Goal: Task Accomplishment & Management: Use online tool/utility

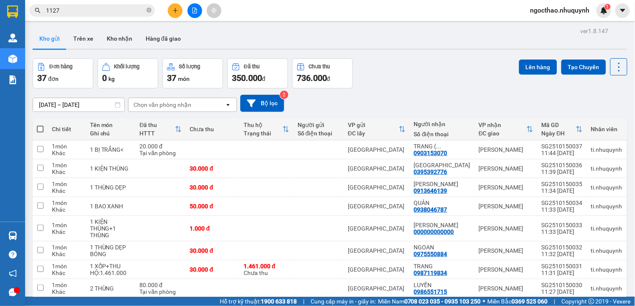
click at [620, 66] on div "ver 1.8.147 Kho gửi Trên xe Kho nhận Hàng đã giao Đơn hàng 37 đơn Khối lượng 0 …" at bounding box center [329, 195] width 601 height 340
drag, startPoint x: 614, startPoint y: 67, endPoint x: 619, endPoint y: 132, distance: 65.1
click at [614, 68] on icon at bounding box center [619, 67] width 12 height 12
click at [601, 120] on span "Làm mới" at bounding box center [599, 120] width 23 height 8
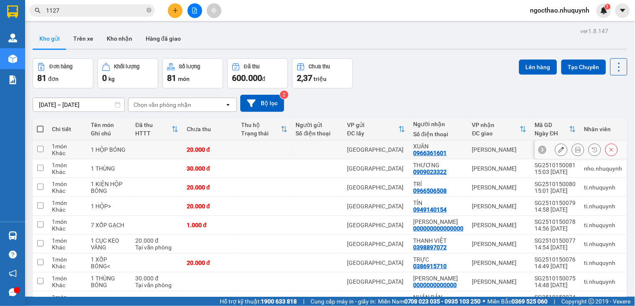
click at [575, 149] on icon at bounding box center [578, 149] width 6 height 6
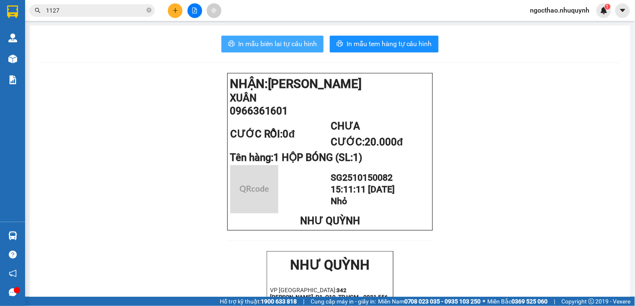
click at [298, 44] on span "In mẫu biên lai tự cấu hình" at bounding box center [277, 44] width 79 height 10
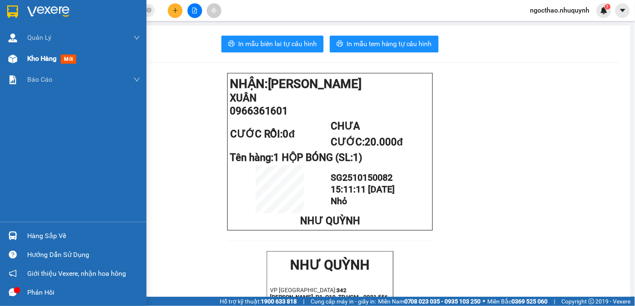
click at [50, 51] on div "Kho hàng mới" at bounding box center [83, 58] width 113 height 21
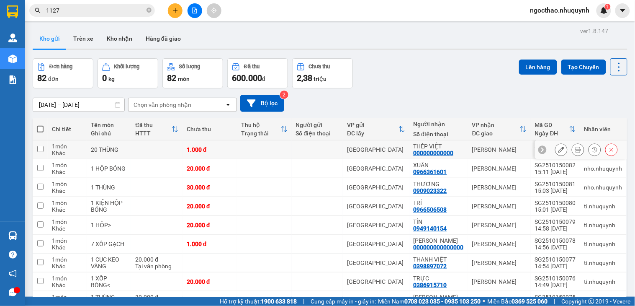
click at [575, 151] on icon at bounding box center [578, 149] width 6 height 6
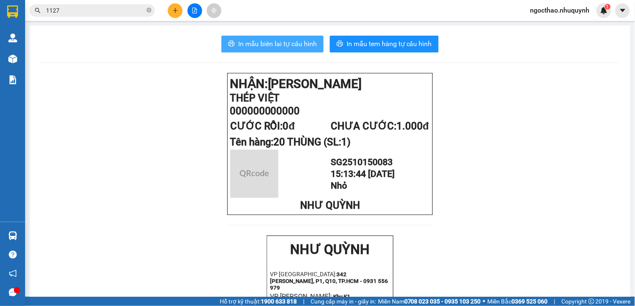
click at [247, 39] on span "In mẫu biên lai tự cấu hình" at bounding box center [277, 44] width 79 height 10
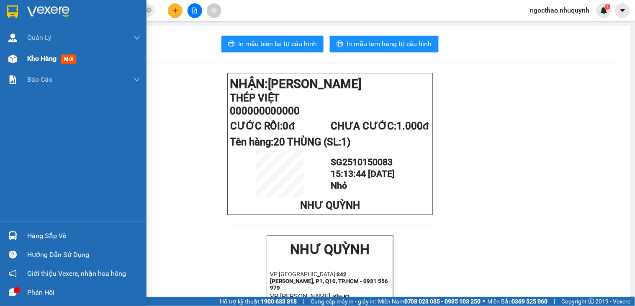
click at [32, 56] on span "Kho hàng" at bounding box center [41, 58] width 29 height 8
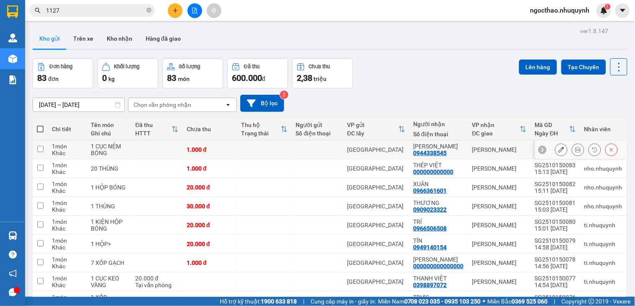
click at [572, 150] on button at bounding box center [578, 149] width 12 height 15
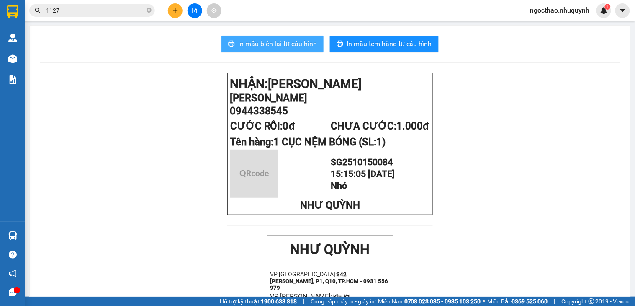
click at [258, 38] on button "In mẫu biên lai tự cấu hình" at bounding box center [272, 44] width 102 height 17
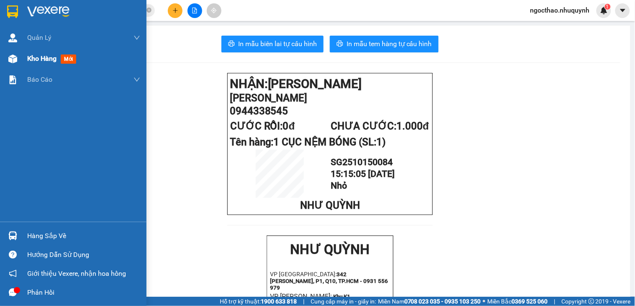
click at [39, 55] on span "Kho hàng" at bounding box center [41, 58] width 29 height 8
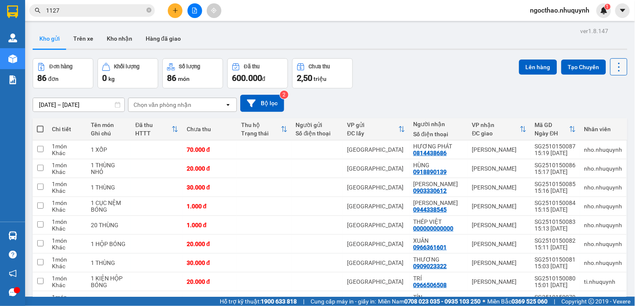
click at [613, 72] on icon at bounding box center [619, 67] width 12 height 12
click at [588, 121] on span "Làm mới" at bounding box center [599, 120] width 23 height 8
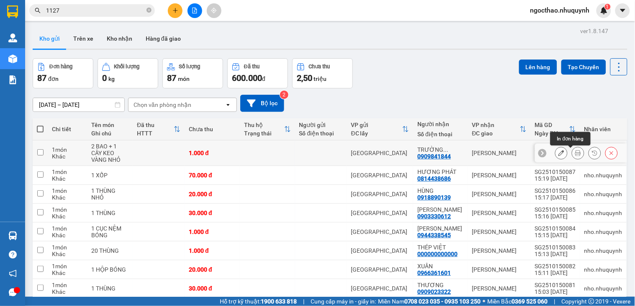
click at [575, 156] on icon at bounding box center [578, 153] width 6 height 6
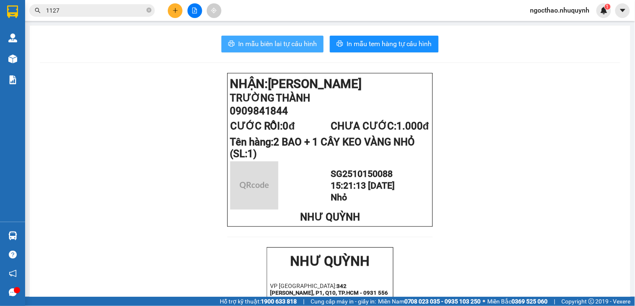
drag, startPoint x: 270, startPoint y: 38, endPoint x: 309, endPoint y: 62, distance: 45.3
click at [271, 38] on button "In mẫu biên lai tự cấu hình" at bounding box center [272, 44] width 102 height 17
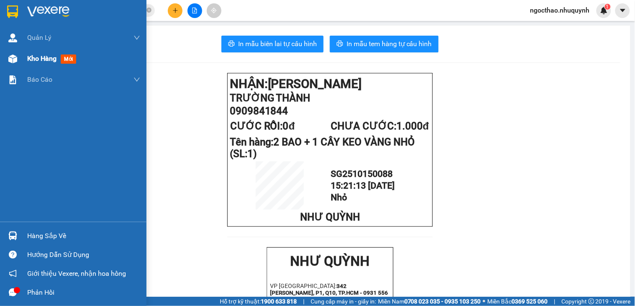
click at [49, 57] on span "Kho hàng" at bounding box center [41, 58] width 29 height 8
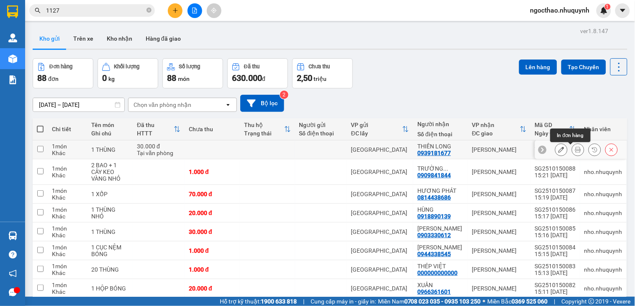
click at [573, 154] on button at bounding box center [578, 149] width 12 height 15
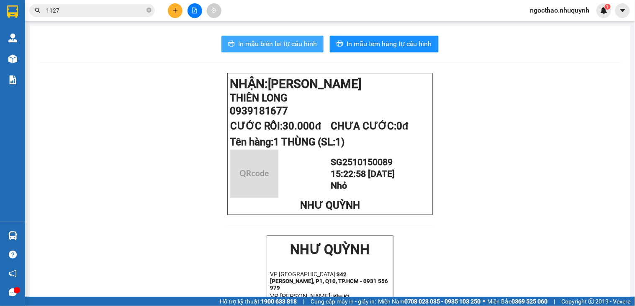
drag, startPoint x: 249, startPoint y: 49, endPoint x: 324, endPoint y: 117, distance: 101.0
click at [250, 49] on button "In mẫu biên lai tự cấu hình" at bounding box center [272, 44] width 102 height 17
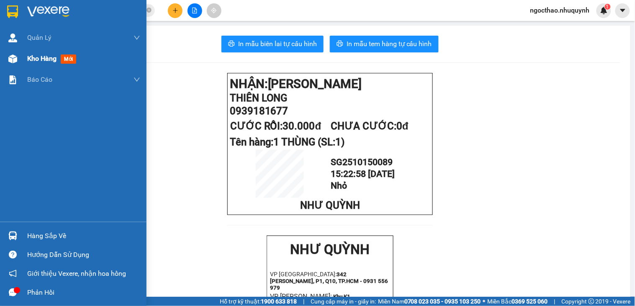
click at [35, 55] on span "Kho hàng" at bounding box center [41, 58] width 29 height 8
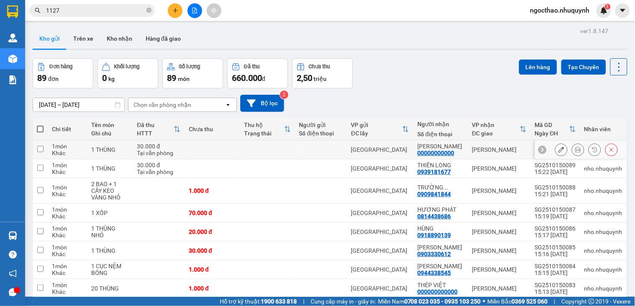
click at [578, 151] on div at bounding box center [586, 149] width 63 height 13
click at [575, 151] on icon at bounding box center [578, 149] width 6 height 6
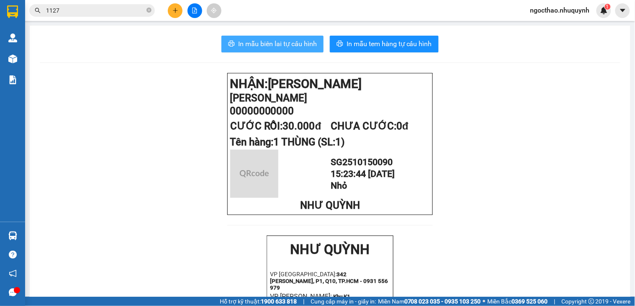
click at [307, 46] on span "In mẫu biên lai tự cấu hình" at bounding box center [277, 44] width 79 height 10
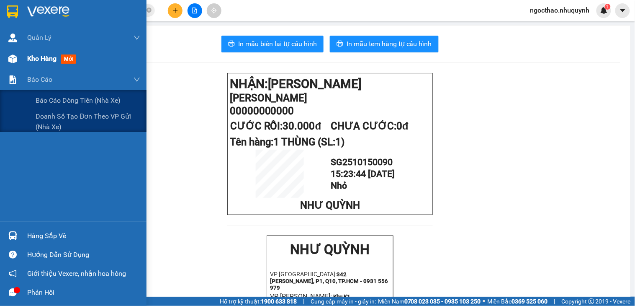
click at [24, 66] on div "Kho hàng mới" at bounding box center [73, 58] width 146 height 21
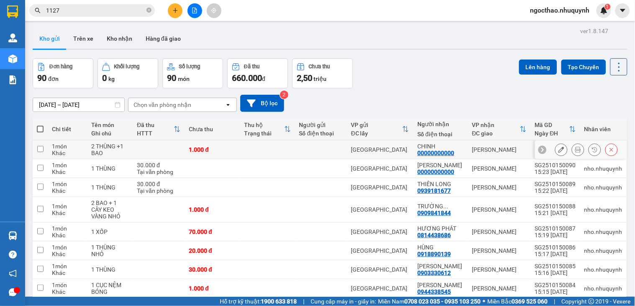
click at [573, 150] on button at bounding box center [578, 149] width 12 height 15
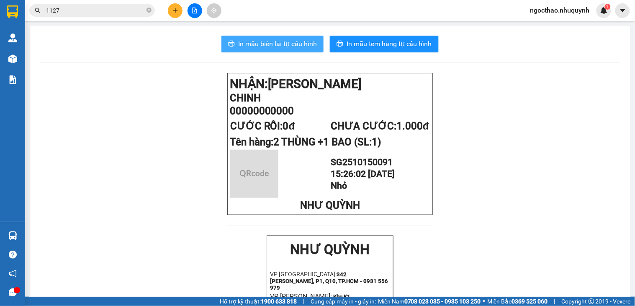
click at [266, 43] on span "In mẫu biên lai tự cấu hình" at bounding box center [277, 44] width 79 height 10
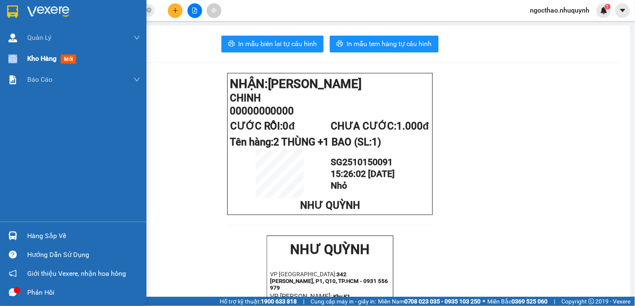
click at [27, 58] on div "Kho hàng mới" at bounding box center [73, 58] width 146 height 21
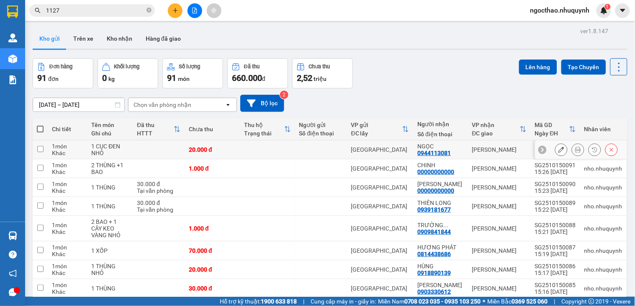
click at [572, 151] on button at bounding box center [578, 149] width 12 height 15
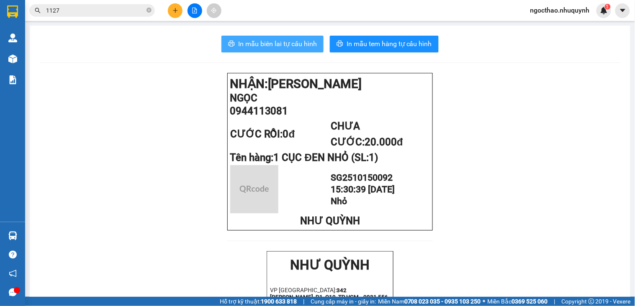
click at [254, 46] on span "In mẫu biên lai tự cấu hình" at bounding box center [277, 44] width 79 height 10
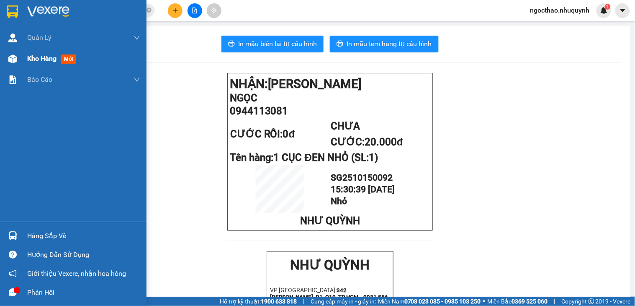
click at [47, 58] on span "Kho hàng" at bounding box center [41, 58] width 29 height 8
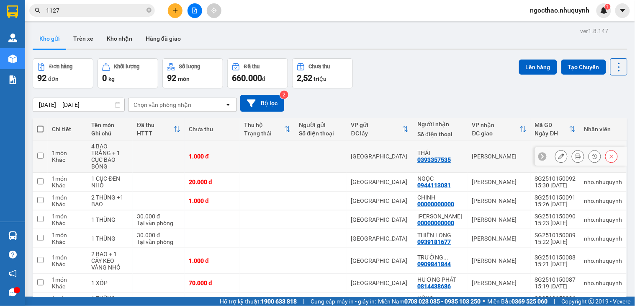
click at [575, 153] on icon at bounding box center [578, 156] width 6 height 6
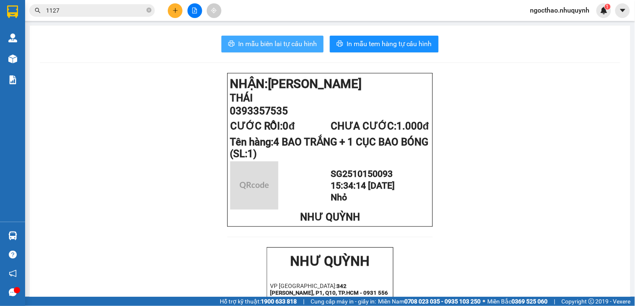
click at [303, 47] on span "In mẫu biên lai tự cấu hình" at bounding box center [277, 44] width 79 height 10
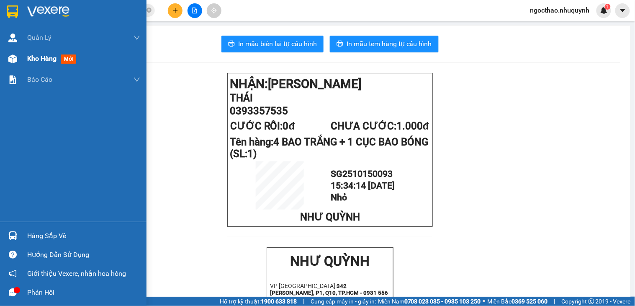
click at [30, 55] on span "Kho hàng" at bounding box center [41, 58] width 29 height 8
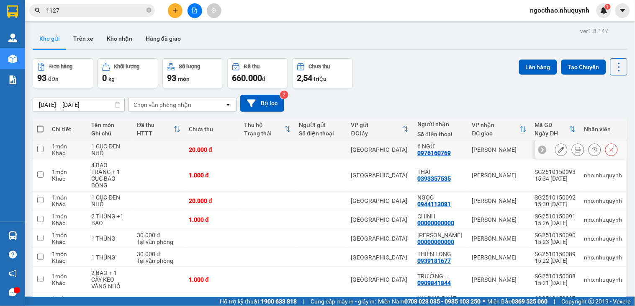
click at [572, 154] on button at bounding box center [578, 149] width 12 height 15
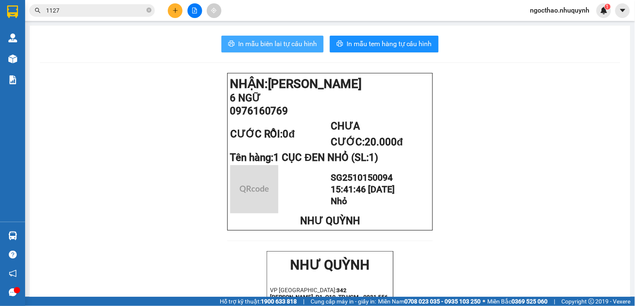
click at [278, 40] on span "In mẫu biên lai tự cấu hình" at bounding box center [277, 44] width 79 height 10
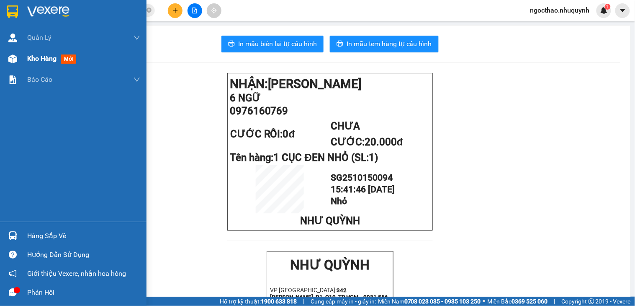
click at [16, 55] on img at bounding box center [12, 58] width 9 height 9
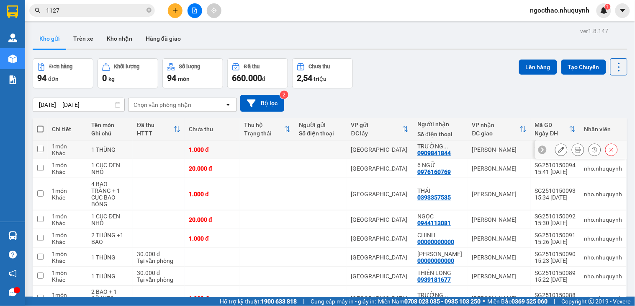
click at [575, 152] on icon at bounding box center [578, 149] width 6 height 6
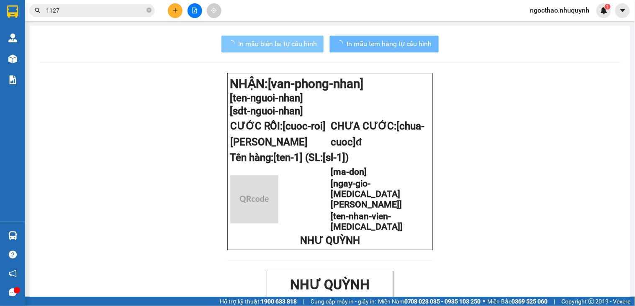
click at [311, 44] on span "In mẫu biên lai tự cấu hình" at bounding box center [277, 44] width 79 height 10
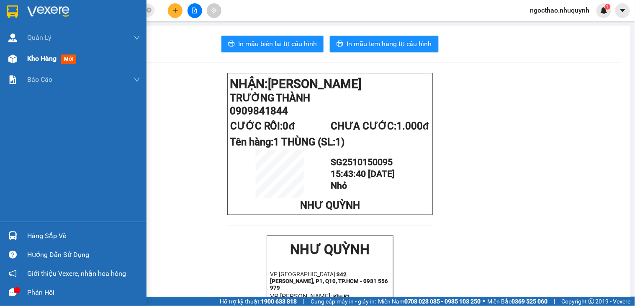
click at [32, 60] on span "Kho hàng" at bounding box center [41, 58] width 29 height 8
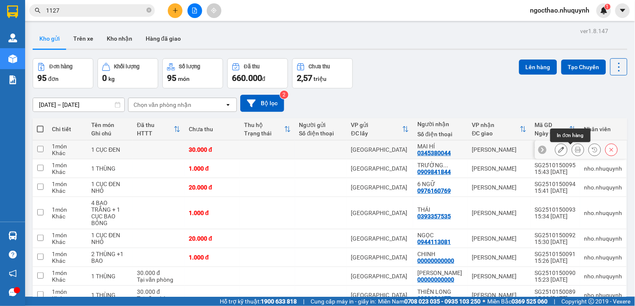
click at [575, 152] on icon at bounding box center [578, 149] width 6 height 6
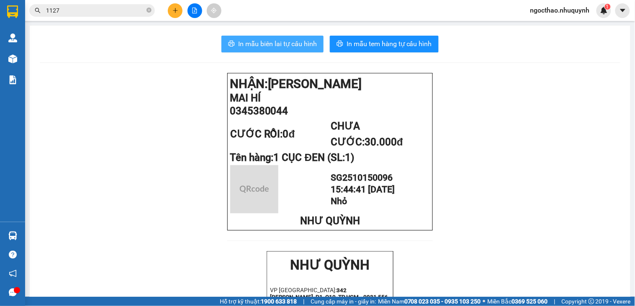
drag, startPoint x: 294, startPoint y: 39, endPoint x: 572, endPoint y: 220, distance: 331.4
click at [295, 39] on span "In mẫu biên lai tự cấu hình" at bounding box center [277, 44] width 79 height 10
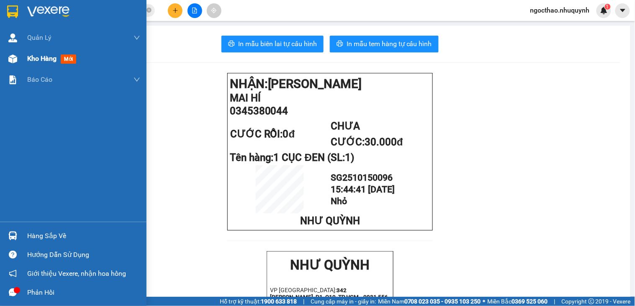
click at [36, 62] on span "Kho hàng" at bounding box center [41, 58] width 29 height 8
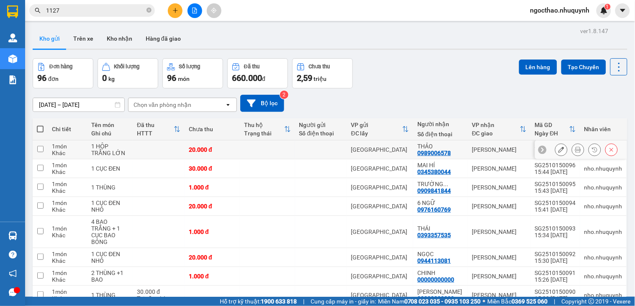
click at [563, 149] on div at bounding box center [586, 149] width 63 height 13
click at [572, 148] on button at bounding box center [578, 149] width 12 height 15
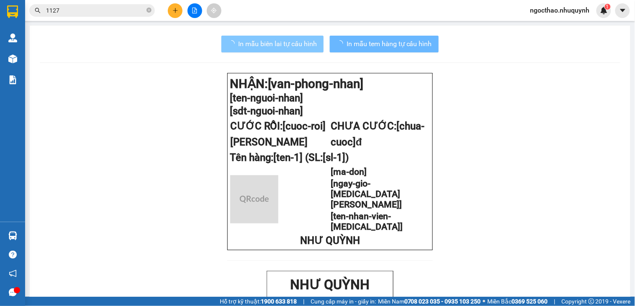
click at [288, 48] on span "In mẫu biên lai tự cấu hình" at bounding box center [277, 44] width 79 height 10
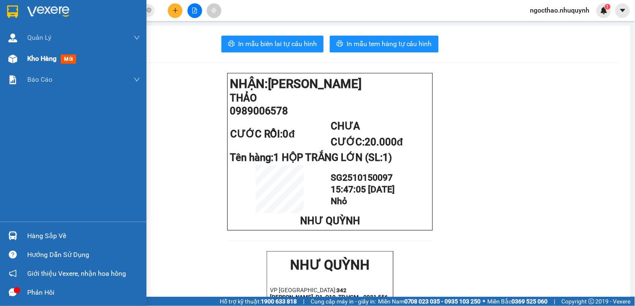
click at [49, 57] on span "Kho hàng" at bounding box center [41, 58] width 29 height 8
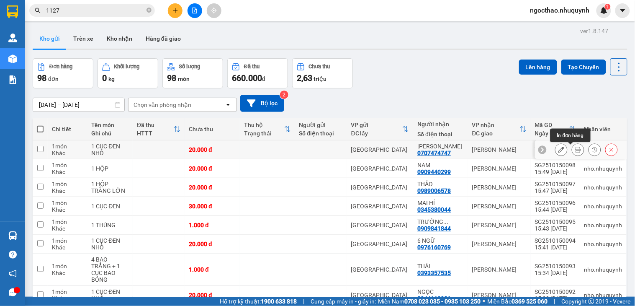
click at [572, 151] on button at bounding box center [578, 149] width 12 height 15
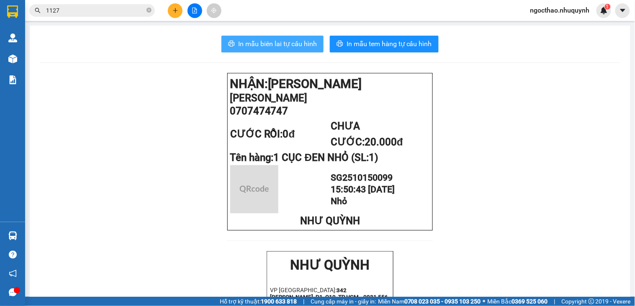
drag, startPoint x: 274, startPoint y: 48, endPoint x: 299, endPoint y: 103, distance: 59.9
click at [274, 49] on button "In mẫu biên lai tự cấu hình" at bounding box center [272, 44] width 102 height 17
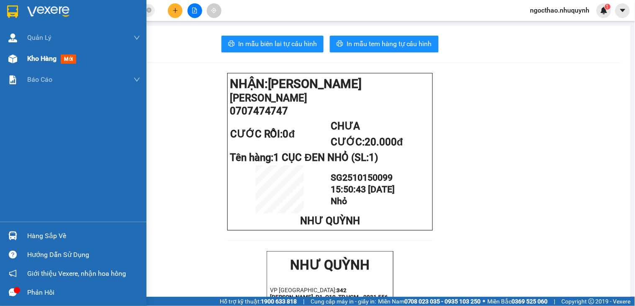
click at [28, 60] on span "Kho hàng" at bounding box center [41, 58] width 29 height 8
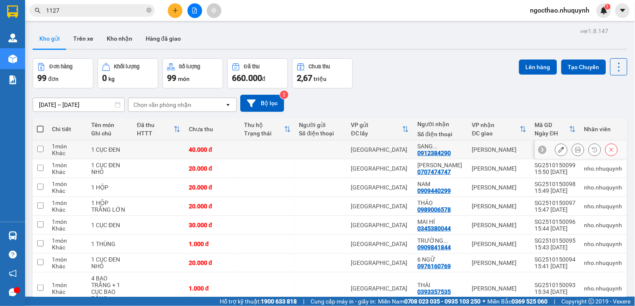
click at [575, 151] on icon at bounding box center [578, 149] width 6 height 6
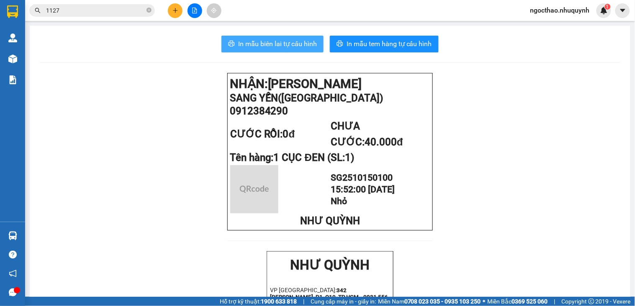
click at [264, 38] on button "In mẫu biên lai tự cấu hình" at bounding box center [272, 44] width 102 height 17
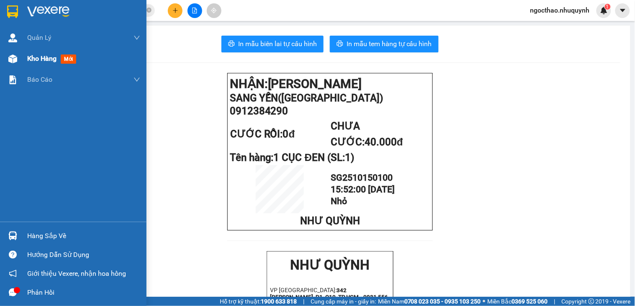
drag, startPoint x: 0, startPoint y: 63, endPoint x: 23, endPoint y: 61, distance: 22.7
click at [11, 63] on div "Kho hàng mới" at bounding box center [73, 58] width 146 height 21
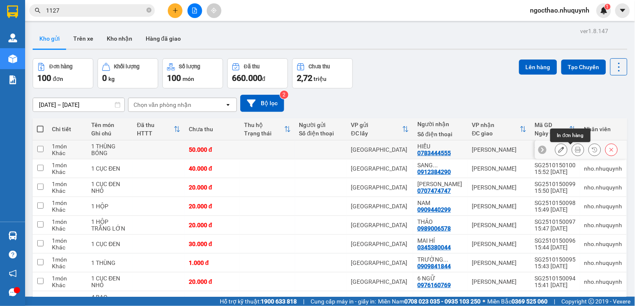
click at [575, 150] on icon at bounding box center [578, 149] width 6 height 6
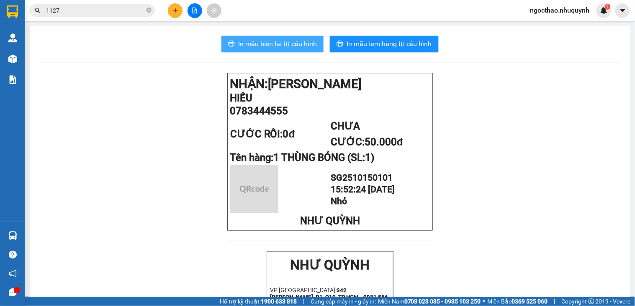
click at [258, 41] on span "In mẫu biên lai tự cấu hình" at bounding box center [277, 44] width 79 height 10
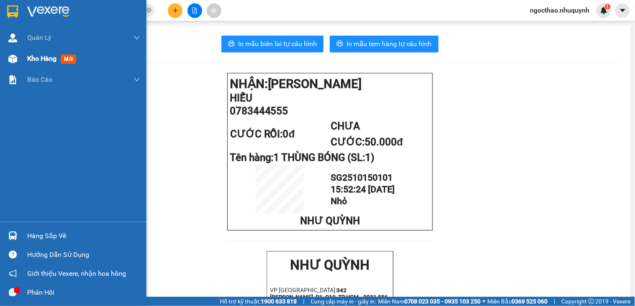
click at [62, 52] on div "Kho hàng mới" at bounding box center [83, 58] width 113 height 21
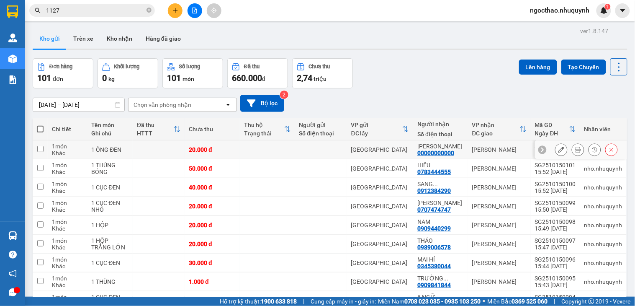
click at [575, 149] on icon at bounding box center [578, 149] width 6 height 6
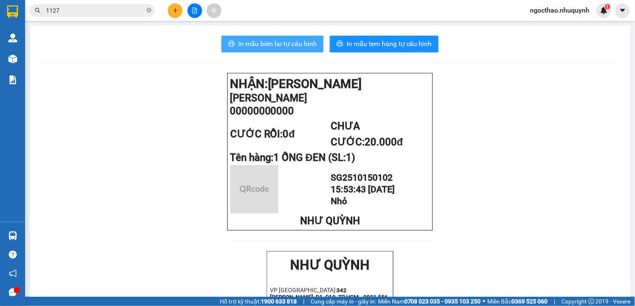
drag, startPoint x: 292, startPoint y: 48, endPoint x: 320, endPoint y: 77, distance: 40.8
click at [292, 47] on span "In mẫu biên lai tự cấu hình" at bounding box center [277, 44] width 79 height 10
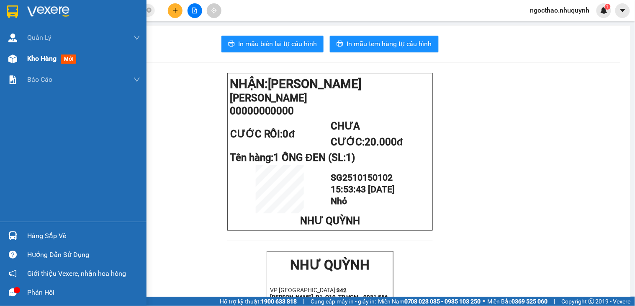
click at [36, 57] on span "Kho hàng" at bounding box center [41, 58] width 29 height 8
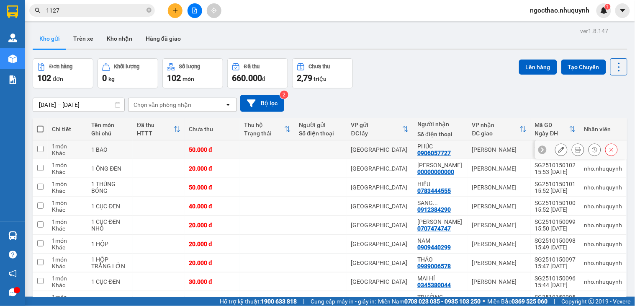
click at [575, 152] on icon at bounding box center [578, 149] width 6 height 6
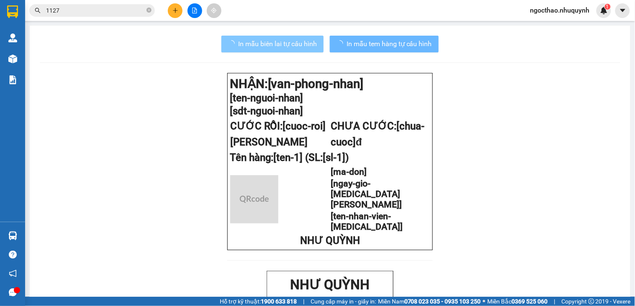
drag, startPoint x: 277, startPoint y: 47, endPoint x: 322, endPoint y: 69, distance: 50.7
click at [277, 47] on span "In mẫu biên lai tự cấu hình" at bounding box center [277, 44] width 79 height 10
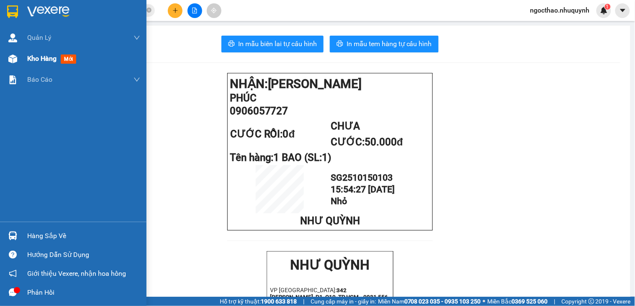
click at [25, 54] on div "Kho hàng mới" at bounding box center [73, 58] width 146 height 21
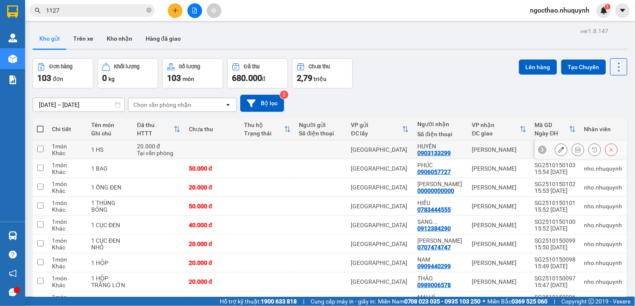
click at [562, 153] on div at bounding box center [586, 149] width 63 height 13
click at [572, 151] on button at bounding box center [578, 149] width 12 height 15
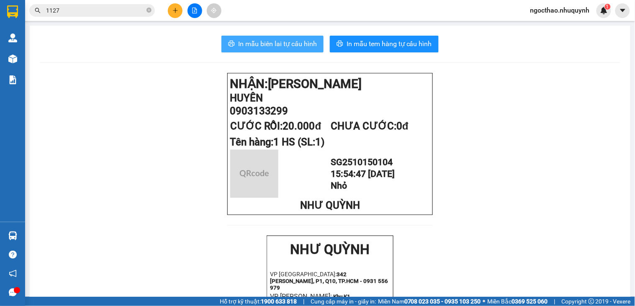
click at [259, 42] on span "In mẫu biên lai tự cấu hình" at bounding box center [277, 44] width 79 height 10
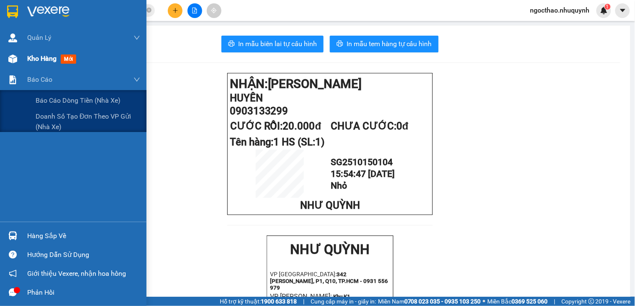
click at [36, 68] on div "Kho hàng mới" at bounding box center [83, 58] width 113 height 21
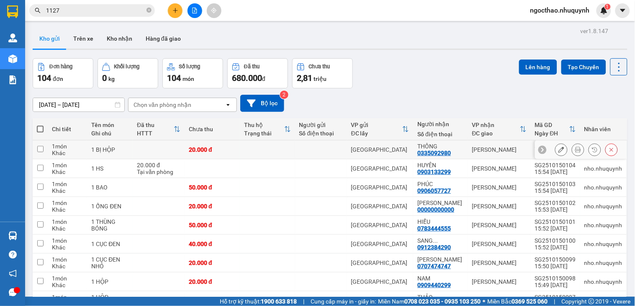
click at [575, 152] on icon at bounding box center [578, 149] width 6 height 6
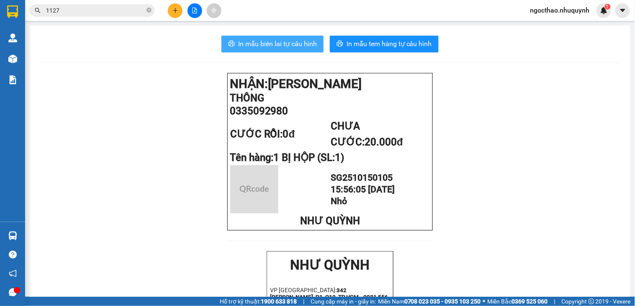
drag, startPoint x: 270, startPoint y: 42, endPoint x: 335, endPoint y: 95, distance: 84.1
click at [271, 42] on span "In mẫu biên lai tự cấu hình" at bounding box center [277, 44] width 79 height 10
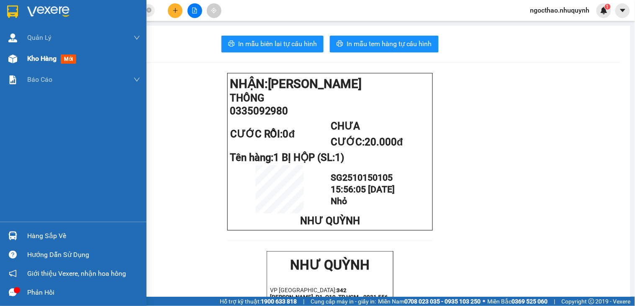
click at [24, 63] on div "Kho hàng mới" at bounding box center [73, 58] width 146 height 21
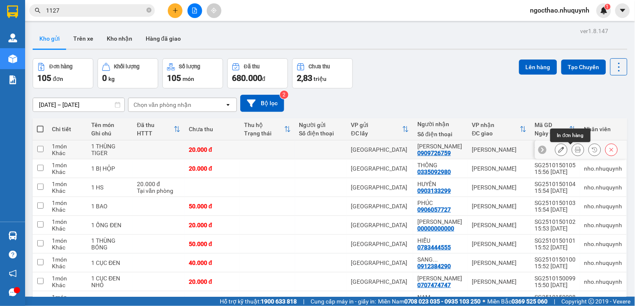
click at [575, 149] on icon at bounding box center [578, 149] width 6 height 6
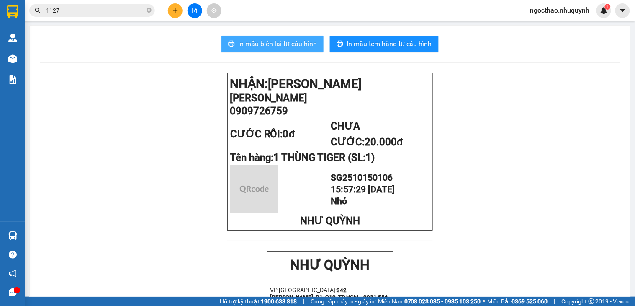
click at [271, 45] on span "In mẫu biên lai tự cấu hình" at bounding box center [277, 44] width 79 height 10
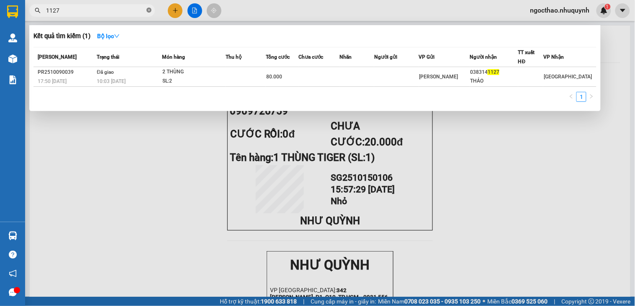
click at [146, 13] on span at bounding box center [148, 11] width 5 height 8
click at [147, 13] on span at bounding box center [148, 10] width 5 height 9
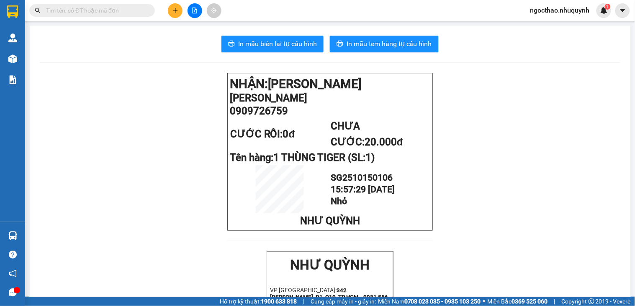
click at [365, 145] on span "20.000đ" at bounding box center [384, 142] width 39 height 12
click at [369, 131] on span "CHƯA CƯỚC: 20.000đ" at bounding box center [367, 134] width 72 height 28
click at [375, 135] on span "CHƯA CƯỚC: 20.000đ" at bounding box center [367, 134] width 72 height 28
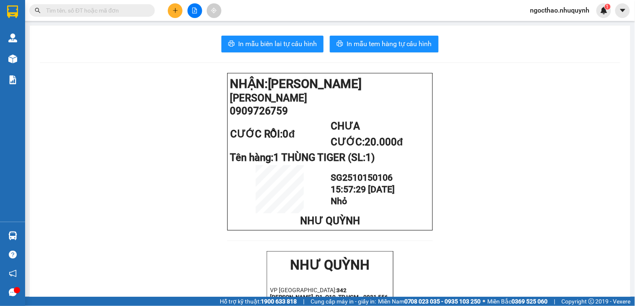
click at [355, 179] on span "SG2510150106" at bounding box center [362, 177] width 62 height 10
click at [372, 179] on span "SG2510150106" at bounding box center [362, 177] width 62 height 10
click at [172, 5] on button at bounding box center [175, 10] width 15 height 15
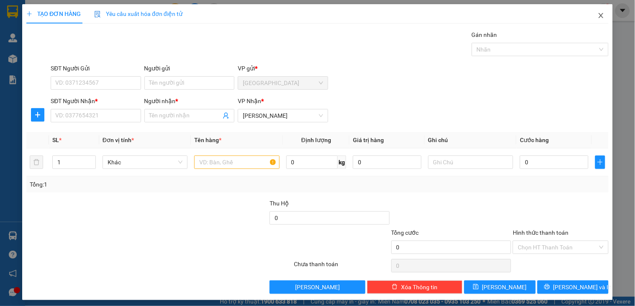
click at [598, 15] on icon "close" at bounding box center [601, 15] width 7 height 7
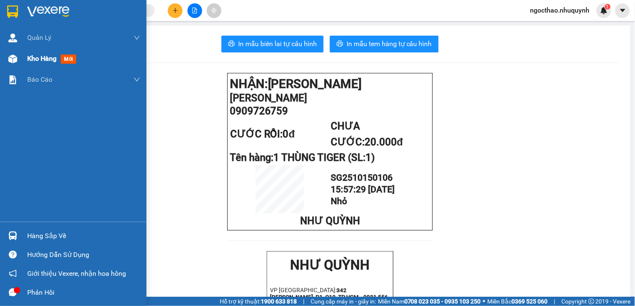
click at [46, 53] on div "Kho hàng mới" at bounding box center [53, 58] width 52 height 10
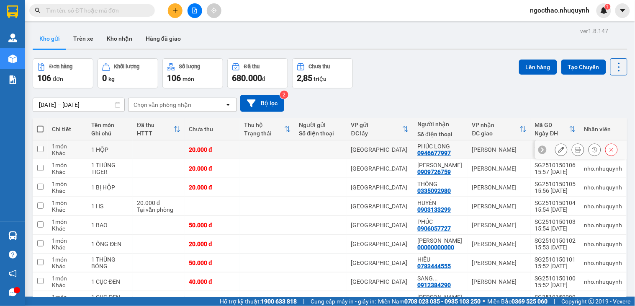
click at [572, 151] on div at bounding box center [578, 149] width 13 height 13
click at [575, 147] on icon at bounding box center [578, 149] width 6 height 6
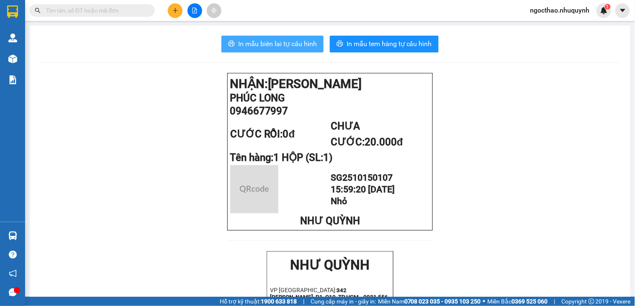
click at [289, 48] on span "In mẫu biên lai tự cấu hình" at bounding box center [277, 44] width 79 height 10
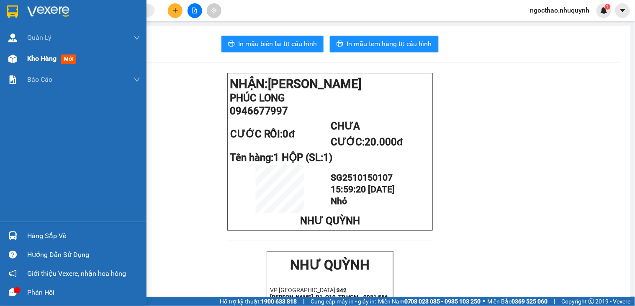
click at [52, 58] on span "Kho hàng" at bounding box center [41, 58] width 29 height 8
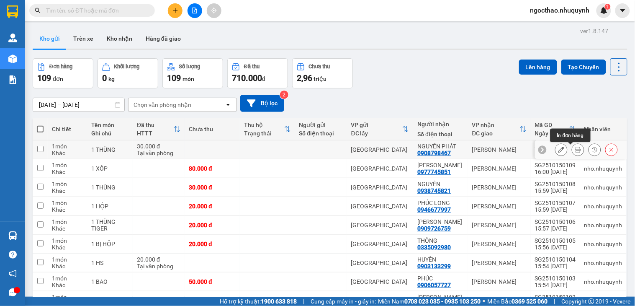
click at [575, 151] on icon at bounding box center [578, 149] width 6 height 6
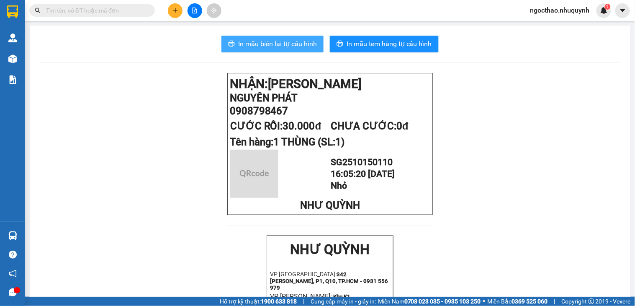
click at [286, 50] on button "In mẫu biên lai tự cấu hình" at bounding box center [272, 44] width 102 height 17
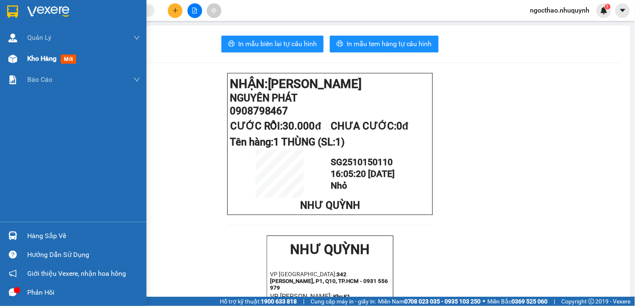
click at [36, 59] on span "Kho hàng" at bounding box center [41, 58] width 29 height 8
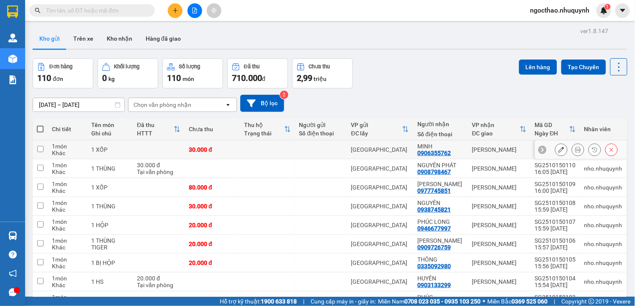
click at [572, 146] on button at bounding box center [578, 149] width 12 height 15
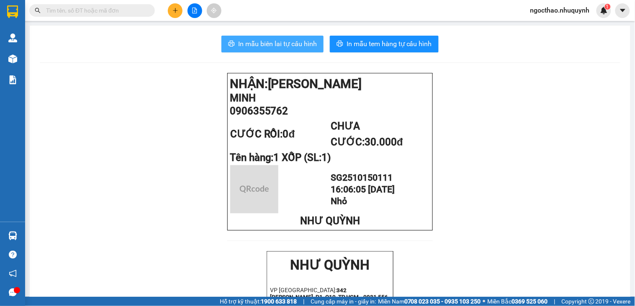
click at [292, 43] on span "In mẫu biên lai tự cấu hình" at bounding box center [277, 44] width 79 height 10
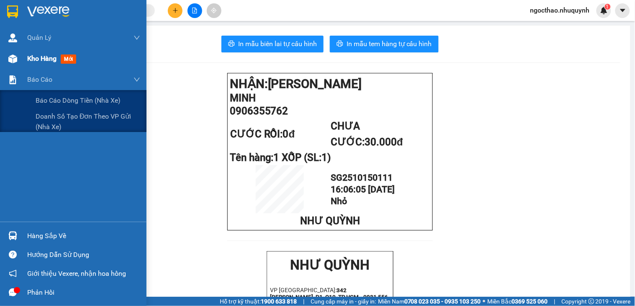
click at [39, 66] on div "Kho hàng mới" at bounding box center [83, 58] width 113 height 21
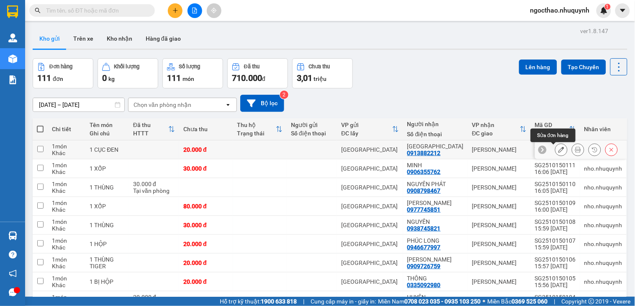
click at [572, 146] on button at bounding box center [578, 149] width 12 height 15
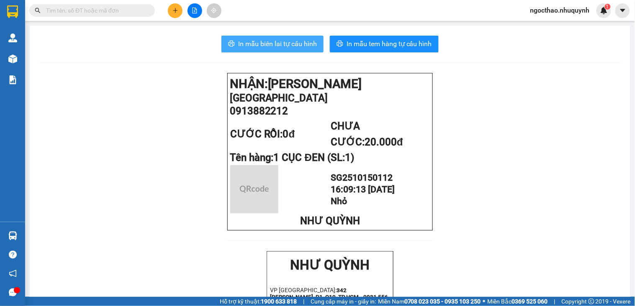
drag, startPoint x: 266, startPoint y: 44, endPoint x: 278, endPoint y: 64, distance: 22.9
click at [269, 47] on span "In mẫu biên lai tự cấu hình" at bounding box center [277, 44] width 79 height 10
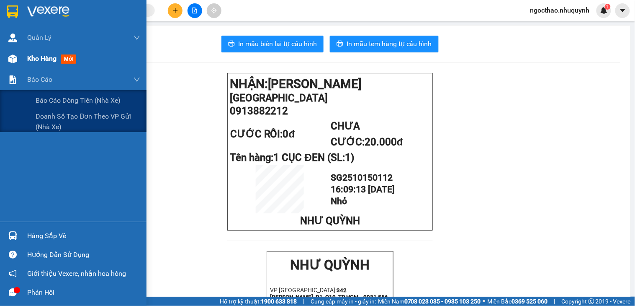
click at [42, 60] on span "Kho hàng" at bounding box center [41, 58] width 29 height 8
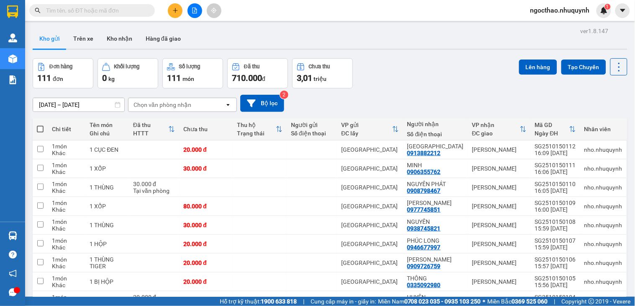
click at [132, 9] on input "text" at bounding box center [95, 10] width 99 height 9
type input "0"
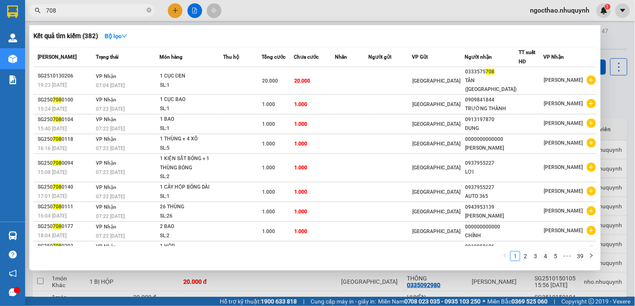
type input "708"
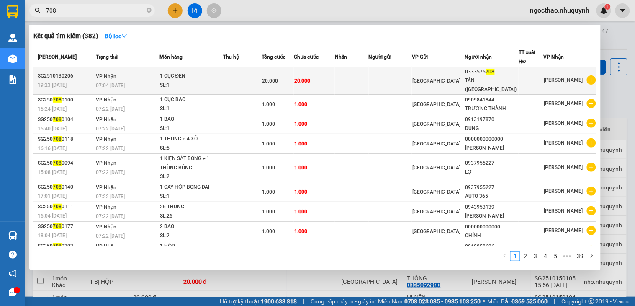
click at [61, 82] on span "19:23 - 13/10" at bounding box center [52, 85] width 29 height 6
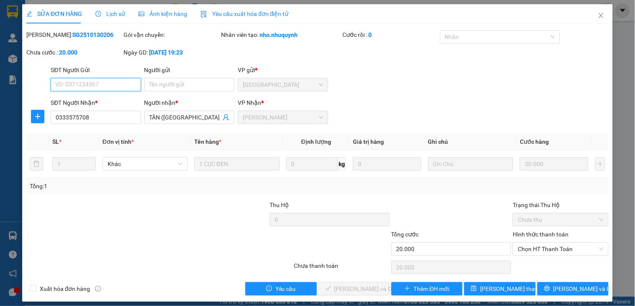
type input "0333575708"
type input "TÂN (SƠN HẢI)"
type input "20.000"
click at [114, 13] on span "Lịch sử" at bounding box center [110, 13] width 30 height 7
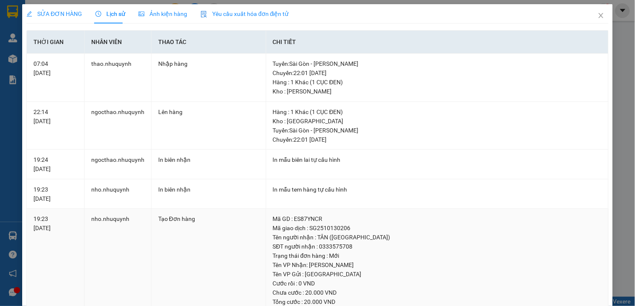
scroll to position [50, 0]
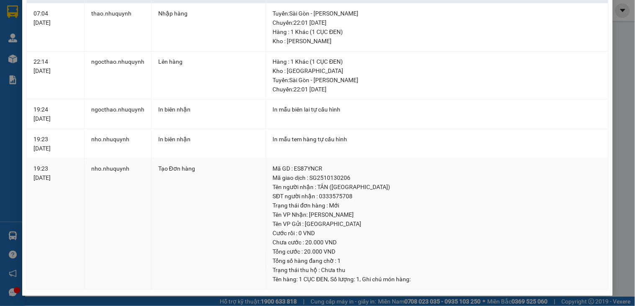
click at [41, 161] on td "19:23 13/10/2025" at bounding box center [56, 223] width 58 height 131
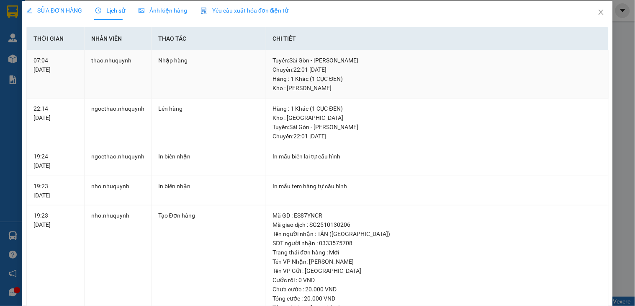
scroll to position [0, 0]
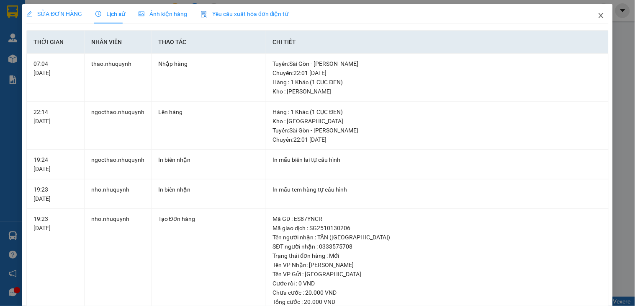
click at [598, 17] on icon "close" at bounding box center [600, 15] width 5 height 5
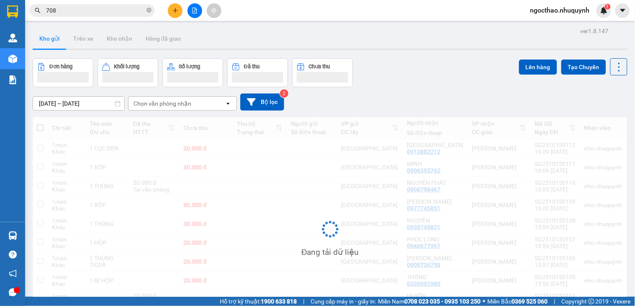
click at [118, 11] on input "708" at bounding box center [95, 10] width 99 height 9
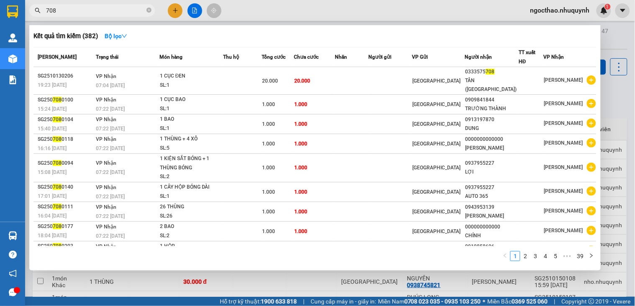
drag, startPoint x: 442, startPoint y: 292, endPoint x: 462, endPoint y: 286, distance: 20.1
click at [442, 292] on div at bounding box center [317, 153] width 635 height 306
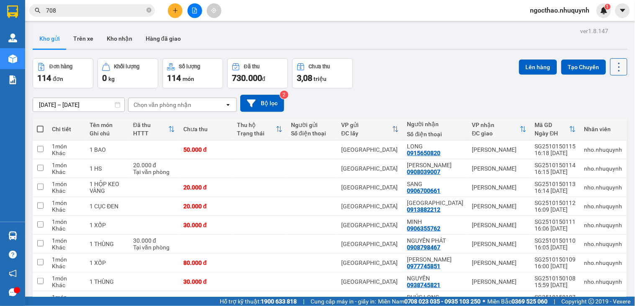
click at [614, 66] on icon at bounding box center [619, 67] width 12 height 12
click at [603, 120] on span "Làm mới" at bounding box center [599, 120] width 23 height 8
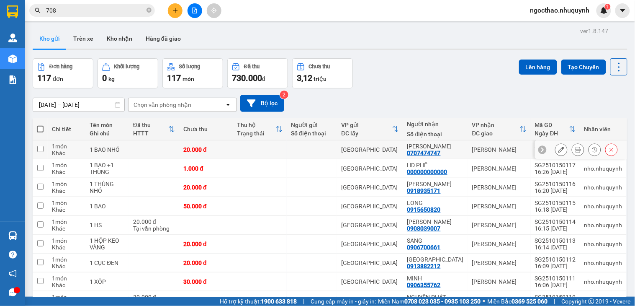
click at [575, 151] on icon at bounding box center [578, 149] width 6 height 6
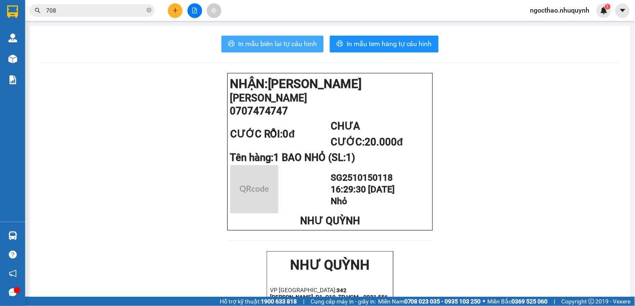
click at [271, 44] on span "In mẫu biên lai tự cấu hình" at bounding box center [277, 44] width 79 height 10
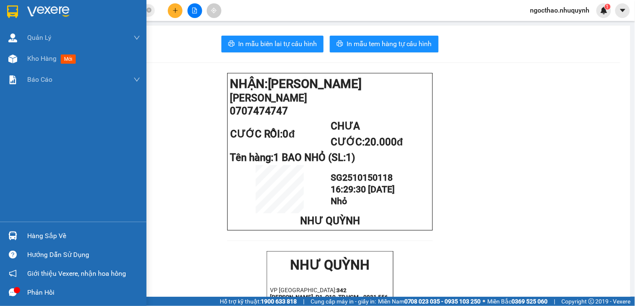
drag, startPoint x: 29, startPoint y: 55, endPoint x: 370, endPoint y: 10, distance: 343.1
click at [30, 55] on span "Kho hàng" at bounding box center [41, 58] width 29 height 8
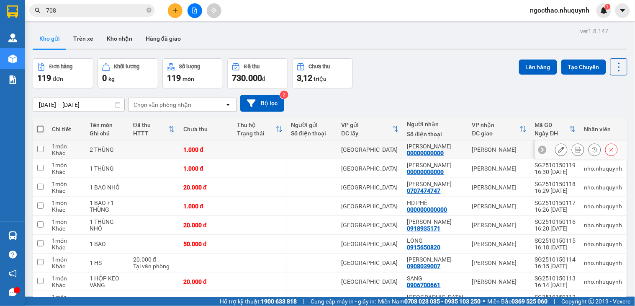
click at [575, 152] on icon at bounding box center [578, 149] width 6 height 6
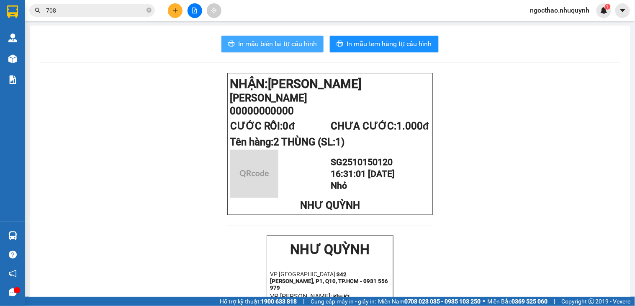
click at [279, 48] on span "In mẫu biên lai tự cấu hình" at bounding box center [277, 44] width 79 height 10
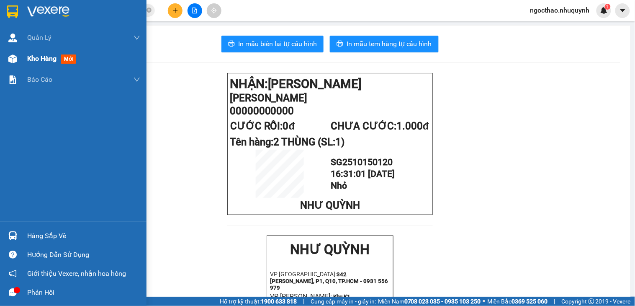
drag, startPoint x: 29, startPoint y: 56, endPoint x: 373, endPoint y: 5, distance: 347.8
click at [30, 56] on span "Kho hàng" at bounding box center [41, 58] width 29 height 8
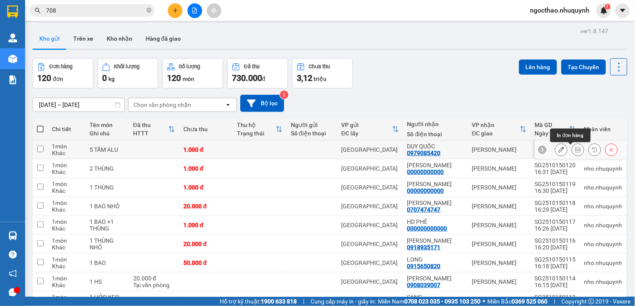
click at [573, 154] on button at bounding box center [578, 149] width 12 height 15
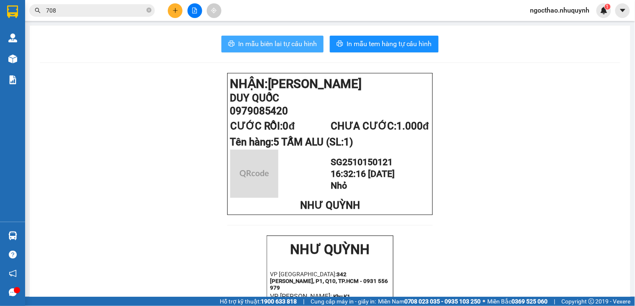
drag, startPoint x: 282, startPoint y: 47, endPoint x: 325, endPoint y: 121, distance: 85.9
click at [286, 47] on span "In mẫu biên lai tự cấu hình" at bounding box center [277, 44] width 79 height 10
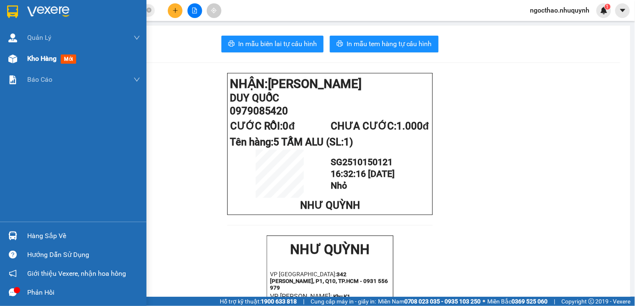
click at [38, 56] on span "Kho hàng" at bounding box center [41, 58] width 29 height 8
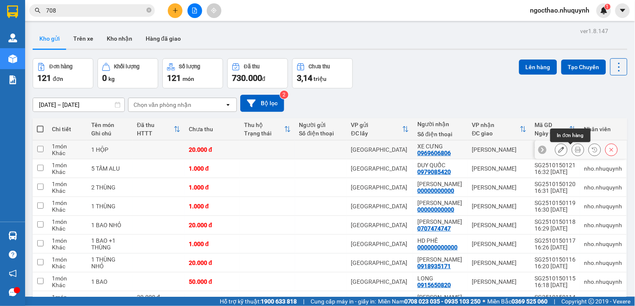
click at [572, 151] on button at bounding box center [578, 149] width 12 height 15
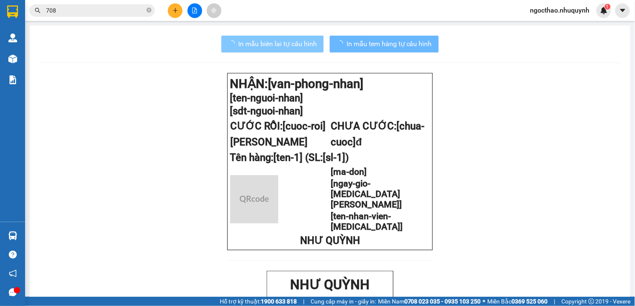
click at [281, 46] on span "In mẫu biên lai tự cấu hình" at bounding box center [277, 44] width 79 height 10
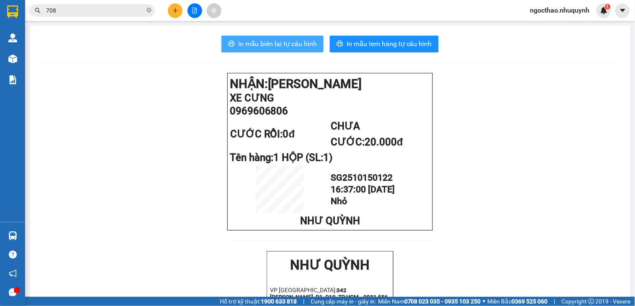
drag, startPoint x: 281, startPoint y: 40, endPoint x: 294, endPoint y: 45, distance: 14.3
click at [282, 40] on span "In mẫu biên lai tự cấu hình" at bounding box center [277, 44] width 79 height 10
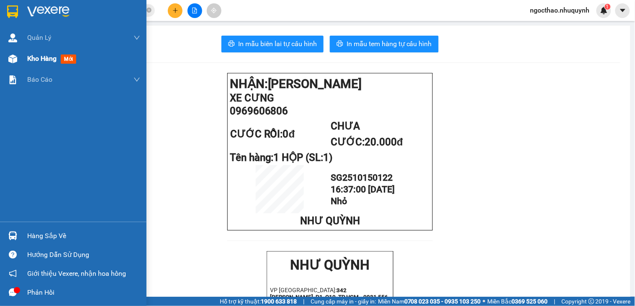
click at [38, 64] on div "Kho hàng mới" at bounding box center [53, 58] width 52 height 10
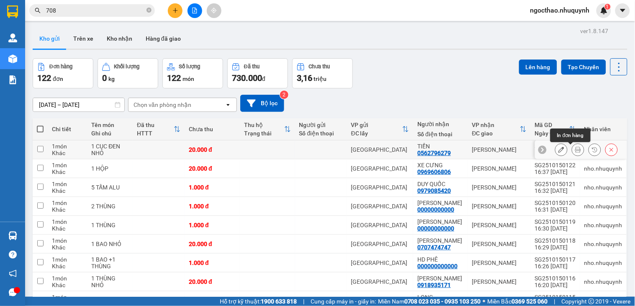
click at [572, 144] on div at bounding box center [578, 149] width 13 height 13
click at [575, 147] on icon at bounding box center [578, 149] width 6 height 6
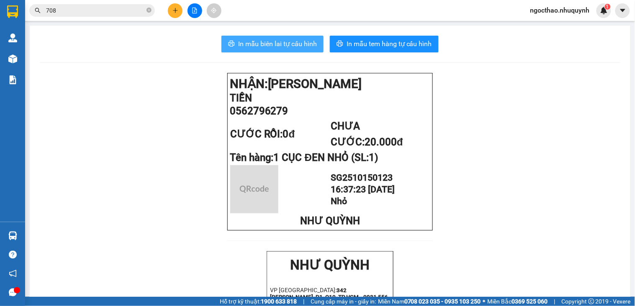
click at [287, 39] on span "In mẫu biên lai tự cấu hình" at bounding box center [277, 44] width 79 height 10
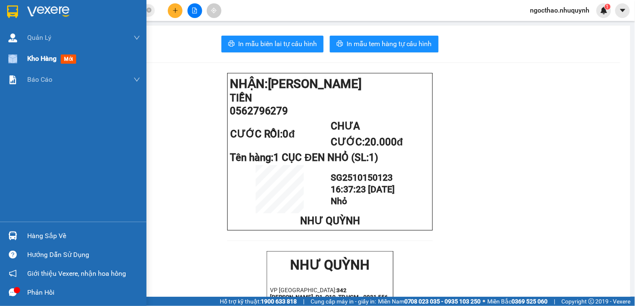
click at [28, 54] on div "Kho hàng mới" at bounding box center [73, 58] width 146 height 21
click at [28, 54] on span "Kho hàng" at bounding box center [41, 58] width 29 height 8
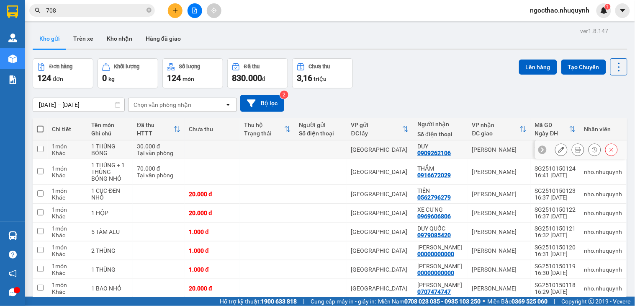
click at [561, 149] on div at bounding box center [586, 149] width 63 height 13
click at [572, 147] on button at bounding box center [578, 149] width 12 height 15
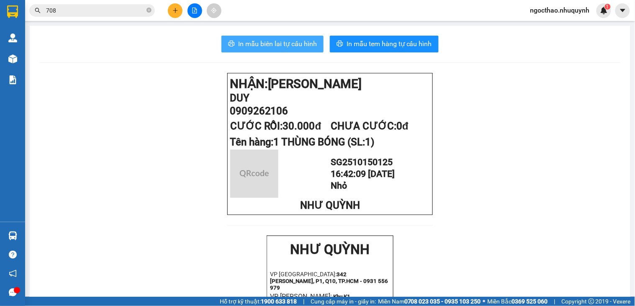
drag, startPoint x: 301, startPoint y: 41, endPoint x: 304, endPoint y: 46, distance: 6.6
click at [301, 41] on span "In mẫu biên lai tự cấu hình" at bounding box center [277, 44] width 79 height 10
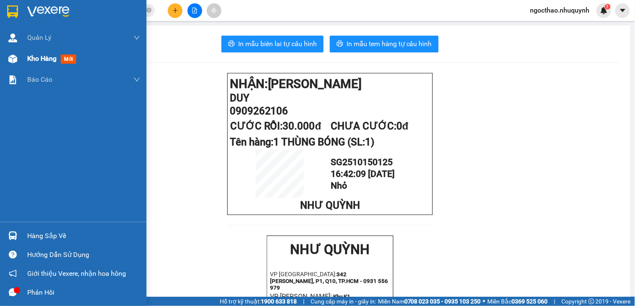
click at [39, 56] on span "Kho hàng" at bounding box center [41, 58] width 29 height 8
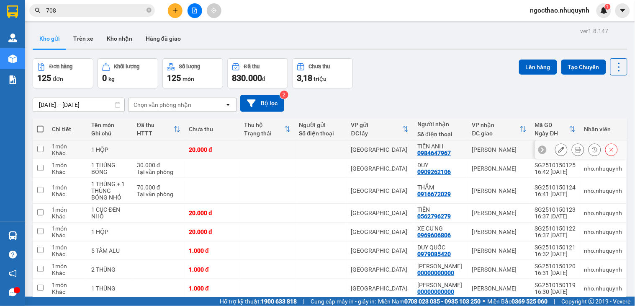
click at [575, 152] on icon at bounding box center [578, 149] width 6 height 6
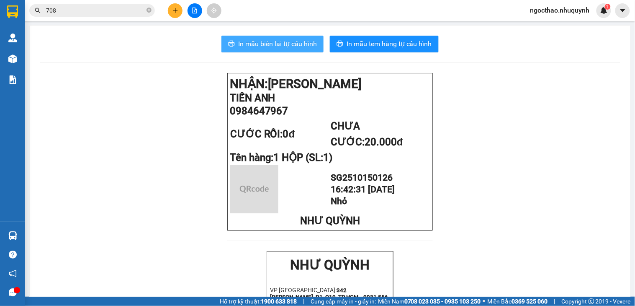
click at [289, 36] on button "In mẫu biên lai tự cấu hình" at bounding box center [272, 44] width 102 height 17
click at [293, 44] on span "In mẫu biên lai tự cấu hình" at bounding box center [277, 44] width 79 height 10
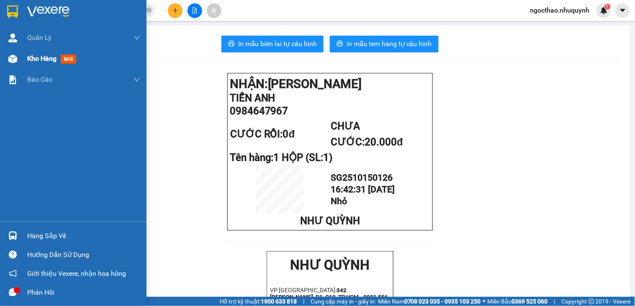
click at [37, 55] on span "Kho hàng" at bounding box center [41, 58] width 29 height 8
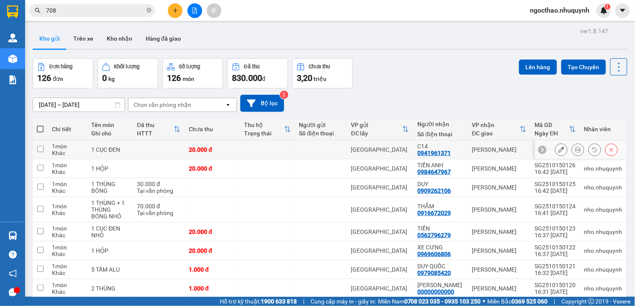
click at [575, 149] on icon at bounding box center [578, 149] width 6 height 6
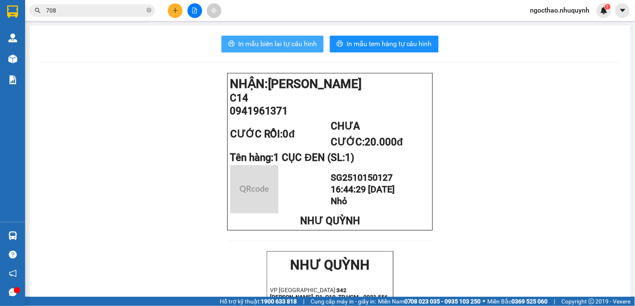
drag, startPoint x: 267, startPoint y: 47, endPoint x: 338, endPoint y: 158, distance: 131.6
click at [267, 47] on span "In mẫu biên lai tự cấu hình" at bounding box center [277, 44] width 79 height 10
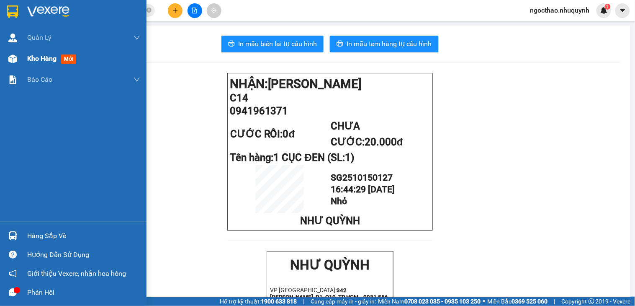
click at [41, 51] on div "Kho hàng mới" at bounding box center [83, 58] width 113 height 21
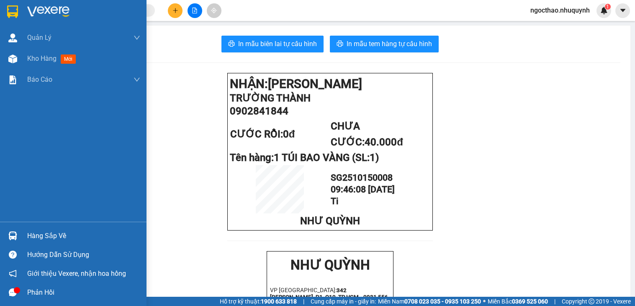
click at [46, 54] on span "Kho hàng" at bounding box center [41, 58] width 29 height 8
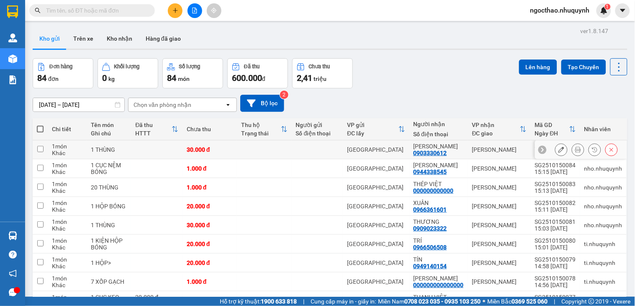
click at [575, 151] on icon at bounding box center [578, 149] width 6 height 6
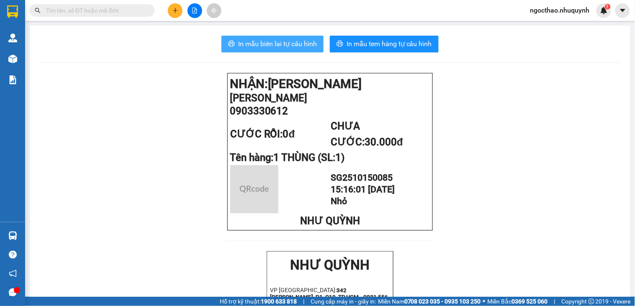
click at [272, 48] on span "In mẫu biên lai tự cấu hình" at bounding box center [277, 44] width 79 height 10
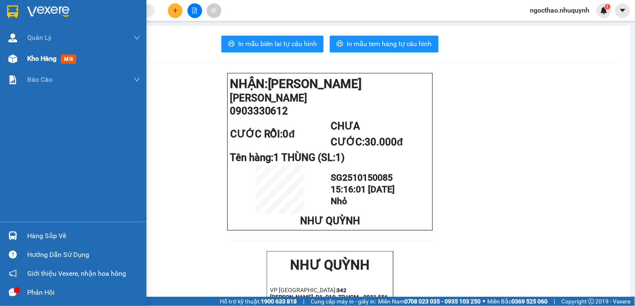
click at [30, 57] on span "Kho hàng" at bounding box center [41, 58] width 29 height 8
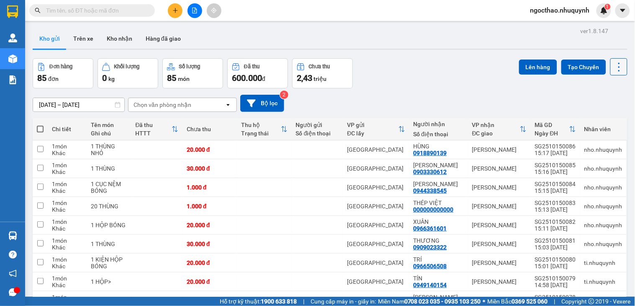
click at [613, 66] on icon at bounding box center [619, 67] width 12 height 12
click at [594, 118] on span "Làm mới" at bounding box center [599, 120] width 23 height 8
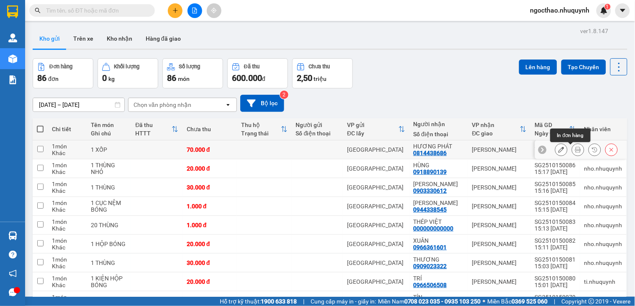
click at [575, 149] on icon at bounding box center [578, 149] width 6 height 6
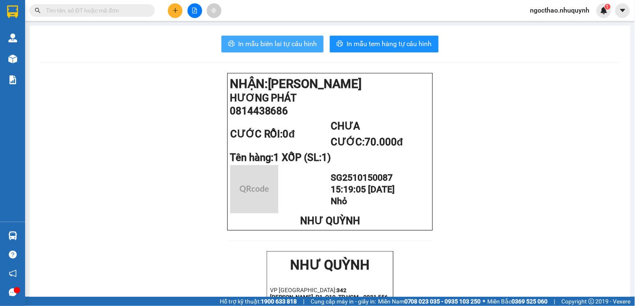
click at [277, 36] on button "In mẫu biên lai tự cấu hình" at bounding box center [272, 44] width 102 height 17
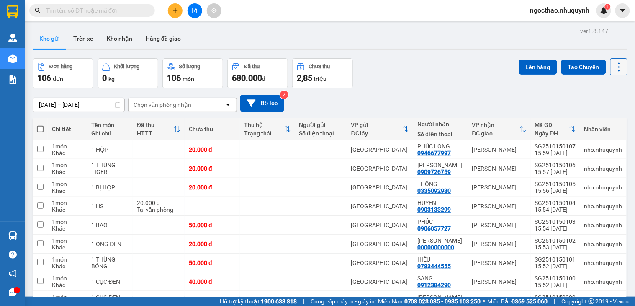
click at [613, 72] on icon at bounding box center [619, 67] width 12 height 12
click at [603, 119] on span "Làm mới" at bounding box center [599, 120] width 23 height 8
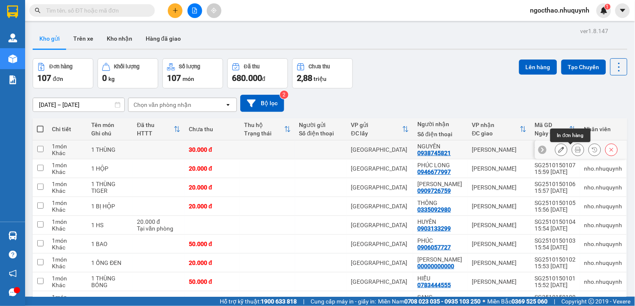
click at [575, 148] on icon at bounding box center [578, 149] width 6 height 6
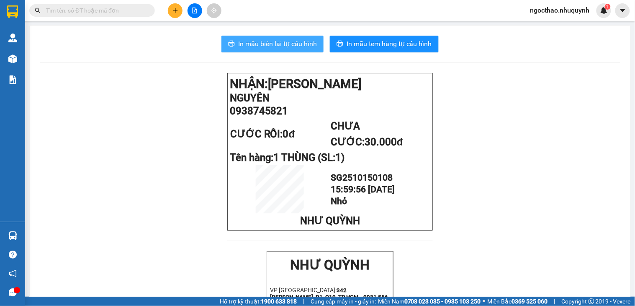
click at [306, 44] on span "In mẫu biên lai tự cấu hình" at bounding box center [277, 44] width 79 height 10
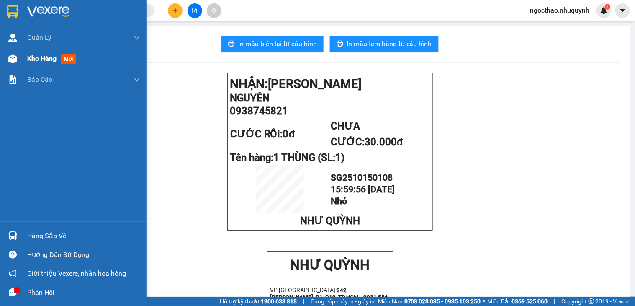
click at [51, 51] on div "Kho hàng mới" at bounding box center [83, 58] width 113 height 21
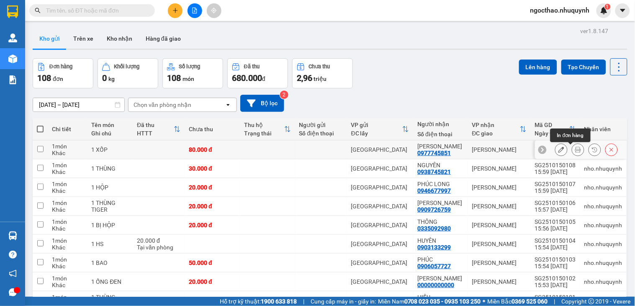
click at [572, 151] on button at bounding box center [578, 149] width 12 height 15
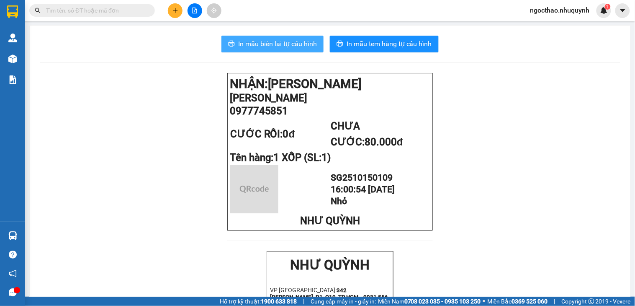
click at [245, 45] on span "In mẫu biên lai tự cấu hình" at bounding box center [277, 44] width 79 height 10
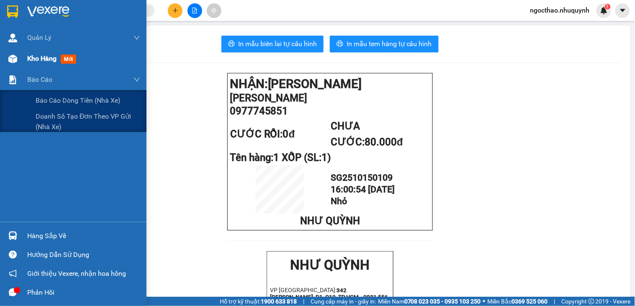
click at [35, 59] on span "Kho hàng" at bounding box center [41, 58] width 29 height 8
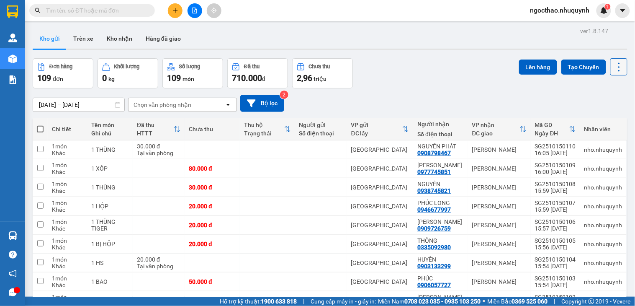
click at [610, 66] on button at bounding box center [618, 66] width 17 height 17
click at [600, 122] on span "Làm mới" at bounding box center [599, 120] width 23 height 8
click at [575, 151] on icon at bounding box center [578, 149] width 6 height 6
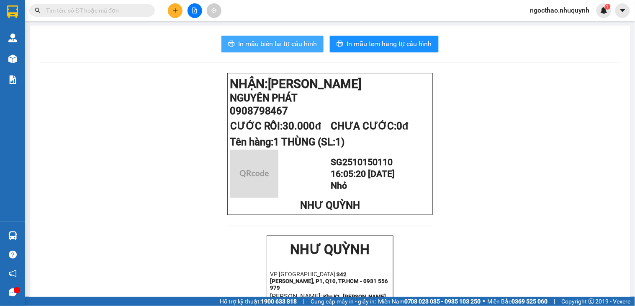
click at [317, 49] on button "In mẫu biên lai tự cấu hình" at bounding box center [272, 44] width 102 height 17
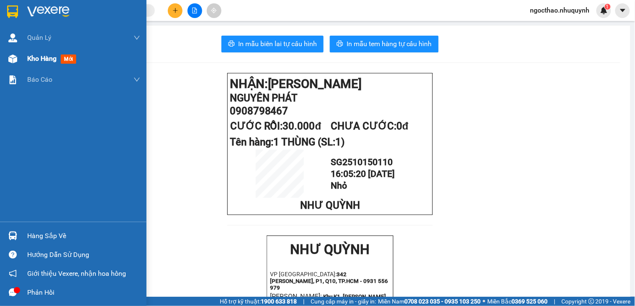
click at [33, 64] on div "Kho hàng mới" at bounding box center [83, 58] width 113 height 21
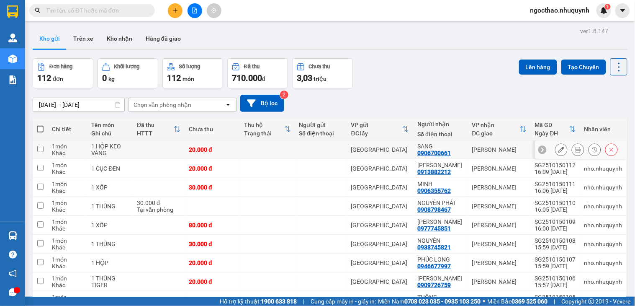
click at [572, 153] on button at bounding box center [578, 149] width 12 height 15
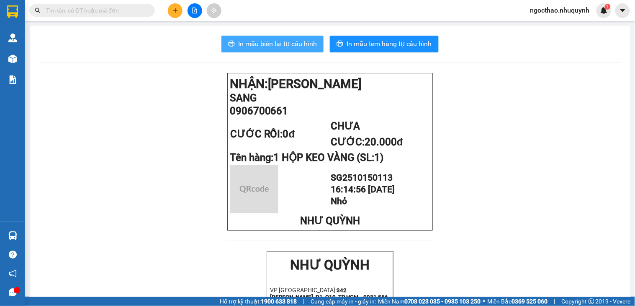
click at [242, 39] on span "In mẫu biên lai tự cấu hình" at bounding box center [277, 44] width 79 height 10
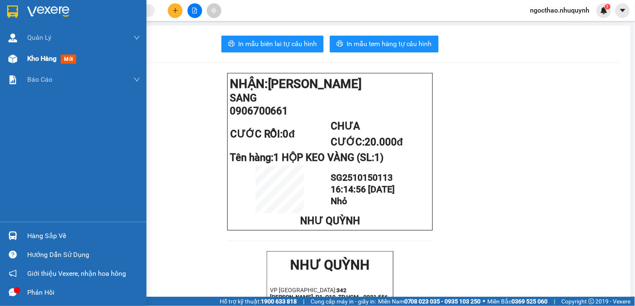
click at [19, 60] on div at bounding box center [12, 58] width 15 height 15
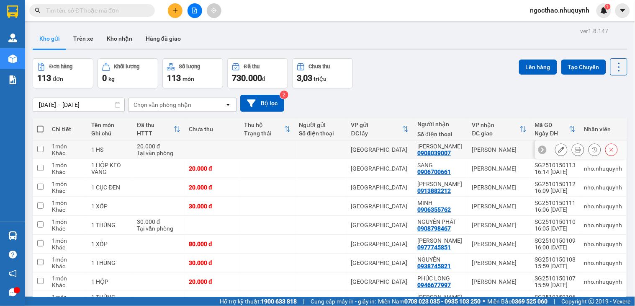
click at [575, 147] on icon at bounding box center [578, 149] width 6 height 6
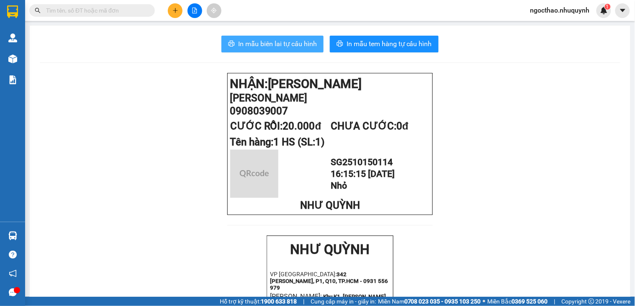
click at [306, 42] on span "In mẫu biên lai tự cấu hình" at bounding box center [277, 44] width 79 height 10
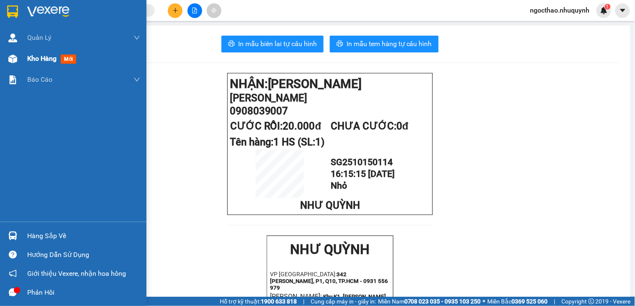
click at [35, 52] on div "Kho hàng mới" at bounding box center [83, 58] width 113 height 21
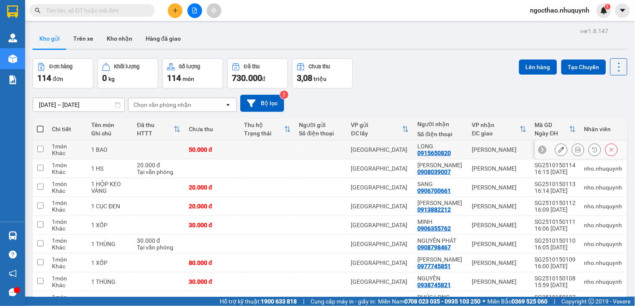
click at [575, 152] on icon at bounding box center [578, 149] width 6 height 6
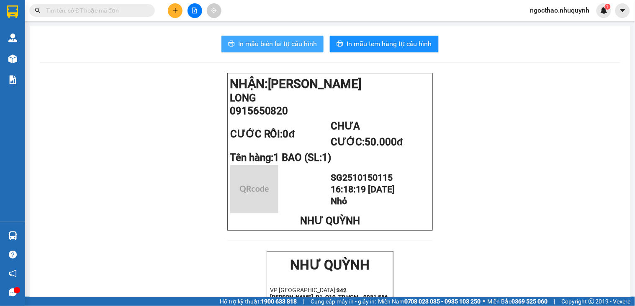
click at [279, 43] on span "In mẫu biên lai tự cấu hình" at bounding box center [277, 44] width 79 height 10
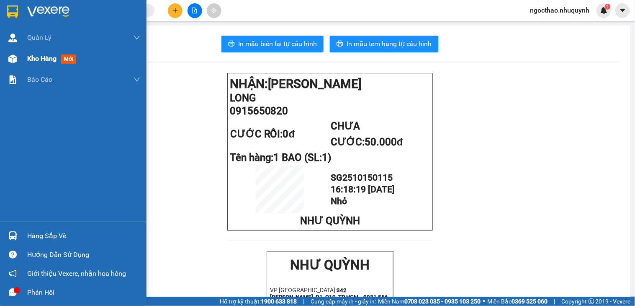
click at [49, 51] on div "Kho hàng mới" at bounding box center [83, 58] width 113 height 21
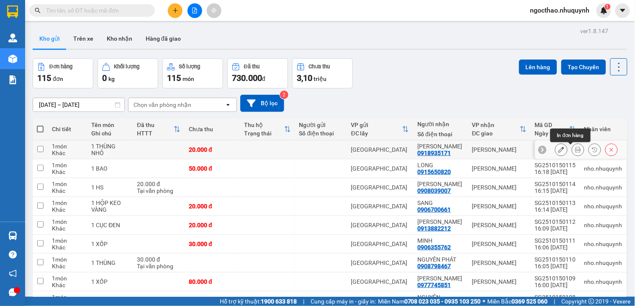
click at [575, 148] on icon at bounding box center [578, 149] width 6 height 6
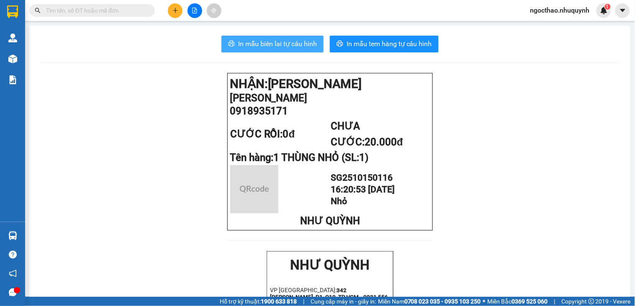
drag, startPoint x: 269, startPoint y: 38, endPoint x: 367, endPoint y: 101, distance: 116.5
click at [270, 39] on button "In mẫu biên lai tự cấu hình" at bounding box center [272, 44] width 102 height 17
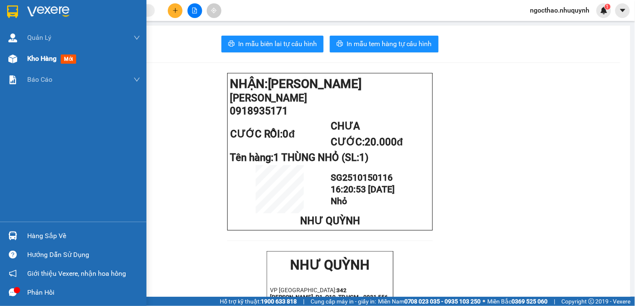
click at [35, 59] on span "Kho hàng" at bounding box center [41, 58] width 29 height 8
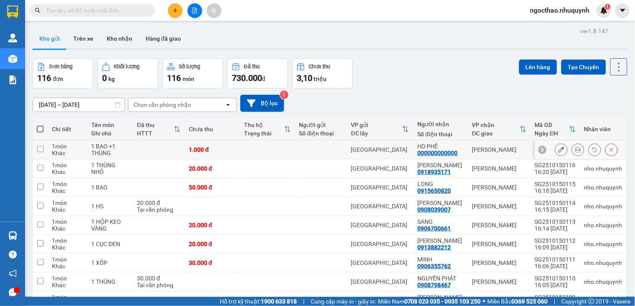
click at [575, 149] on icon at bounding box center [578, 149] width 6 height 6
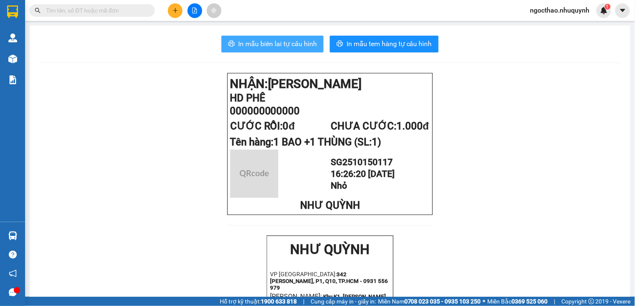
click at [276, 45] on span "In mẫu biên lai tự cấu hình" at bounding box center [277, 44] width 79 height 10
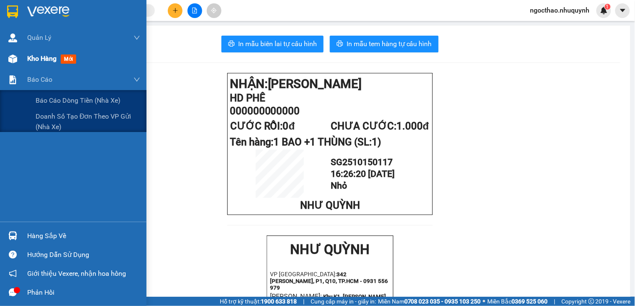
click at [42, 65] on div "Kho hàng mới" at bounding box center [83, 58] width 113 height 21
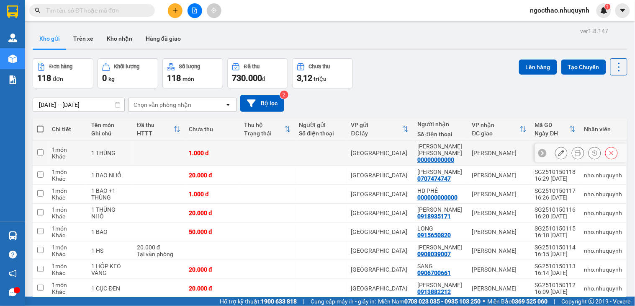
click at [575, 151] on icon at bounding box center [578, 153] width 6 height 6
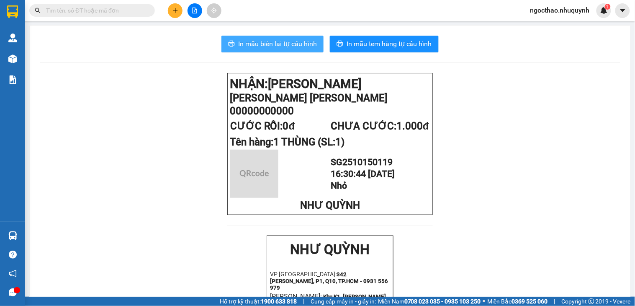
click at [286, 36] on button "In mẫu biên lai tự cấu hình" at bounding box center [272, 44] width 102 height 17
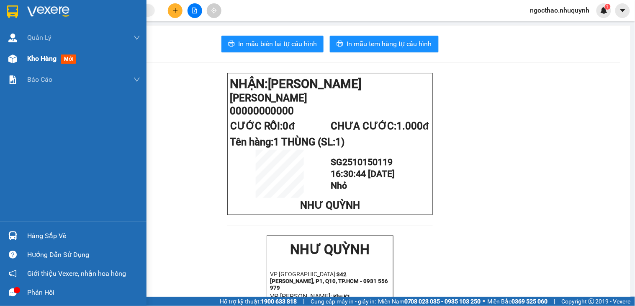
click at [35, 64] on div "Kho hàng mới" at bounding box center [53, 58] width 52 height 10
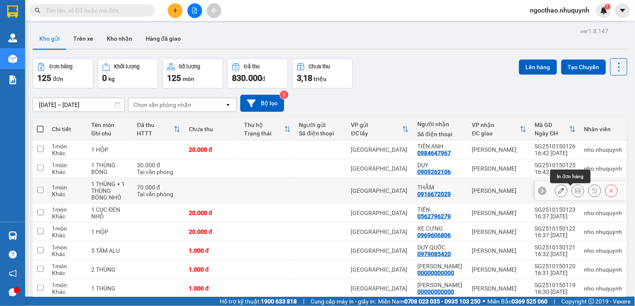
click at [574, 189] on button at bounding box center [578, 190] width 12 height 15
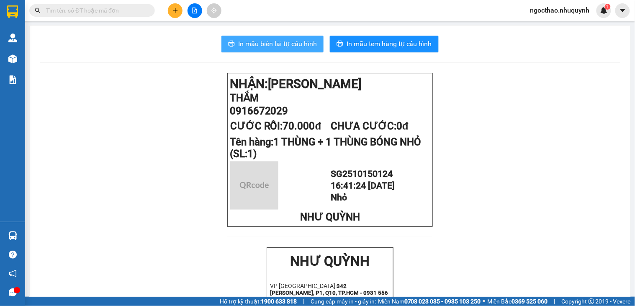
click at [272, 43] on span "In mẫu biên lai tự cấu hình" at bounding box center [277, 44] width 79 height 10
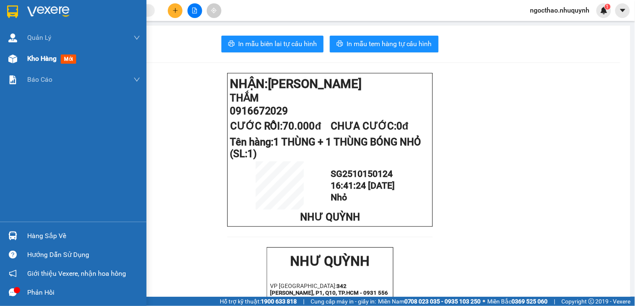
click at [38, 62] on span "Kho hàng" at bounding box center [41, 58] width 29 height 8
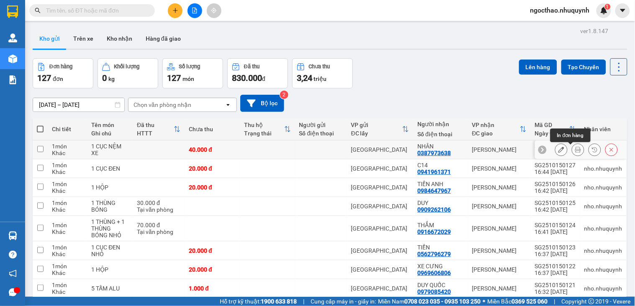
click at [575, 152] on icon at bounding box center [578, 149] width 6 height 6
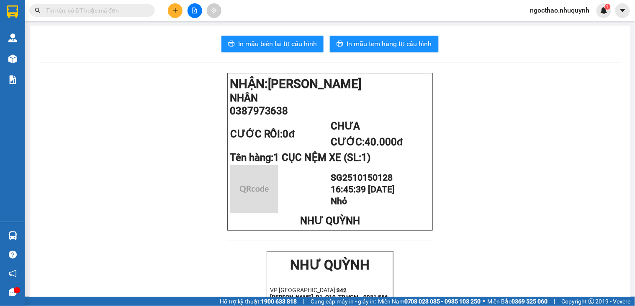
drag, startPoint x: 301, startPoint y: 42, endPoint x: 341, endPoint y: 74, distance: 51.2
click at [302, 42] on span "In mẫu biên lai tự cấu hình" at bounding box center [277, 44] width 79 height 10
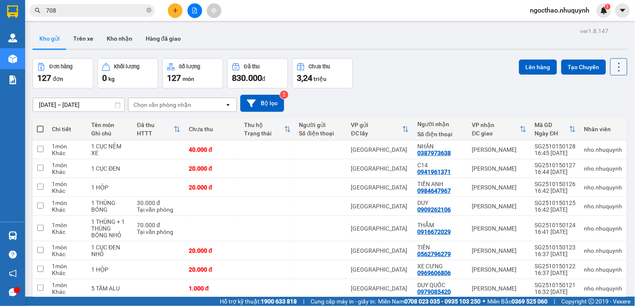
click at [613, 67] on icon at bounding box center [619, 67] width 12 height 12
click at [604, 116] on span "Làm mới" at bounding box center [599, 120] width 23 height 8
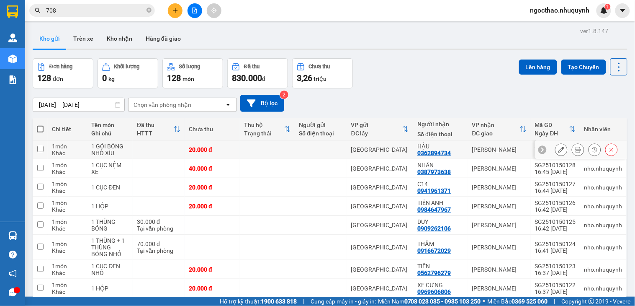
click at [572, 151] on button at bounding box center [578, 149] width 12 height 15
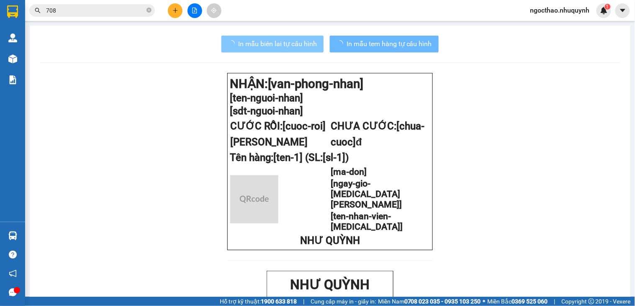
click at [275, 40] on span "In mẫu biên lai tự cấu hình" at bounding box center [277, 44] width 79 height 10
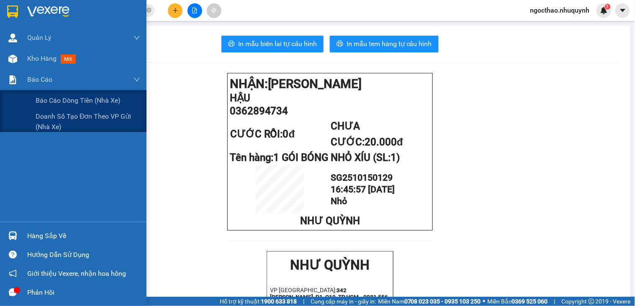
click at [49, 57] on span "Kho hàng" at bounding box center [41, 58] width 29 height 8
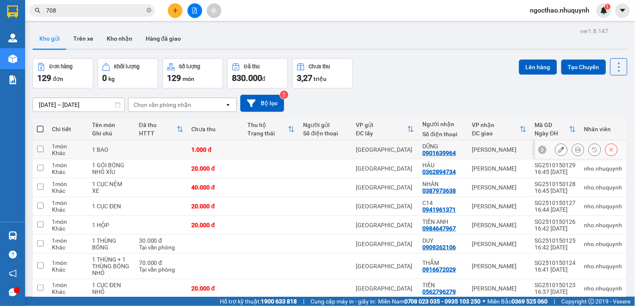
click at [575, 148] on icon at bounding box center [578, 149] width 6 height 6
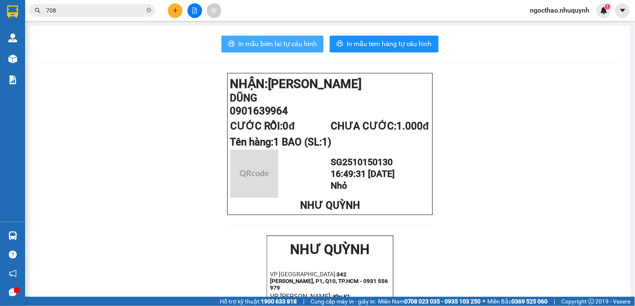
click at [266, 46] on span "In mẫu biên lai tự cấu hình" at bounding box center [277, 44] width 79 height 10
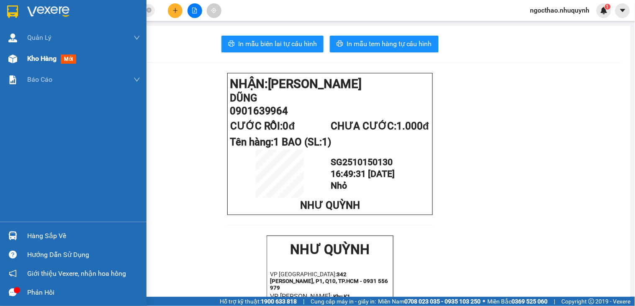
click at [44, 52] on div "Kho hàng mới" at bounding box center [83, 58] width 113 height 21
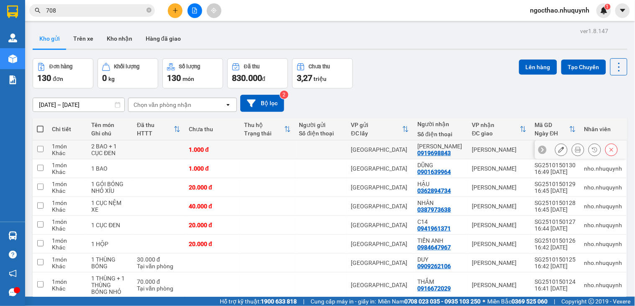
click at [575, 150] on icon at bounding box center [578, 149] width 6 height 6
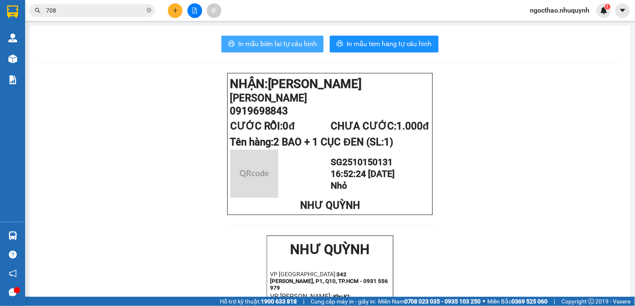
click at [304, 43] on span "In mẫu biên lai tự cấu hình" at bounding box center [277, 44] width 79 height 10
click at [300, 47] on span "In mẫu biên lai tự cấu hình" at bounding box center [277, 44] width 79 height 10
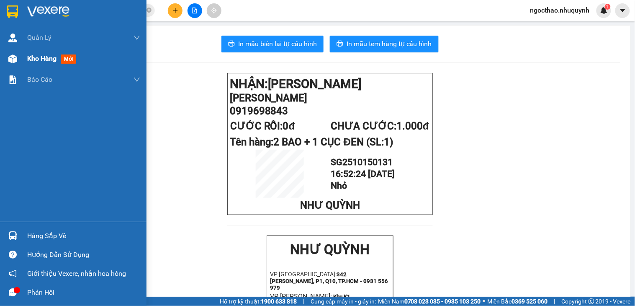
click at [36, 56] on span "Kho hàng" at bounding box center [41, 58] width 29 height 8
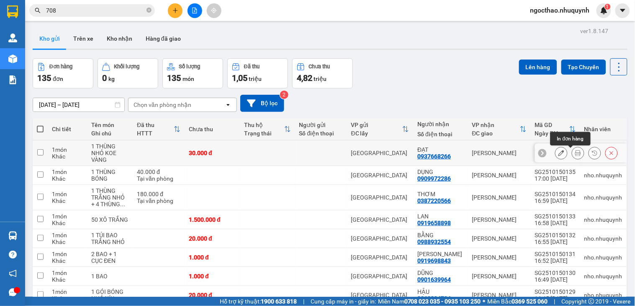
click at [575, 151] on icon at bounding box center [578, 153] width 6 height 6
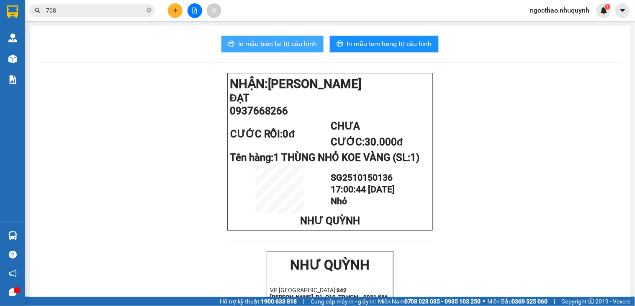
click at [272, 44] on span "In mẫu biên lai tự cấu hình" at bounding box center [277, 44] width 79 height 10
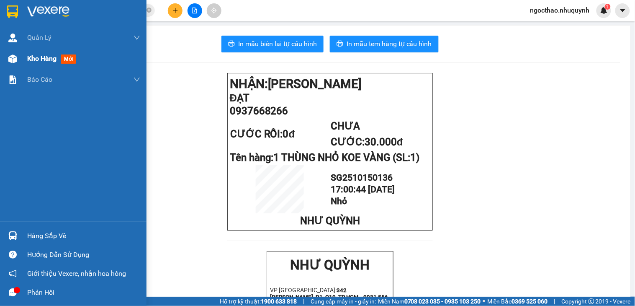
click at [35, 48] on div "Kho hàng mới" at bounding box center [83, 58] width 113 height 21
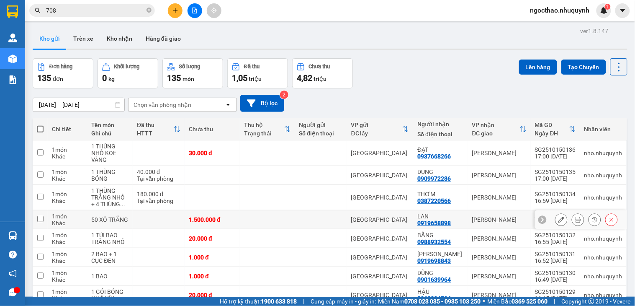
click at [575, 221] on icon at bounding box center [578, 219] width 6 height 6
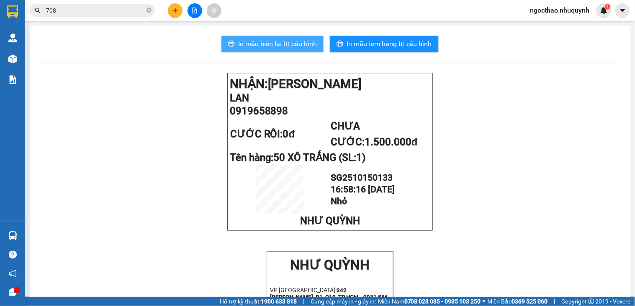
click at [277, 45] on span "In mẫu biên lai tự cấu hình" at bounding box center [277, 44] width 79 height 10
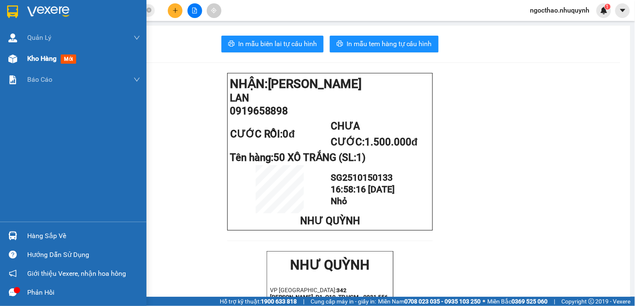
click at [33, 57] on span "Kho hàng" at bounding box center [41, 58] width 29 height 8
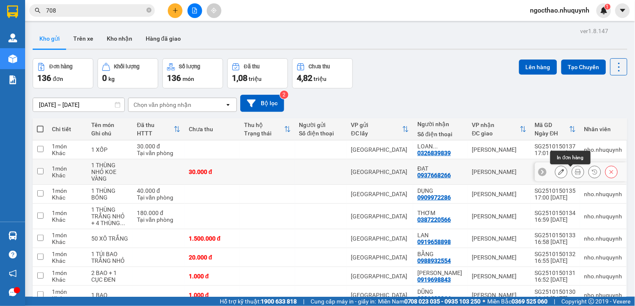
click at [575, 175] on icon at bounding box center [578, 172] width 6 height 6
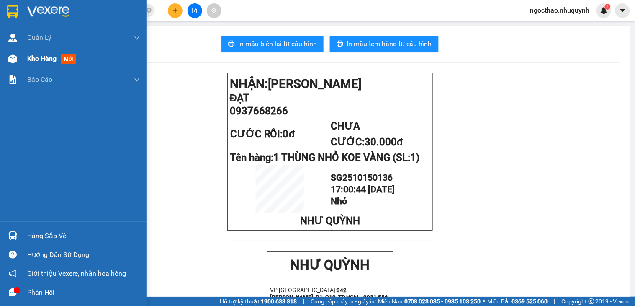
click at [35, 55] on span "Kho hàng" at bounding box center [41, 58] width 29 height 8
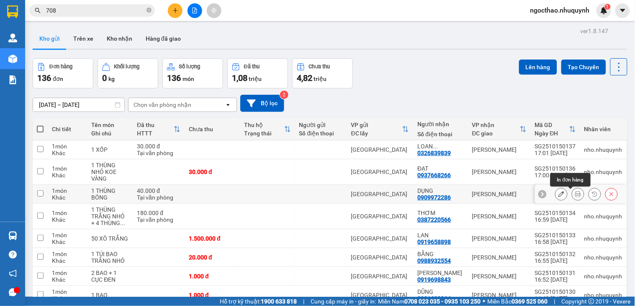
click at [575, 195] on icon at bounding box center [578, 194] width 6 height 6
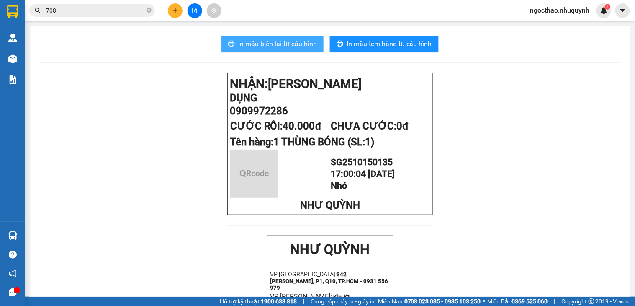
click at [294, 42] on span "In mẫu biên lai tự cấu hình" at bounding box center [277, 44] width 79 height 10
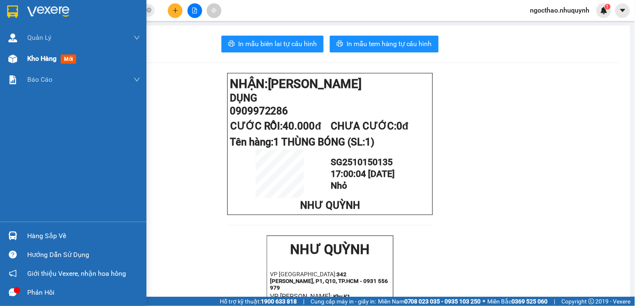
click at [44, 58] on span "Kho hàng" at bounding box center [41, 58] width 29 height 8
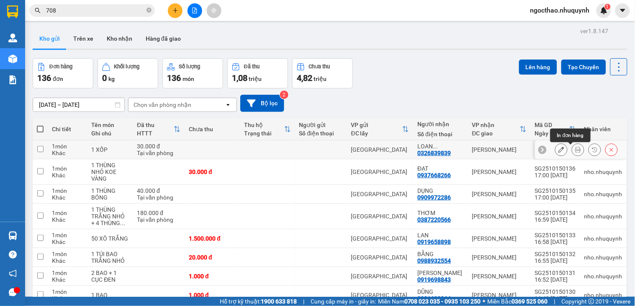
click at [575, 149] on icon at bounding box center [578, 149] width 6 height 6
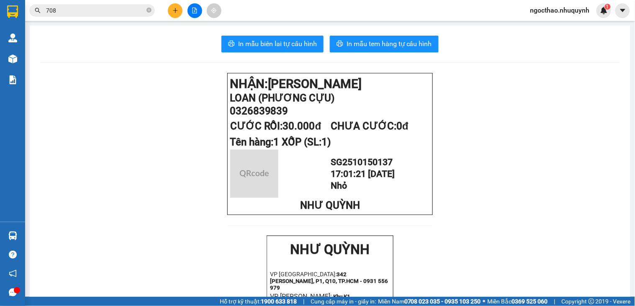
drag, startPoint x: 288, startPoint y: 40, endPoint x: 296, endPoint y: 54, distance: 16.1
click at [291, 45] on button "In mẫu biên lai tự cấu hình" at bounding box center [272, 44] width 102 height 17
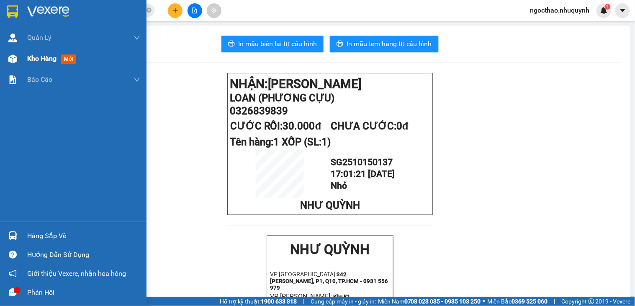
click at [38, 53] on div "Kho hàng mới" at bounding box center [53, 58] width 52 height 10
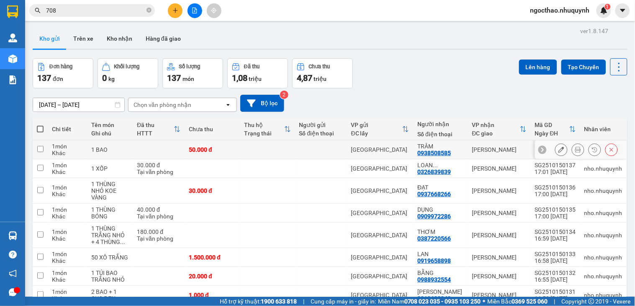
click at [575, 152] on icon at bounding box center [578, 149] width 6 height 6
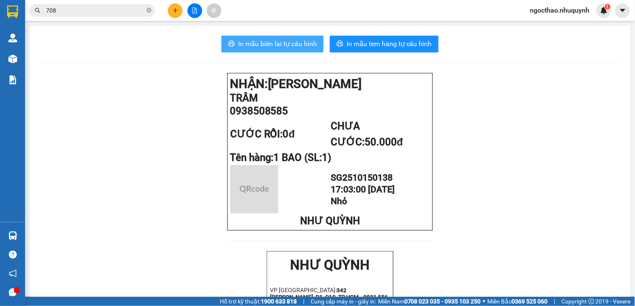
drag, startPoint x: 282, startPoint y: 44, endPoint x: 285, endPoint y: 59, distance: 15.8
click at [282, 43] on span "In mẫu biên lai tự cấu hình" at bounding box center [277, 44] width 79 height 10
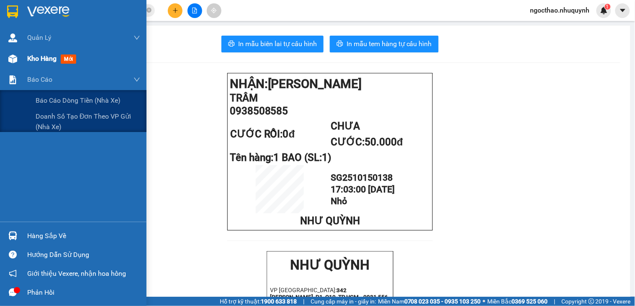
click at [39, 58] on span "Kho hàng" at bounding box center [41, 58] width 29 height 8
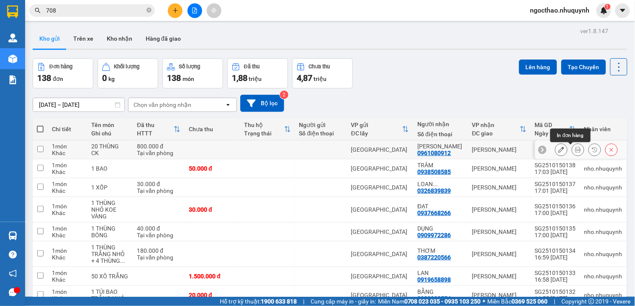
click at [575, 151] on icon at bounding box center [578, 149] width 6 height 6
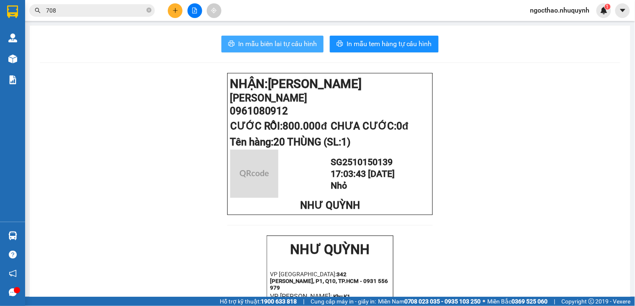
click at [285, 36] on button "In mẫu biên lai tự cấu hình" at bounding box center [272, 44] width 102 height 17
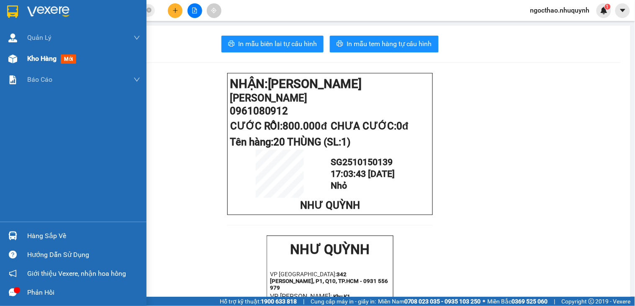
click at [42, 55] on span "Kho hàng" at bounding box center [41, 58] width 29 height 8
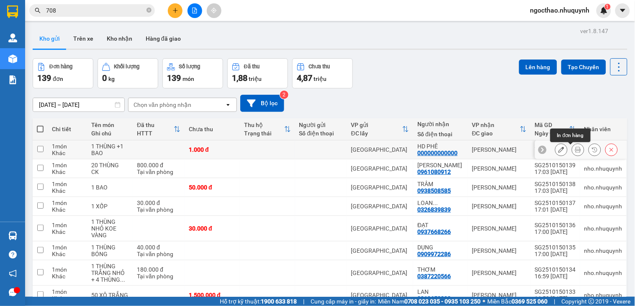
click at [574, 151] on button at bounding box center [578, 149] width 12 height 15
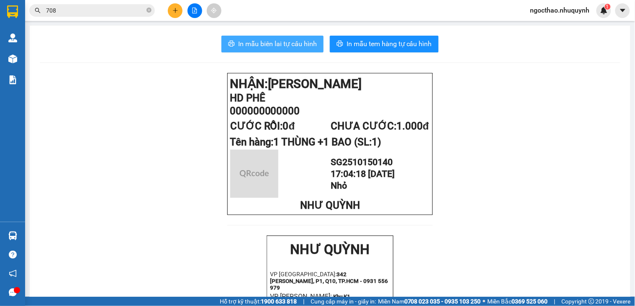
click at [269, 39] on span "In mẫu biên lai tự cấu hình" at bounding box center [277, 44] width 79 height 10
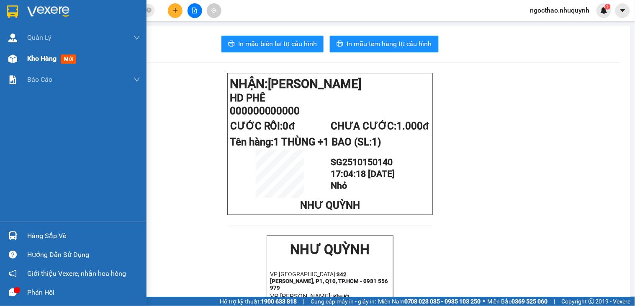
click at [41, 56] on span "Kho hàng" at bounding box center [41, 58] width 29 height 8
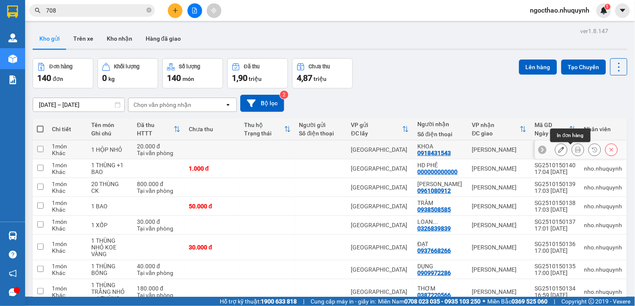
click at [575, 152] on icon at bounding box center [578, 149] width 6 height 6
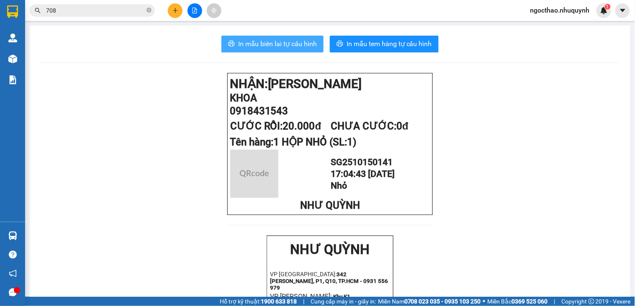
click at [293, 46] on span "In mẫu biên lai tự cấu hình" at bounding box center [277, 44] width 79 height 10
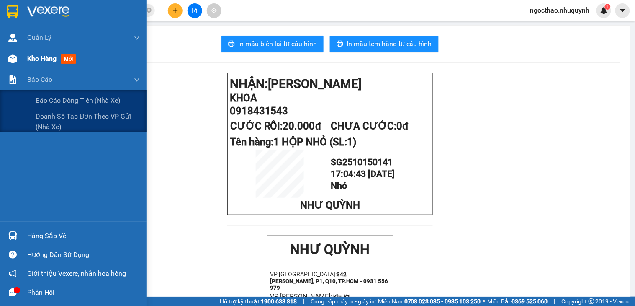
click at [42, 54] on span "Kho hàng" at bounding box center [41, 58] width 29 height 8
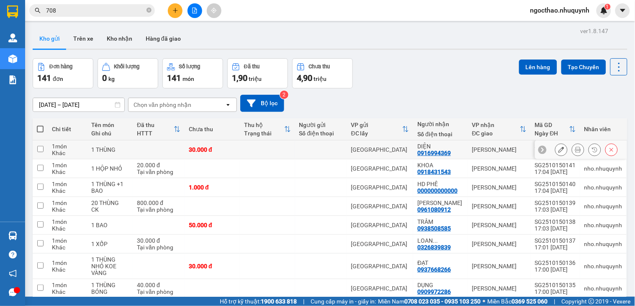
drag, startPoint x: 571, startPoint y: 149, endPoint x: 346, endPoint y: 14, distance: 262.6
click at [575, 149] on icon at bounding box center [578, 149] width 6 height 6
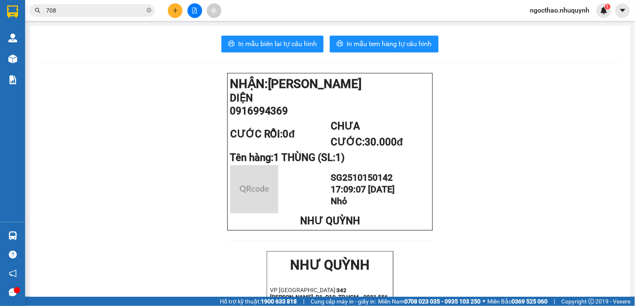
click at [303, 42] on span "In mẫu biên lai tự cấu hình" at bounding box center [277, 44] width 79 height 10
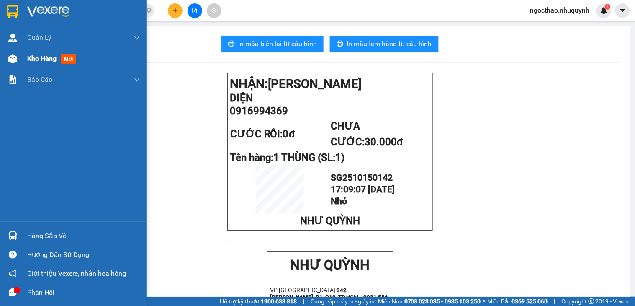
click at [49, 65] on div "Kho hàng mới" at bounding box center [83, 58] width 113 height 21
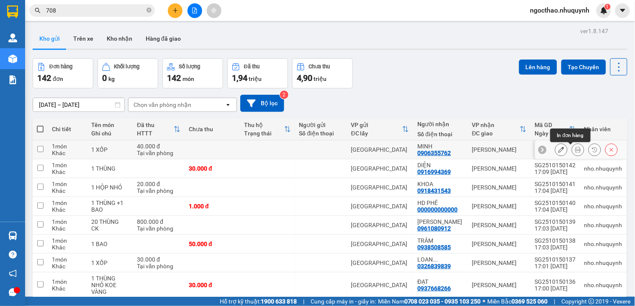
click at [575, 149] on icon at bounding box center [578, 149] width 6 height 6
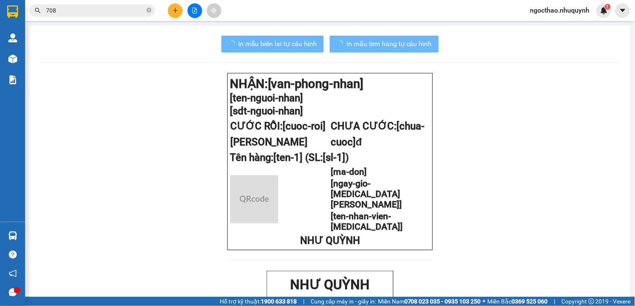
click at [298, 51] on button "In mẫu biên lai tự cấu hình" at bounding box center [272, 44] width 102 height 17
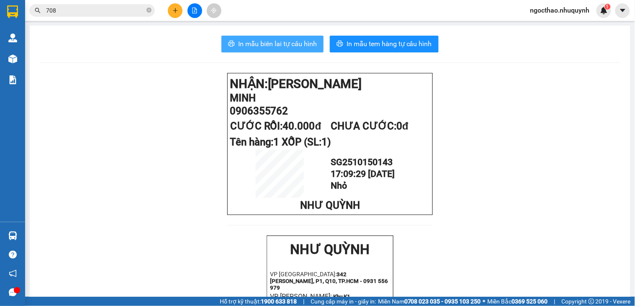
click at [293, 44] on span "In mẫu biên lai tự cấu hình" at bounding box center [277, 44] width 79 height 10
drag, startPoint x: 245, startPoint y: 43, endPoint x: 519, endPoint y: 154, distance: 295.7
click at [247, 43] on span "In mẫu biên lai tự cấu hình" at bounding box center [277, 44] width 79 height 10
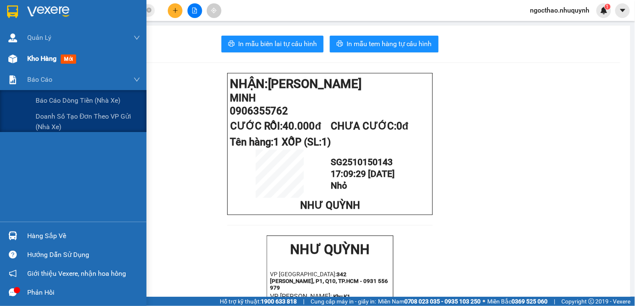
click at [43, 67] on div "Kho hàng mới" at bounding box center [83, 58] width 113 height 21
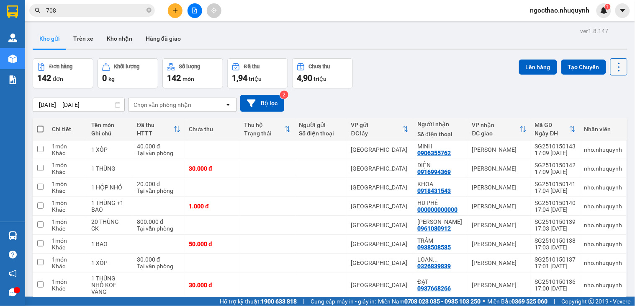
click at [613, 69] on icon at bounding box center [619, 67] width 12 height 12
click at [591, 116] on span "Làm mới" at bounding box center [599, 120] width 23 height 8
click at [613, 65] on icon at bounding box center [619, 67] width 12 height 12
click at [593, 118] on span "Làm mới" at bounding box center [599, 120] width 23 height 8
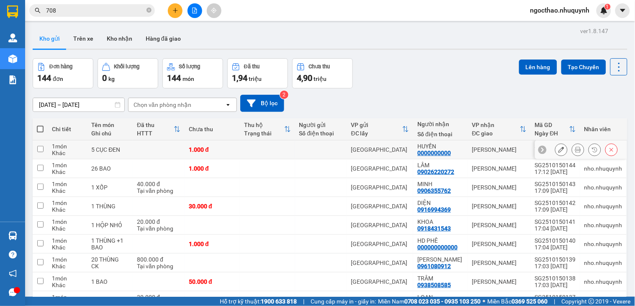
click at [575, 151] on icon at bounding box center [578, 149] width 6 height 6
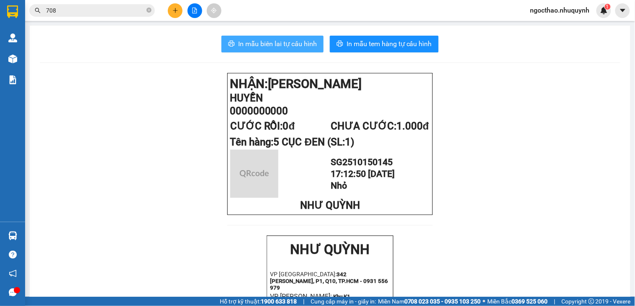
drag, startPoint x: 290, startPoint y: 48, endPoint x: 348, endPoint y: 90, distance: 71.6
click at [291, 48] on span "In mẫu biên lai tự cấu hình" at bounding box center [277, 44] width 79 height 10
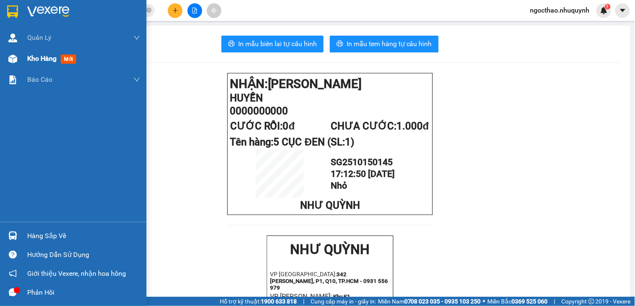
click at [53, 62] on span "Kho hàng" at bounding box center [41, 58] width 29 height 8
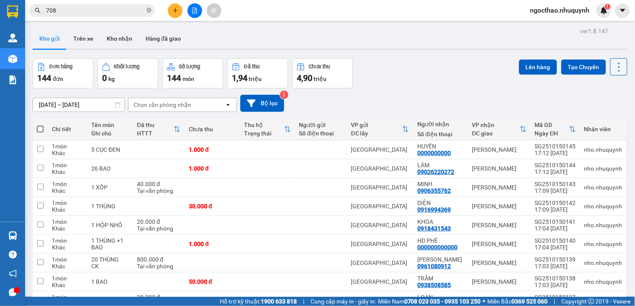
click at [610, 68] on button at bounding box center [618, 66] width 17 height 17
click at [607, 120] on span "Làm mới" at bounding box center [599, 120] width 23 height 8
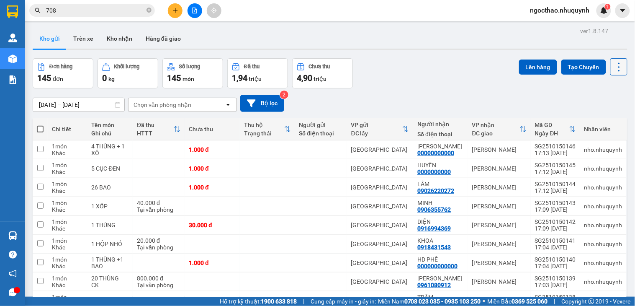
click at [616, 64] on icon at bounding box center [619, 67] width 12 height 12
click at [607, 118] on span "Làm mới" at bounding box center [599, 120] width 23 height 8
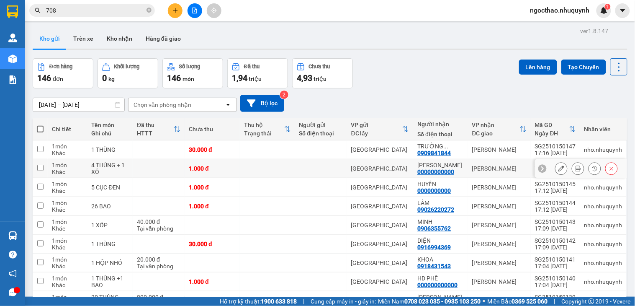
click at [575, 168] on icon at bounding box center [578, 168] width 6 height 6
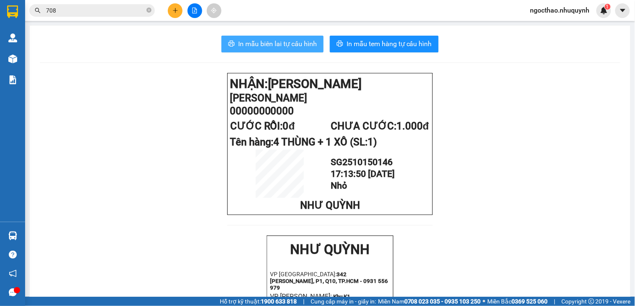
click at [298, 48] on span "In mẫu biên lai tự cấu hình" at bounding box center [277, 44] width 79 height 10
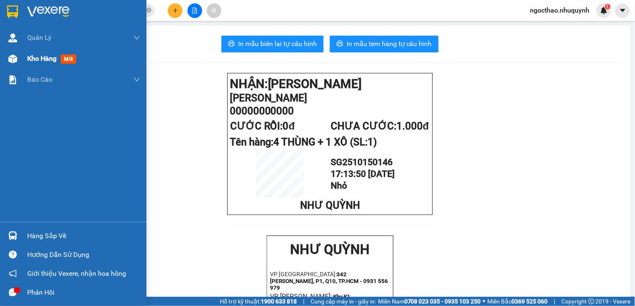
click at [40, 55] on span "Kho hàng" at bounding box center [41, 58] width 29 height 8
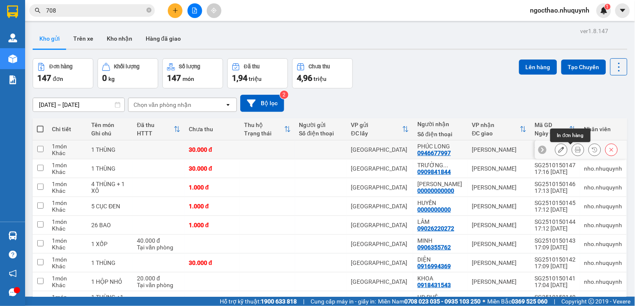
click at [575, 151] on icon at bounding box center [578, 149] width 6 height 6
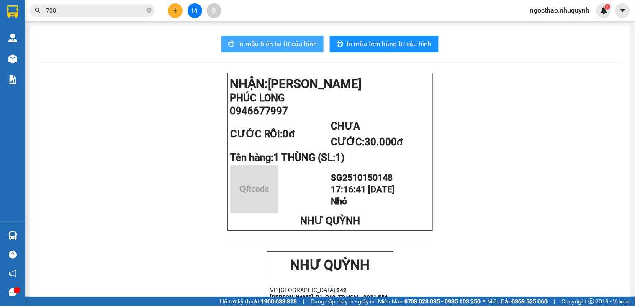
click at [275, 46] on span "In mẫu biên lai tự cấu hình" at bounding box center [277, 44] width 79 height 10
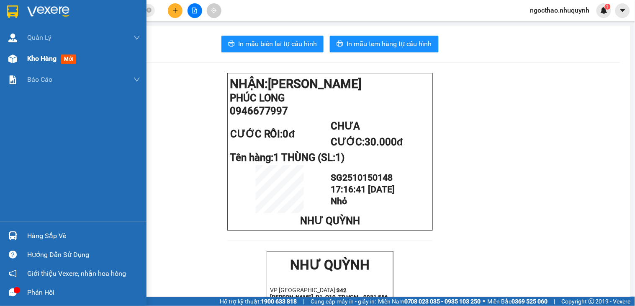
click at [21, 62] on div "Kho hàng mới" at bounding box center [73, 58] width 146 height 21
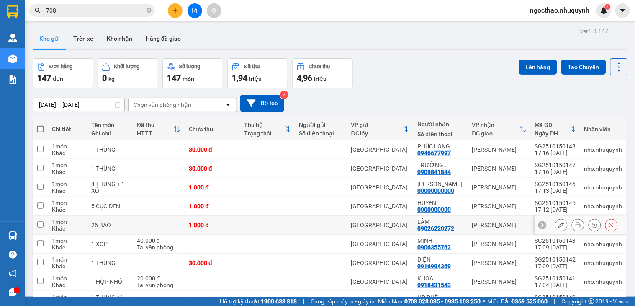
click at [575, 227] on icon at bounding box center [578, 225] width 6 height 6
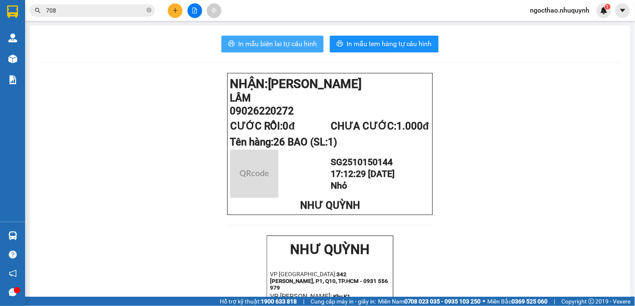
click at [299, 46] on span "In mẫu biên lai tự cấu hình" at bounding box center [277, 44] width 79 height 10
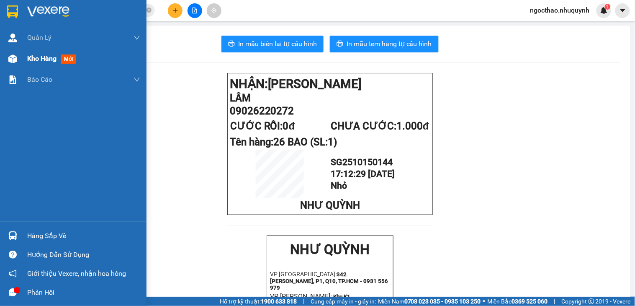
click at [31, 57] on span "Kho hàng" at bounding box center [41, 58] width 29 height 8
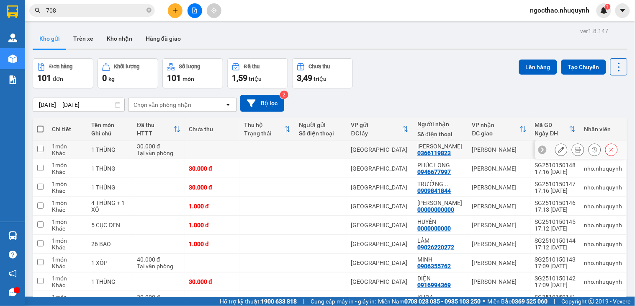
click at [578, 151] on div at bounding box center [586, 149] width 63 height 13
click at [575, 151] on div at bounding box center [586, 149] width 63 height 13
click at [575, 151] on button at bounding box center [578, 149] width 12 height 15
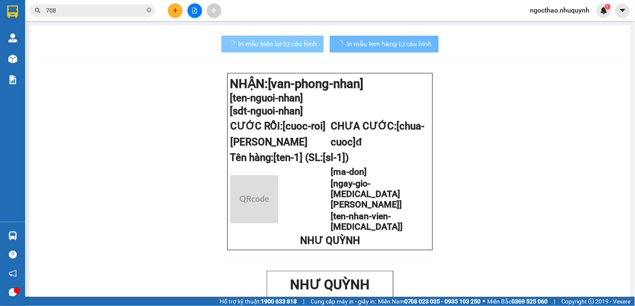
click at [266, 50] on button "In mẫu biên lai tự cấu hình" at bounding box center [272, 44] width 102 height 17
click at [292, 51] on button "In mẫu biên lai tự cấu hình" at bounding box center [272, 44] width 102 height 17
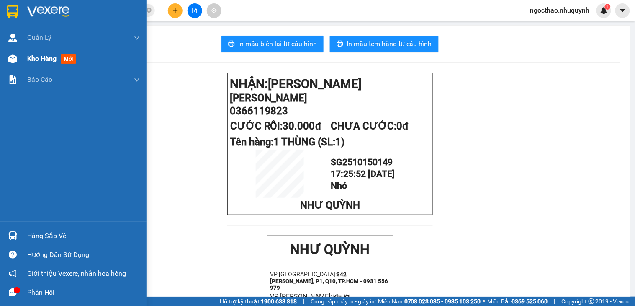
drag, startPoint x: 43, startPoint y: 58, endPoint x: 40, endPoint y: 48, distance: 10.4
click at [41, 76] on div "Quản Lý Quản lý khách hàng Quản lý khách hàng mới Kho hàng mới Báo cáo Báo cáo …" at bounding box center [73, 124] width 146 height 194
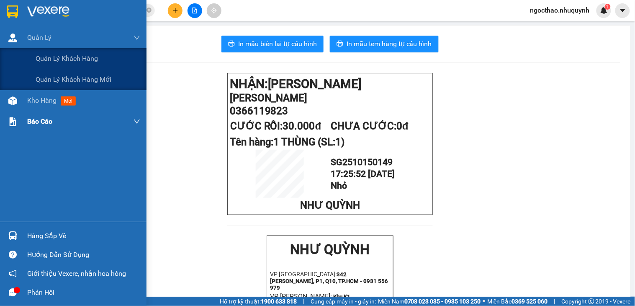
drag, startPoint x: 52, startPoint y: 59, endPoint x: 37, endPoint y: 75, distance: 22.8
click at [35, 116] on div "Quản Lý Quản lý khách hàng Quản lý khách hàng mới Kho hàng mới Báo cáo Báo cáo …" at bounding box center [73, 124] width 146 height 194
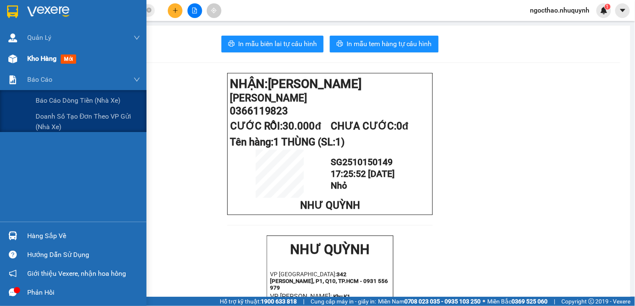
click at [44, 65] on div "Kho hàng mới" at bounding box center [83, 58] width 113 height 21
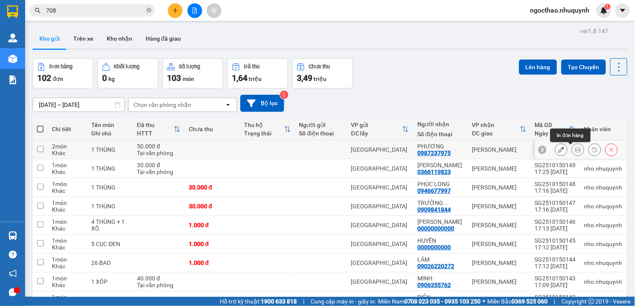
click at [575, 152] on icon at bounding box center [578, 149] width 6 height 6
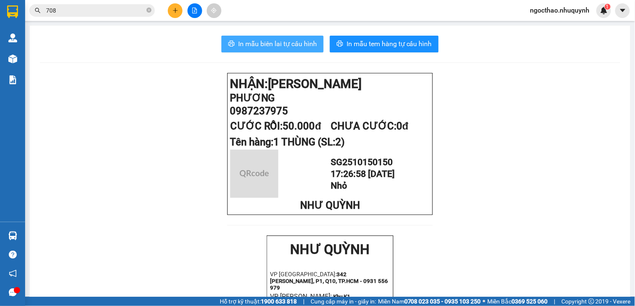
click at [298, 43] on span "In mẫu biên lai tự cấu hình" at bounding box center [277, 44] width 79 height 10
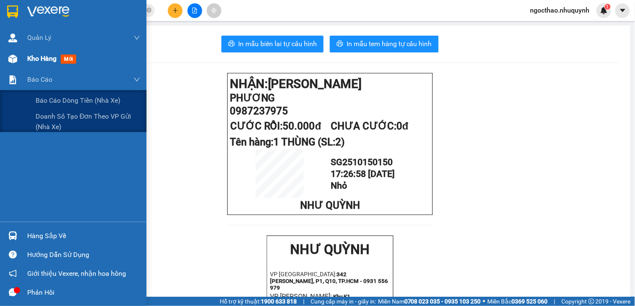
click at [38, 64] on div "Kho hàng mới" at bounding box center [83, 58] width 113 height 21
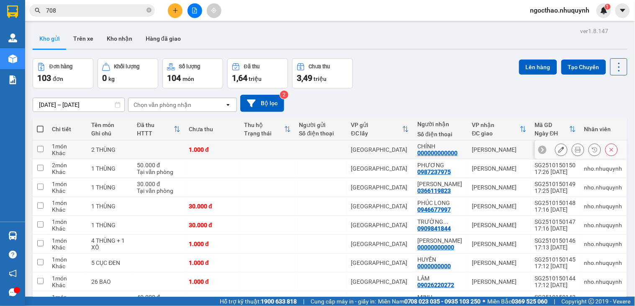
click at [576, 150] on div at bounding box center [578, 149] width 13 height 13
click at [575, 151] on icon at bounding box center [578, 149] width 6 height 6
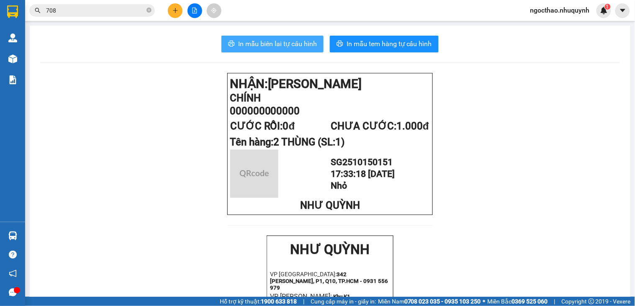
click at [290, 44] on span "In mẫu biên lai tự cấu hình" at bounding box center [277, 44] width 79 height 10
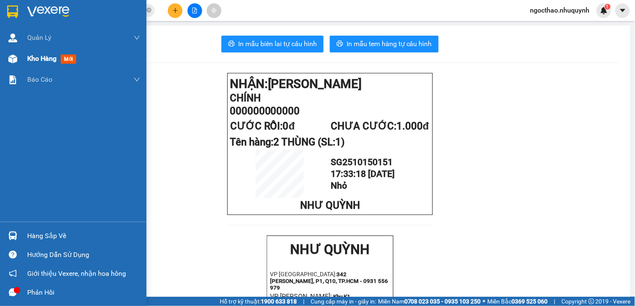
click at [19, 64] on div at bounding box center [12, 58] width 15 height 15
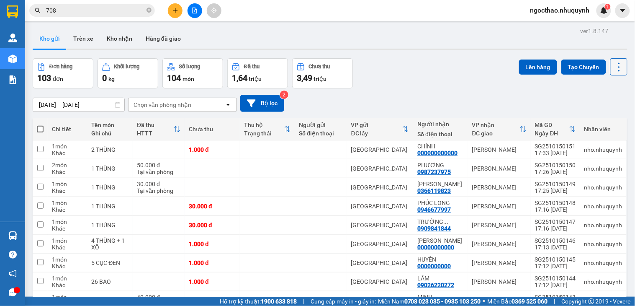
click at [613, 64] on icon at bounding box center [619, 67] width 12 height 12
click at [602, 120] on span "Làm mới" at bounding box center [599, 120] width 23 height 8
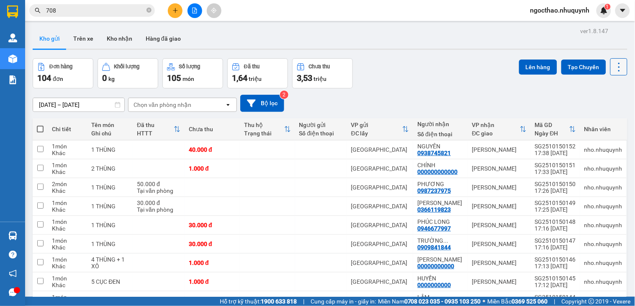
click at [613, 68] on icon at bounding box center [619, 67] width 12 height 12
click at [575, 151] on icon at bounding box center [578, 149] width 6 height 6
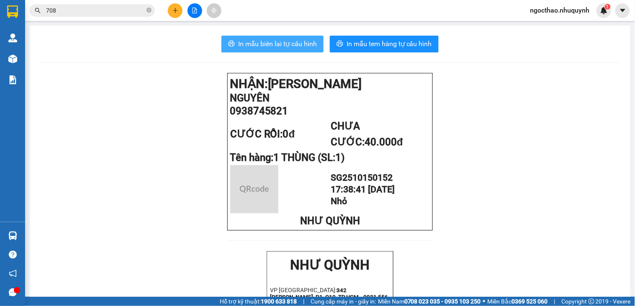
click at [256, 41] on span "In mẫu biên lai tự cấu hình" at bounding box center [277, 44] width 79 height 10
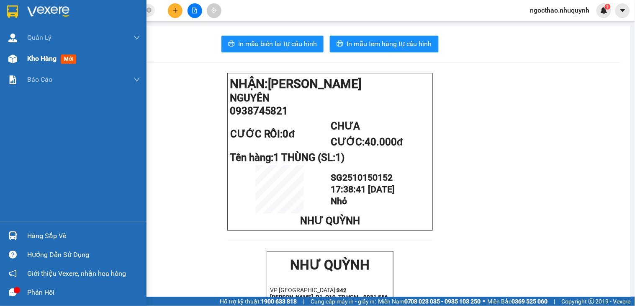
click at [35, 56] on span "Kho hàng" at bounding box center [41, 58] width 29 height 8
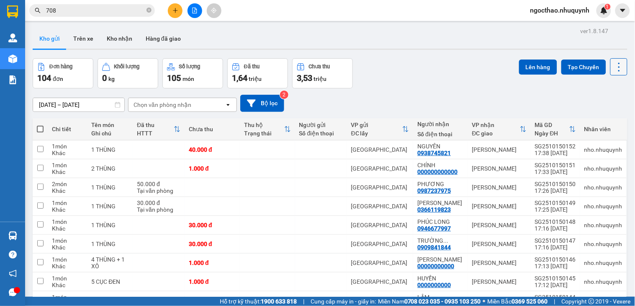
click at [613, 71] on icon at bounding box center [619, 67] width 12 height 12
click at [596, 118] on span "Làm mới" at bounding box center [599, 120] width 23 height 8
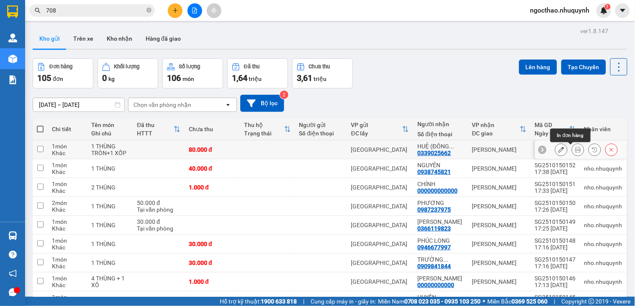
click at [572, 154] on button at bounding box center [578, 149] width 12 height 15
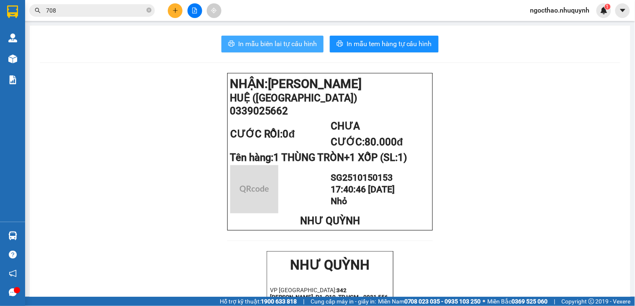
drag, startPoint x: 276, startPoint y: 33, endPoint x: 281, endPoint y: 35, distance: 4.9
click at [286, 38] on button "In mẫu biên lai tự cấu hình" at bounding box center [272, 44] width 102 height 17
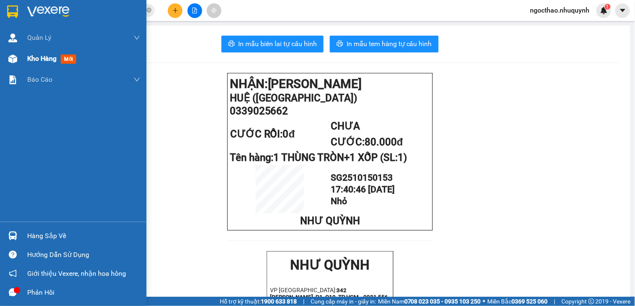
click at [37, 59] on span "Kho hàng" at bounding box center [41, 58] width 29 height 8
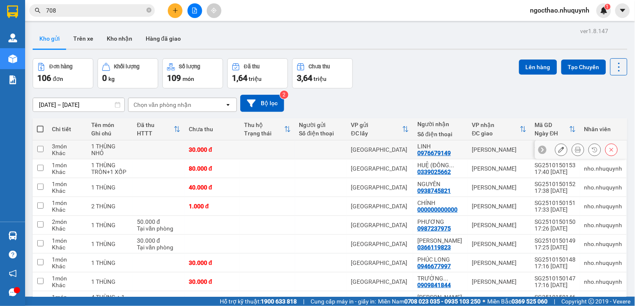
click at [572, 150] on button at bounding box center [578, 149] width 12 height 15
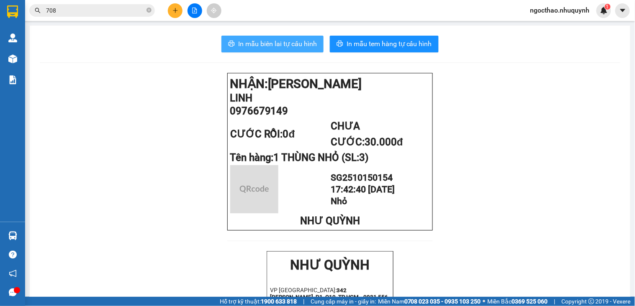
click at [249, 44] on span "In mẫu biên lai tự cấu hình" at bounding box center [277, 44] width 79 height 10
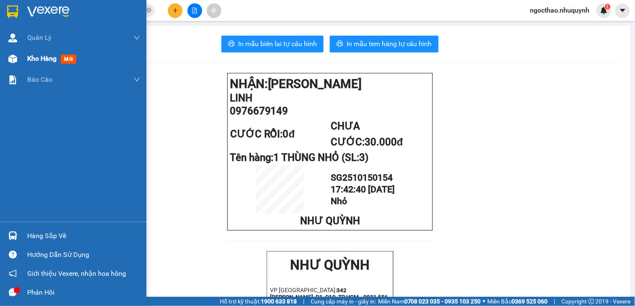
click at [28, 56] on span "Kho hàng" at bounding box center [41, 58] width 29 height 8
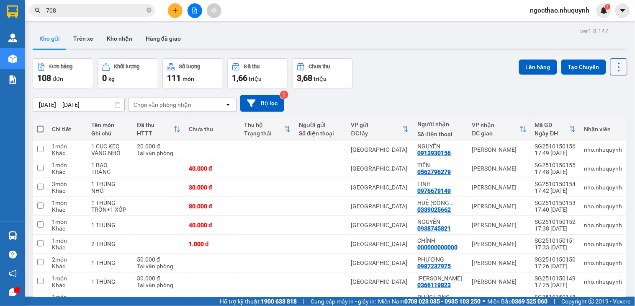
click at [613, 71] on icon at bounding box center [619, 67] width 12 height 12
click at [603, 120] on span "Làm mới" at bounding box center [599, 120] width 23 height 8
click at [613, 61] on icon at bounding box center [619, 67] width 12 height 12
click at [591, 122] on span "Làm mới" at bounding box center [599, 120] width 23 height 8
click at [614, 73] on button at bounding box center [618, 66] width 17 height 17
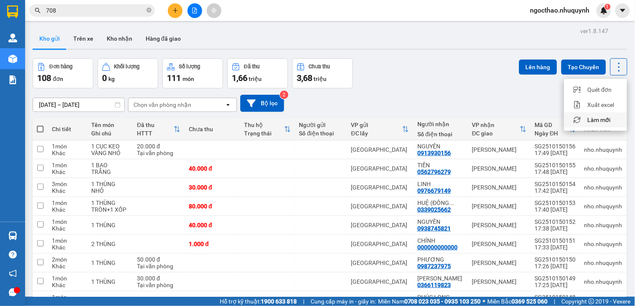
click at [604, 121] on span "Làm mới" at bounding box center [599, 120] width 23 height 8
click at [613, 72] on icon at bounding box center [619, 67] width 12 height 12
click at [599, 119] on span "Làm mới" at bounding box center [599, 120] width 23 height 8
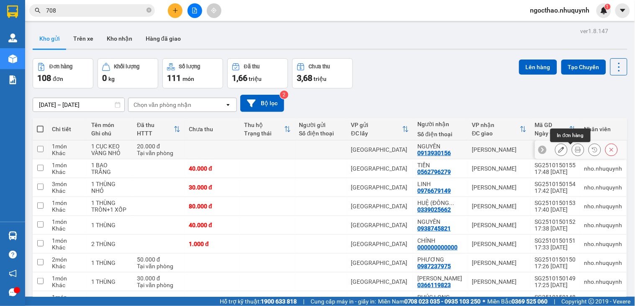
click at [575, 151] on icon at bounding box center [578, 149] width 6 height 6
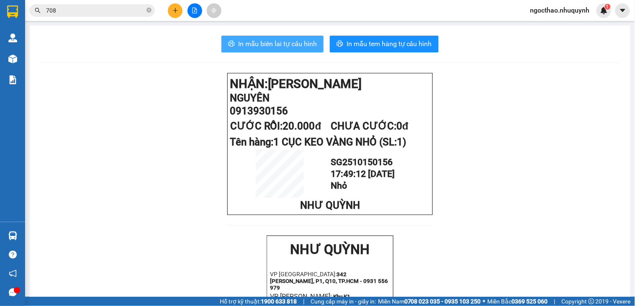
click at [287, 46] on span "In mẫu biên lai tự cấu hình" at bounding box center [277, 44] width 79 height 10
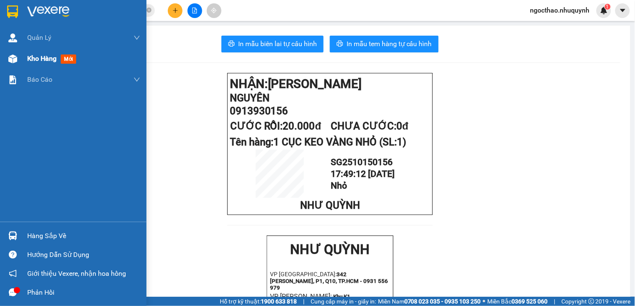
click at [45, 62] on span "Kho hàng" at bounding box center [41, 58] width 29 height 8
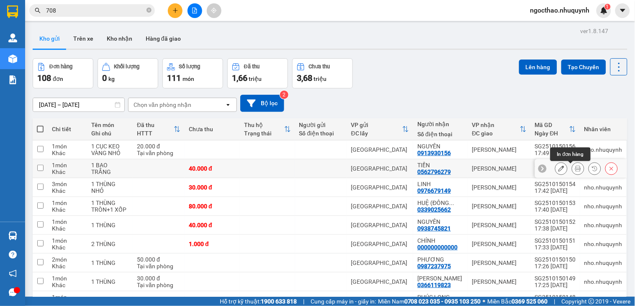
click at [575, 167] on icon at bounding box center [578, 168] width 6 height 6
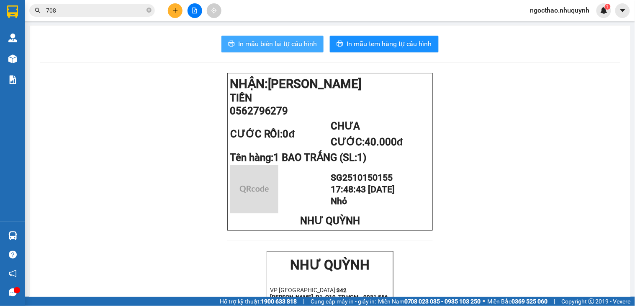
click at [295, 49] on button "In mẫu biên lai tự cấu hình" at bounding box center [272, 44] width 102 height 17
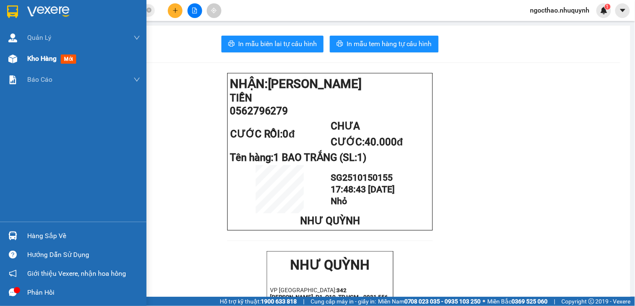
click at [38, 54] on span "Kho hàng" at bounding box center [41, 58] width 29 height 8
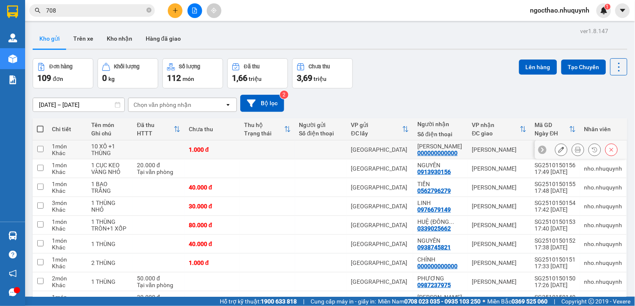
click at [572, 149] on button at bounding box center [578, 149] width 12 height 15
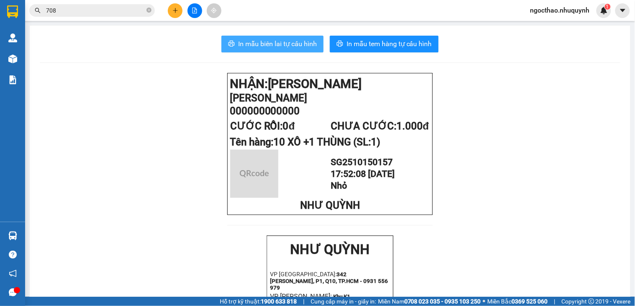
drag, startPoint x: 264, startPoint y: 43, endPoint x: 441, endPoint y: 145, distance: 204.2
click at [265, 43] on span "In mẫu biên lai tự cấu hình" at bounding box center [277, 44] width 79 height 10
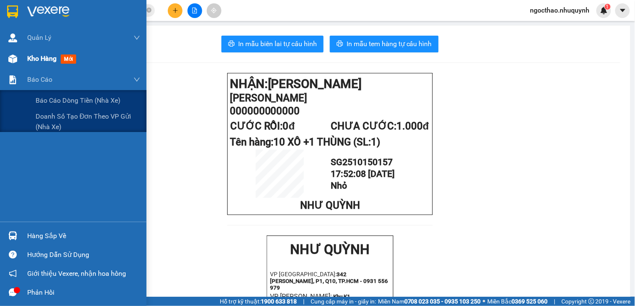
click at [43, 63] on div "Kho hàng mới" at bounding box center [83, 58] width 113 height 21
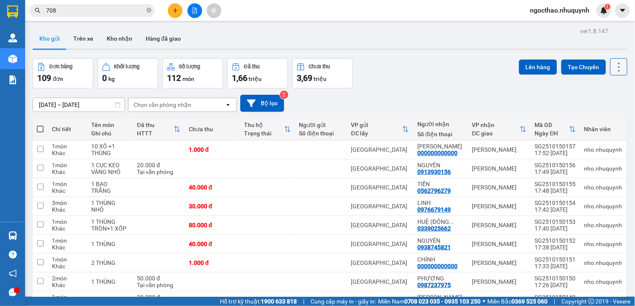
click at [619, 67] on button at bounding box center [618, 66] width 17 height 17
click at [608, 118] on span "Làm mới" at bounding box center [599, 120] width 23 height 8
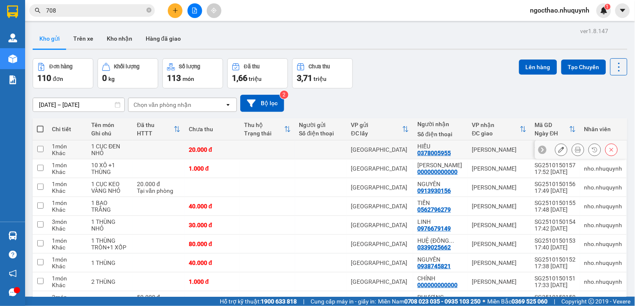
drag, startPoint x: 563, startPoint y: 149, endPoint x: 572, endPoint y: 149, distance: 8.8
click at [564, 149] on div at bounding box center [586, 149] width 63 height 13
click at [575, 149] on icon at bounding box center [578, 149] width 6 height 6
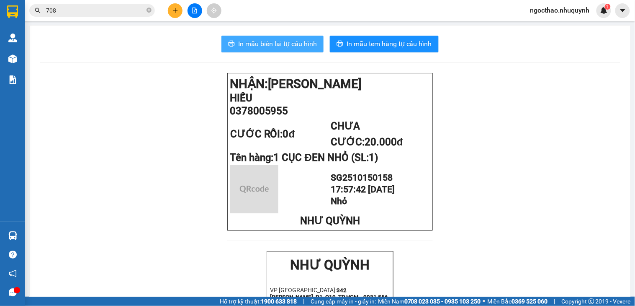
click at [297, 47] on span "In mẫu biên lai tự cấu hình" at bounding box center [277, 44] width 79 height 10
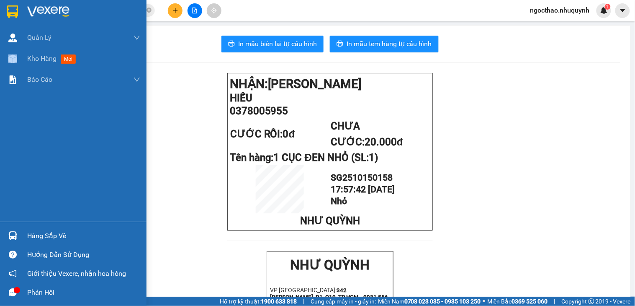
drag, startPoint x: 27, startPoint y: 61, endPoint x: 362, endPoint y: 9, distance: 338.7
click at [31, 59] on div "Kho hàng mới" at bounding box center [73, 58] width 146 height 21
click at [36, 59] on span "Kho hàng" at bounding box center [41, 58] width 29 height 8
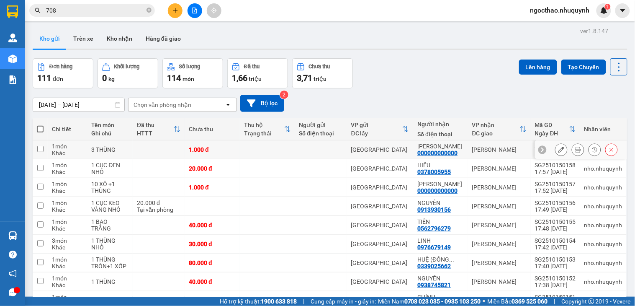
click at [575, 149] on icon at bounding box center [578, 149] width 6 height 6
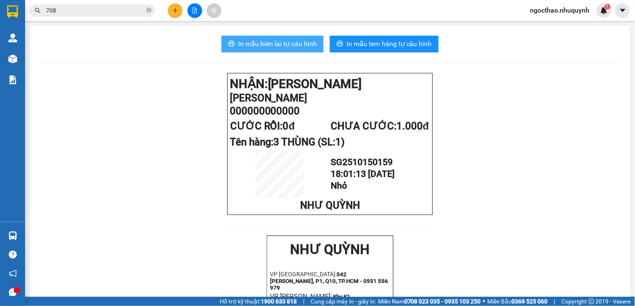
click at [293, 49] on button "In mẫu biên lai tự cấu hình" at bounding box center [272, 44] width 102 height 17
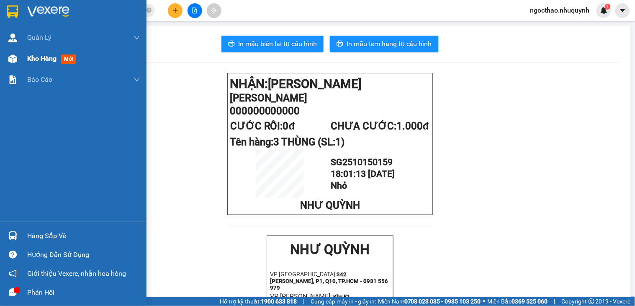
click at [46, 59] on span "Kho hàng" at bounding box center [41, 58] width 29 height 8
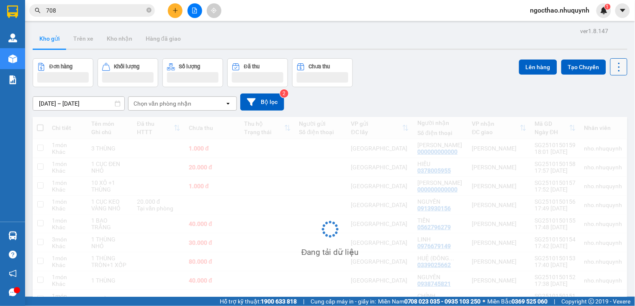
click at [613, 67] on icon at bounding box center [619, 67] width 12 height 12
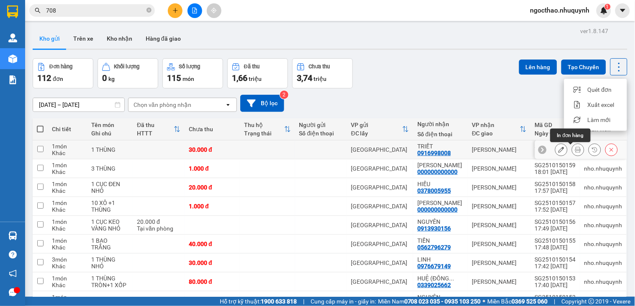
click at [575, 149] on icon at bounding box center [578, 149] width 6 height 6
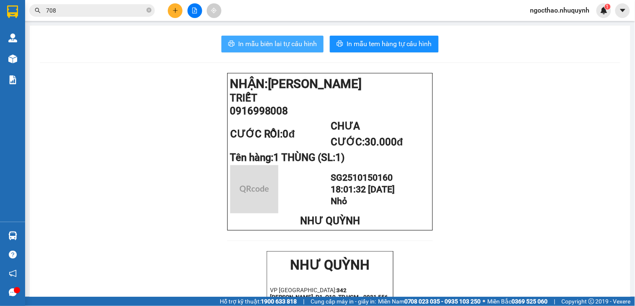
click at [286, 36] on button "In mẫu biên lai tự cấu hình" at bounding box center [272, 44] width 102 height 17
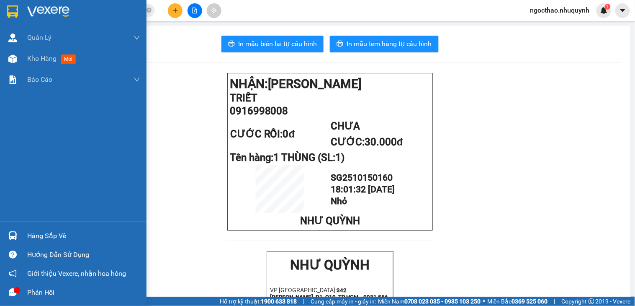
drag, startPoint x: 48, startPoint y: 51, endPoint x: 630, endPoint y: 128, distance: 587.3
click at [48, 51] on div "Kho hàng mới" at bounding box center [83, 58] width 113 height 21
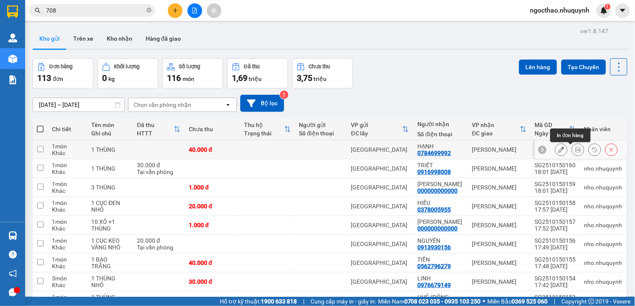
click at [572, 152] on button at bounding box center [578, 149] width 12 height 15
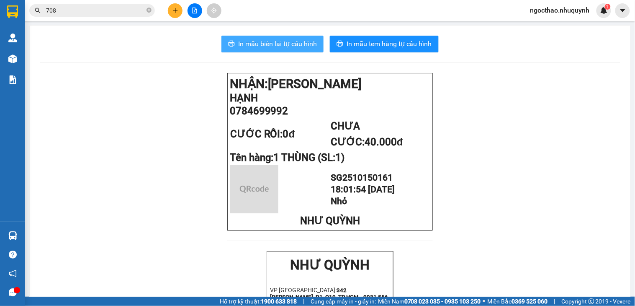
click at [288, 36] on button "In mẫu biên lai tự cấu hình" at bounding box center [272, 44] width 102 height 17
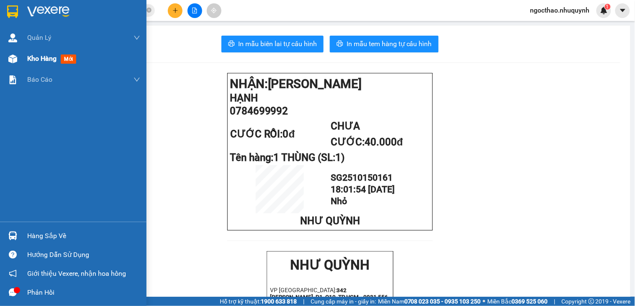
click at [36, 57] on span "Kho hàng" at bounding box center [41, 58] width 29 height 8
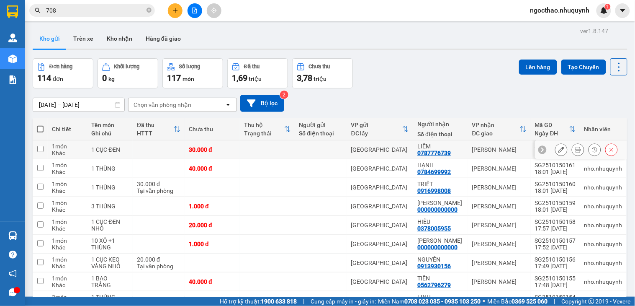
click at [572, 149] on button at bounding box center [578, 149] width 12 height 15
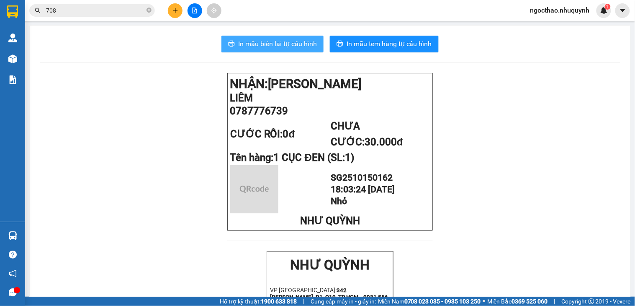
drag, startPoint x: 247, startPoint y: 36, endPoint x: 279, endPoint y: 51, distance: 35.8
click at [249, 36] on button "In mẫu biên lai tự cấu hình" at bounding box center [272, 44] width 102 height 17
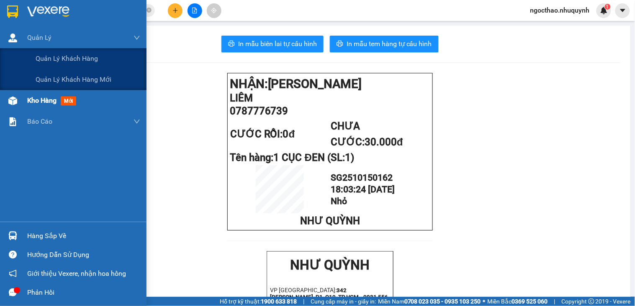
drag, startPoint x: 54, startPoint y: 49, endPoint x: 38, endPoint y: 64, distance: 21.9
click at [31, 97] on div "Quản Lý Quản lý khách hàng Quản lý khách hàng mới Kho hàng mới Báo cáo Báo cáo …" at bounding box center [73, 124] width 146 height 194
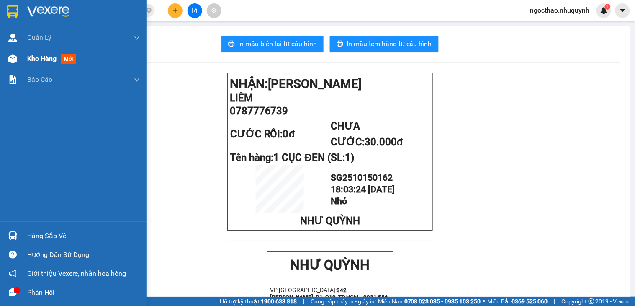
click at [42, 62] on span "Kho hàng" at bounding box center [41, 58] width 29 height 8
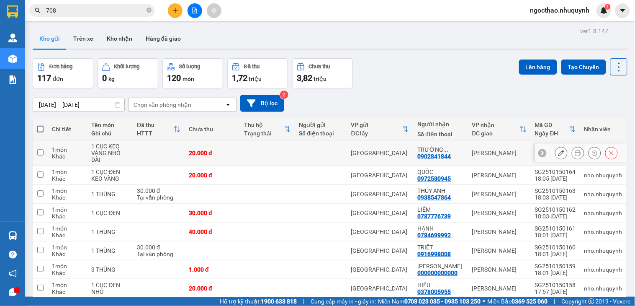
click at [572, 149] on button at bounding box center [578, 153] width 12 height 15
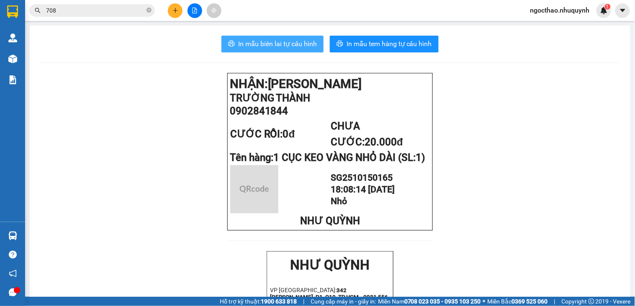
click at [275, 52] on button "In mẫu biên lai tự cấu hình" at bounding box center [272, 44] width 102 height 17
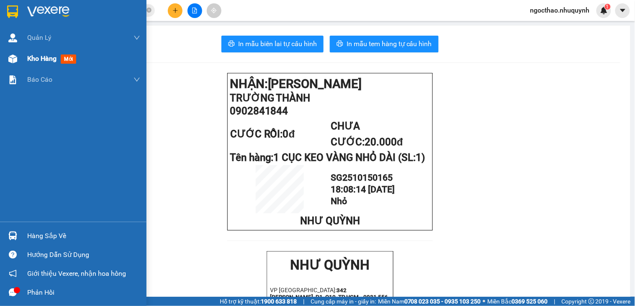
click at [31, 56] on span "Kho hàng" at bounding box center [41, 58] width 29 height 8
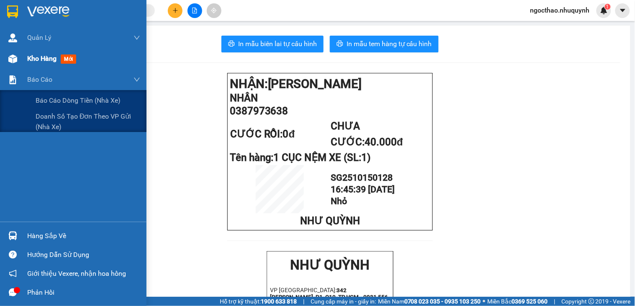
click at [35, 59] on span "Kho hàng" at bounding box center [41, 58] width 29 height 8
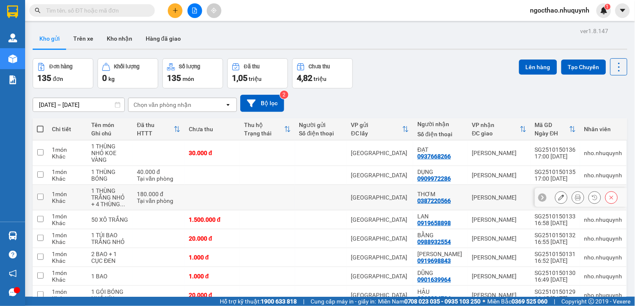
click at [572, 202] on button at bounding box center [578, 197] width 12 height 15
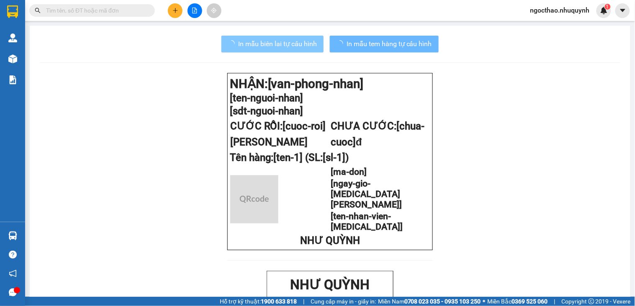
click at [291, 42] on span "In mẫu biên lai tự cấu hình" at bounding box center [277, 44] width 79 height 10
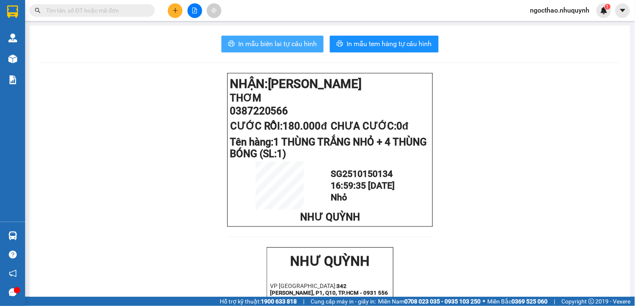
drag, startPoint x: 255, startPoint y: 38, endPoint x: 502, endPoint y: 228, distance: 311.6
click at [258, 38] on button "In mẫu biên lai tự cấu hình" at bounding box center [272, 44] width 102 height 17
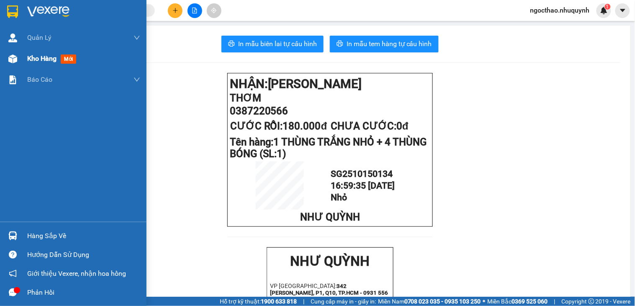
drag, startPoint x: 22, startPoint y: 56, endPoint x: 35, endPoint y: 58, distance: 12.7
click at [23, 56] on div "Kho hàng mới" at bounding box center [73, 58] width 146 height 21
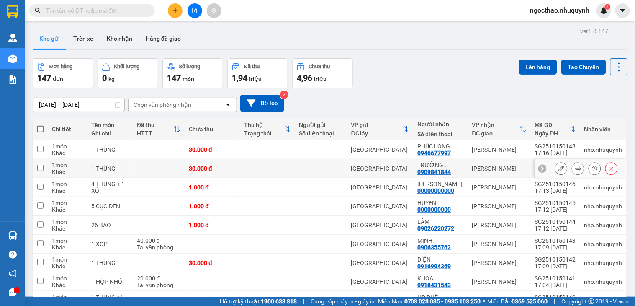
click at [572, 169] on button at bounding box center [578, 168] width 12 height 15
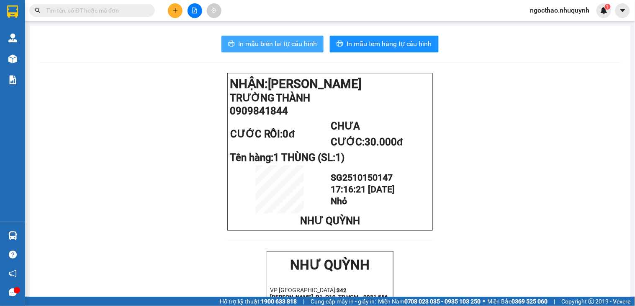
click at [287, 43] on span "In mẫu biên lai tự cấu hình" at bounding box center [277, 44] width 79 height 10
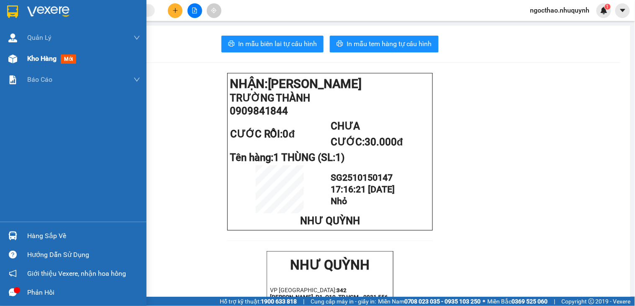
click at [39, 55] on span "Kho hàng" at bounding box center [41, 58] width 29 height 8
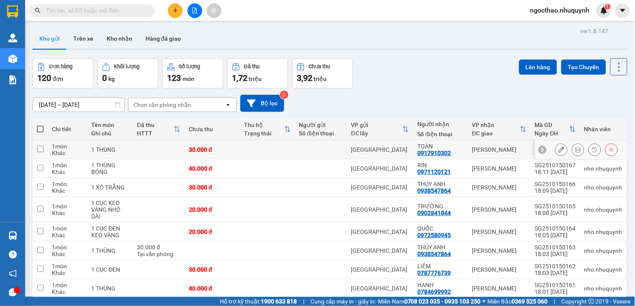
click at [575, 149] on icon at bounding box center [578, 149] width 6 height 6
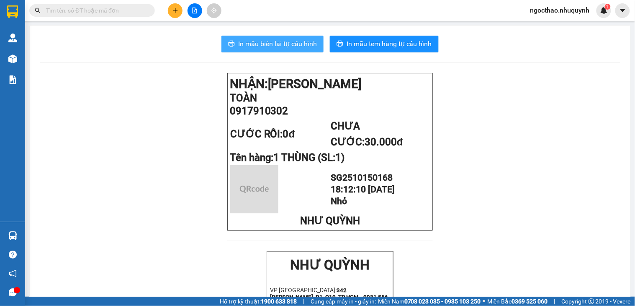
click at [273, 42] on span "In mẫu biên lai tự cấu hình" at bounding box center [277, 44] width 79 height 10
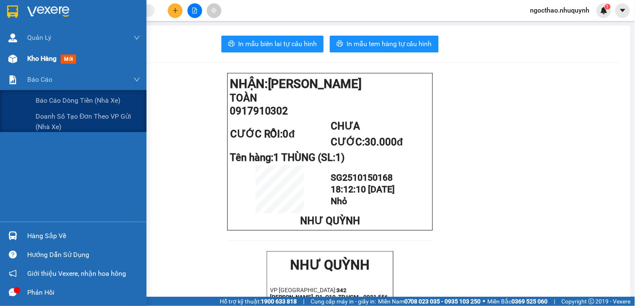
click at [42, 55] on span "Kho hàng" at bounding box center [41, 58] width 29 height 8
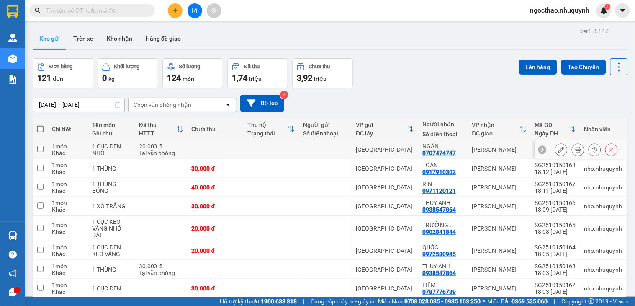
click at [575, 152] on icon at bounding box center [578, 149] width 6 height 6
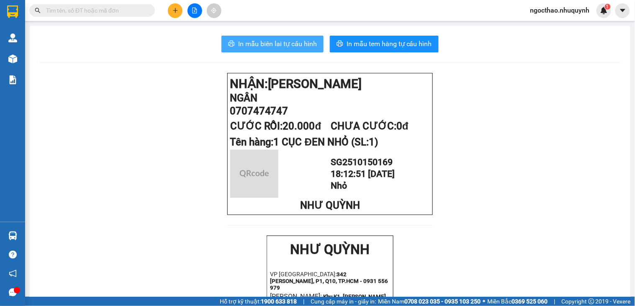
click at [282, 49] on button "In mẫu biên lai tự cấu hình" at bounding box center [272, 44] width 102 height 17
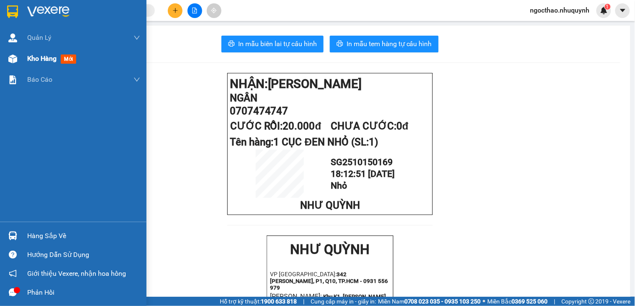
click at [26, 55] on div "Kho hàng mới" at bounding box center [73, 58] width 146 height 21
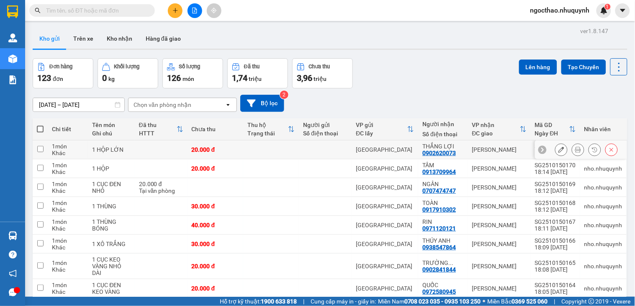
click at [574, 151] on button at bounding box center [578, 149] width 12 height 15
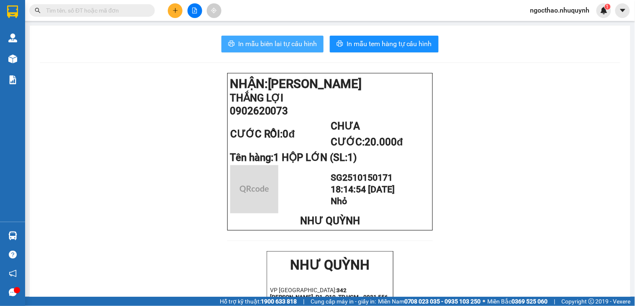
click at [289, 42] on span "In mẫu biên lai tự cấu hình" at bounding box center [277, 44] width 79 height 10
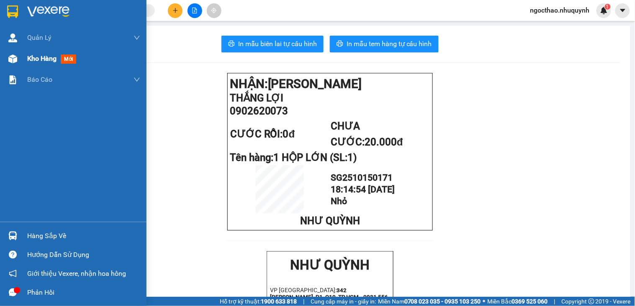
click at [35, 57] on span "Kho hàng" at bounding box center [41, 58] width 29 height 8
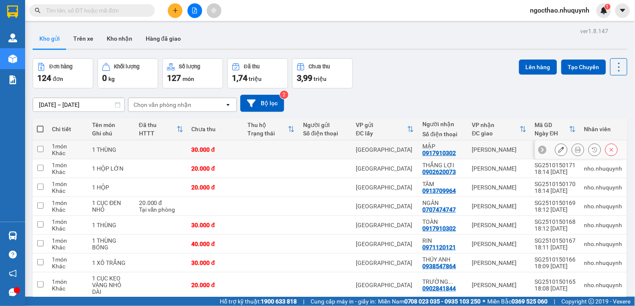
click at [575, 149] on icon at bounding box center [578, 149] width 6 height 6
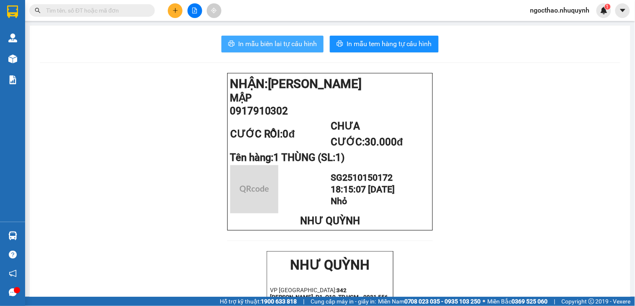
click at [313, 47] on button "In mẫu biên lai tự cấu hình" at bounding box center [272, 44] width 102 height 17
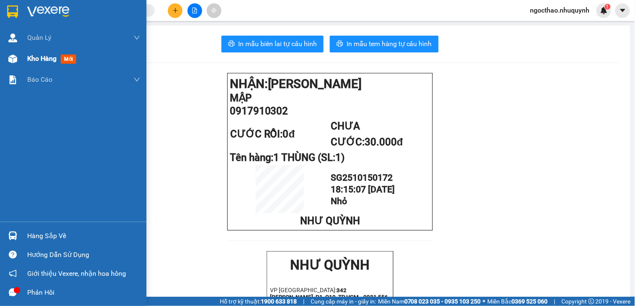
click at [45, 55] on span "Kho hàng" at bounding box center [41, 58] width 29 height 8
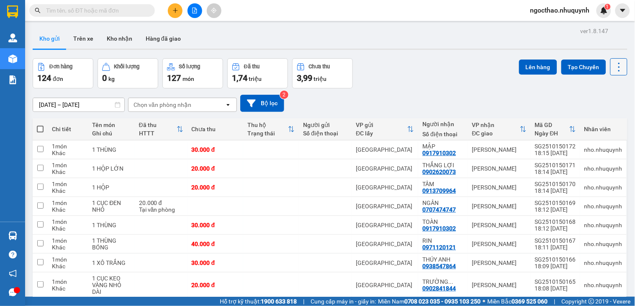
click at [613, 64] on icon at bounding box center [619, 67] width 12 height 12
click at [602, 123] on span "Làm mới" at bounding box center [599, 120] width 23 height 8
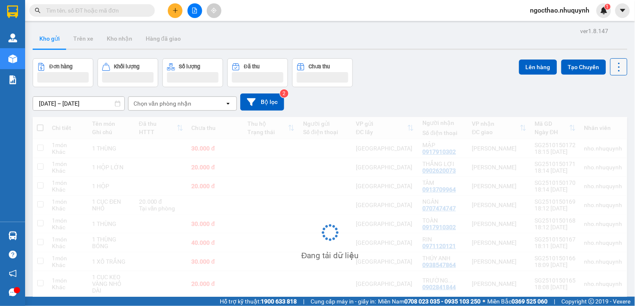
click at [613, 69] on icon at bounding box center [619, 67] width 12 height 12
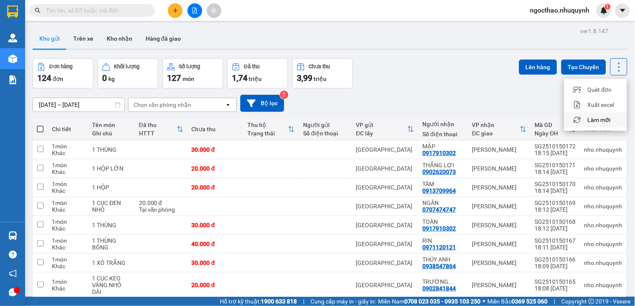
click at [597, 119] on span "Làm mới" at bounding box center [599, 120] width 23 height 8
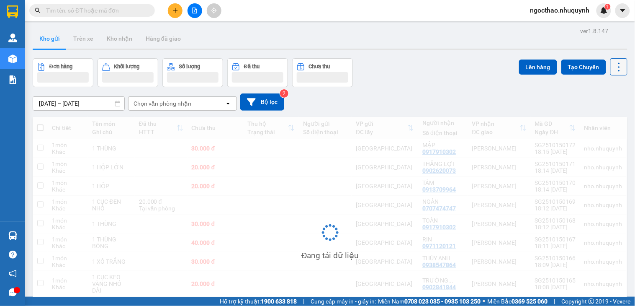
click at [613, 72] on icon at bounding box center [619, 67] width 12 height 12
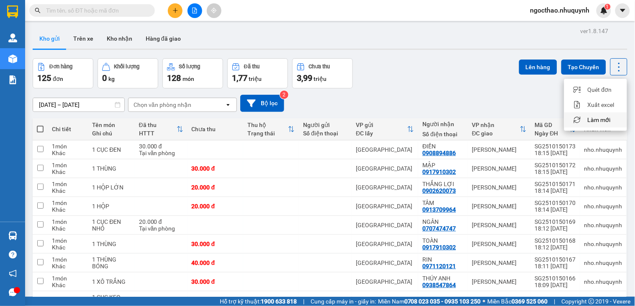
click at [598, 120] on span "Làm mới" at bounding box center [599, 120] width 23 height 8
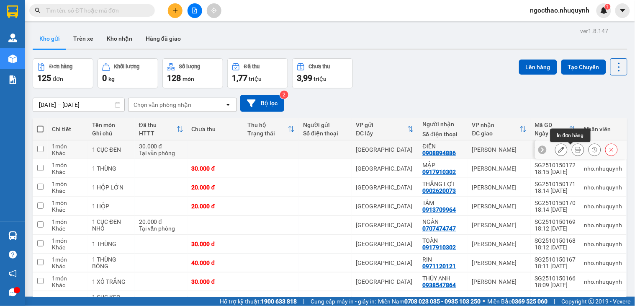
click at [572, 149] on button at bounding box center [578, 149] width 12 height 15
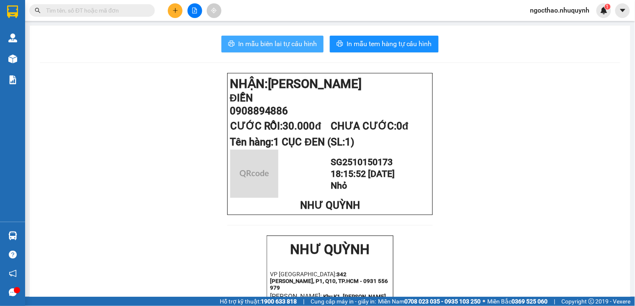
click at [282, 43] on span "In mẫu biên lai tự cấu hình" at bounding box center [277, 44] width 79 height 10
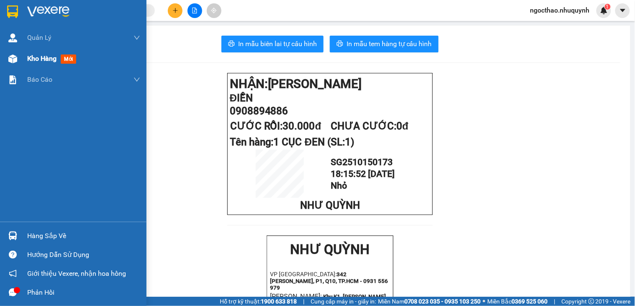
click at [36, 51] on div "Kho hàng mới" at bounding box center [83, 58] width 113 height 21
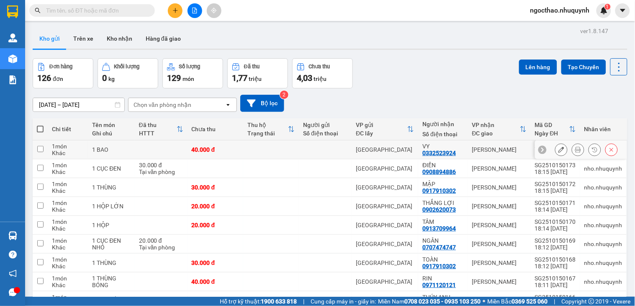
click at [563, 146] on div at bounding box center [586, 149] width 63 height 13
click at [575, 148] on icon at bounding box center [578, 149] width 6 height 6
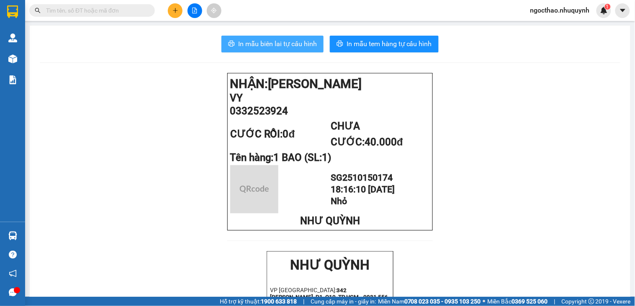
click at [287, 46] on span "In mẫu biên lai tự cấu hình" at bounding box center [277, 44] width 79 height 10
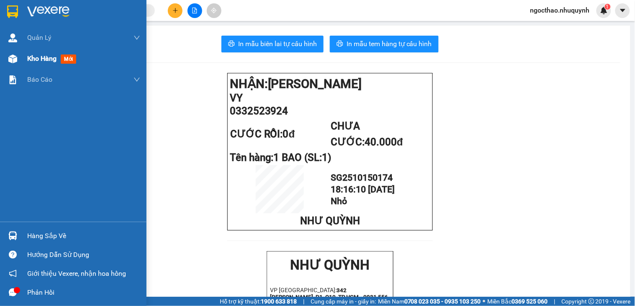
click at [23, 62] on div "Kho hàng mới" at bounding box center [73, 58] width 146 height 21
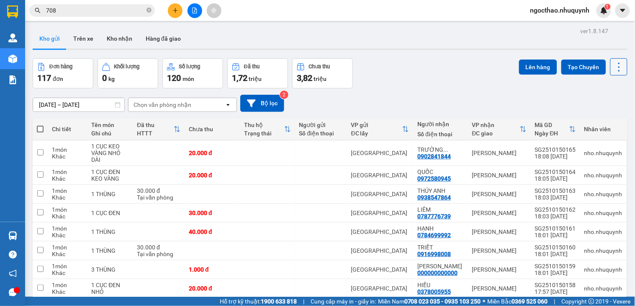
click at [610, 69] on button at bounding box center [618, 66] width 17 height 17
click at [593, 118] on span "Làm mới" at bounding box center [599, 120] width 23 height 8
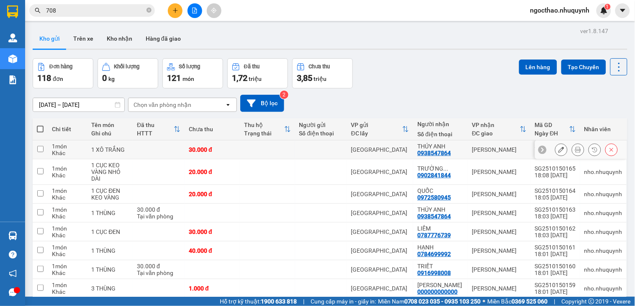
click at [572, 153] on button at bounding box center [578, 149] width 12 height 15
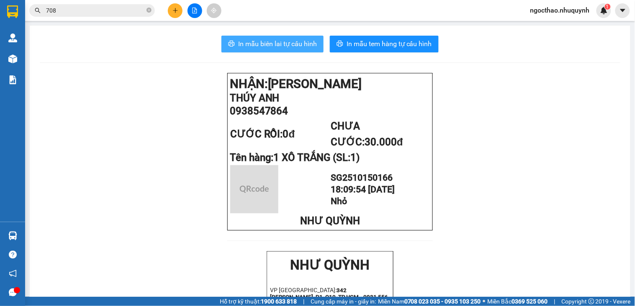
click at [280, 49] on button "In mẫu biên lai tự cấu hình" at bounding box center [272, 44] width 102 height 17
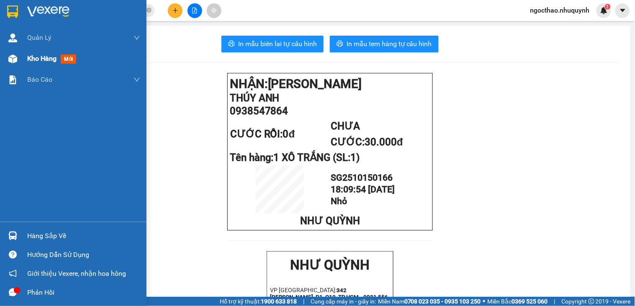
click at [49, 55] on span "Kho hàng" at bounding box center [41, 58] width 29 height 8
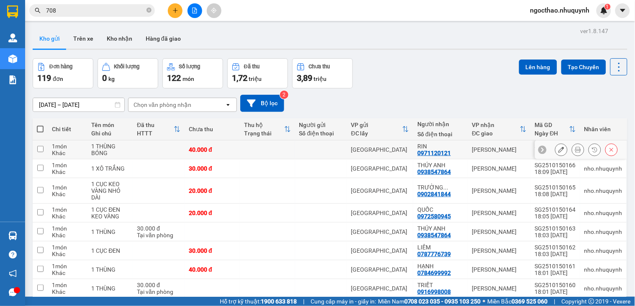
click at [572, 150] on button at bounding box center [578, 149] width 12 height 15
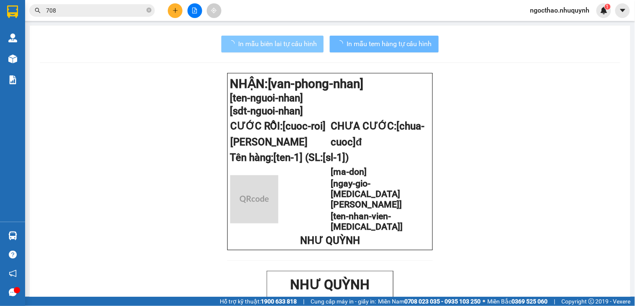
click at [292, 48] on span "In mẫu biên lai tự cấu hình" at bounding box center [277, 44] width 79 height 10
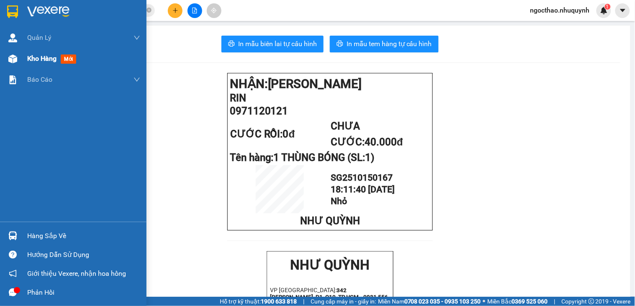
click at [52, 52] on div "Kho hàng mới" at bounding box center [83, 58] width 113 height 21
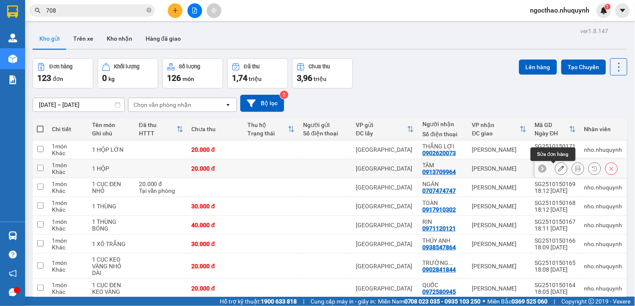
drag, startPoint x: 557, startPoint y: 168, endPoint x: 566, endPoint y: 169, distance: 9.2
click at [566, 169] on div at bounding box center [586, 168] width 63 height 13
click at [572, 169] on button at bounding box center [578, 168] width 12 height 15
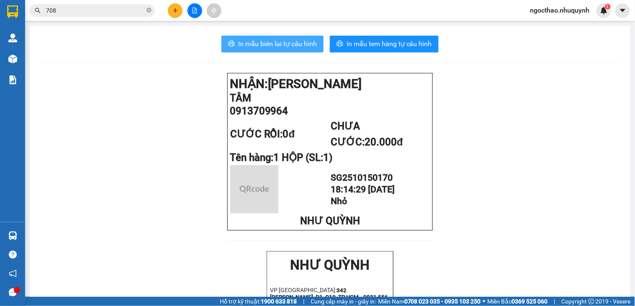
click at [293, 48] on span "In mẫu biên lai tự cấu hình" at bounding box center [277, 44] width 79 height 10
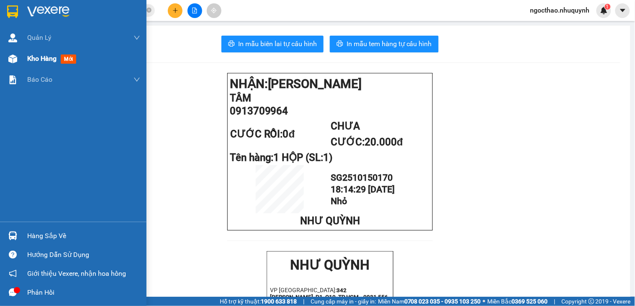
click at [61, 57] on span "mới" at bounding box center [68, 58] width 15 height 9
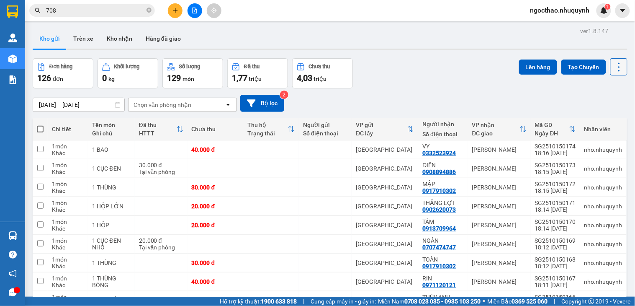
click at [613, 67] on icon at bounding box center [619, 67] width 12 height 12
click at [609, 118] on span "Làm mới" at bounding box center [599, 120] width 23 height 8
click at [613, 72] on icon at bounding box center [619, 67] width 12 height 12
click at [597, 118] on span "Làm mới" at bounding box center [599, 120] width 23 height 8
click at [613, 64] on icon at bounding box center [619, 67] width 12 height 12
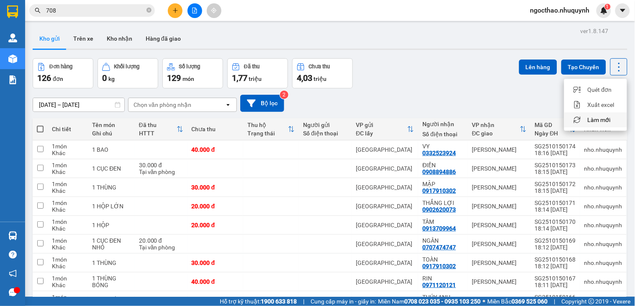
click at [608, 121] on span "Làm mới" at bounding box center [599, 120] width 23 height 8
click at [601, 70] on div "Lên hàng Tạo Chuyến" at bounding box center [573, 66] width 108 height 17
click at [610, 76] on div "Lên hàng Tạo Chuyến" at bounding box center [573, 73] width 108 height 30
click at [613, 62] on icon at bounding box center [619, 67] width 12 height 12
click at [605, 118] on span "Làm mới" at bounding box center [599, 120] width 23 height 8
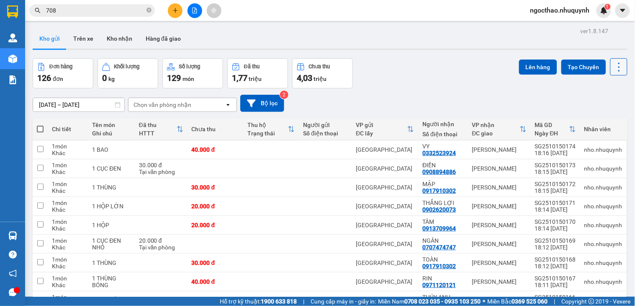
click at [617, 67] on button at bounding box center [618, 66] width 17 height 17
click at [606, 121] on span "Làm mới" at bounding box center [599, 120] width 23 height 8
click at [613, 69] on icon at bounding box center [619, 67] width 12 height 12
click at [599, 120] on span "Làm mới" at bounding box center [599, 120] width 23 height 8
click at [614, 69] on icon at bounding box center [619, 67] width 12 height 12
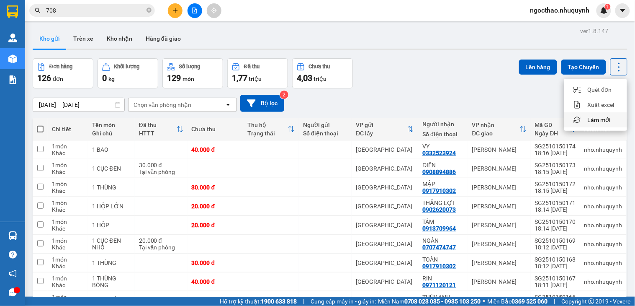
click at [601, 120] on span "Làm mới" at bounding box center [599, 120] width 23 height 8
click at [618, 67] on button at bounding box center [618, 66] width 17 height 17
click at [605, 122] on span "Làm mới" at bounding box center [599, 120] width 23 height 8
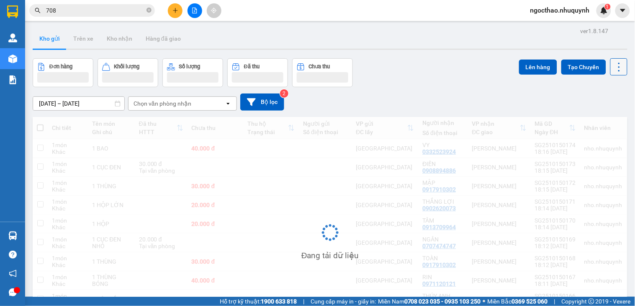
drag, startPoint x: 611, startPoint y: 55, endPoint x: 616, endPoint y: 66, distance: 11.7
click at [612, 56] on div "ver 1.8.147 Kho gửi Trên xe Kho nhận Hàng đã giao Đơn hàng Khối lượng Số lượng …" at bounding box center [329, 194] width 601 height 339
click at [616, 69] on icon at bounding box center [619, 67] width 12 height 12
click at [601, 116] on span "Làm mới" at bounding box center [599, 120] width 23 height 8
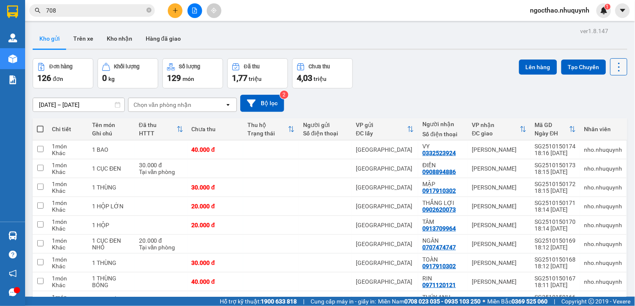
click at [610, 65] on button at bounding box center [618, 66] width 17 height 17
click at [611, 120] on div "Làm mới" at bounding box center [595, 120] width 49 height 8
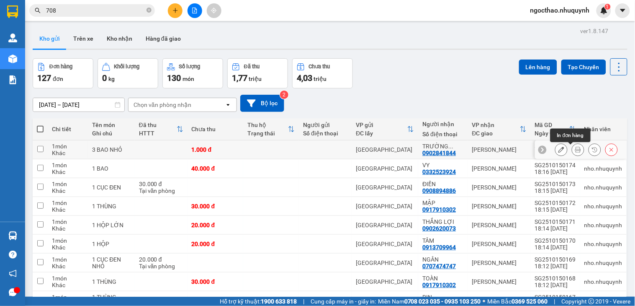
click at [575, 148] on icon at bounding box center [578, 149] width 6 height 6
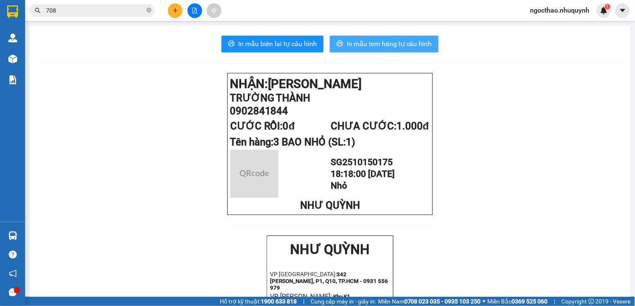
click at [330, 42] on button "In mẫu tem hàng tự cấu hình" at bounding box center [384, 44] width 109 height 17
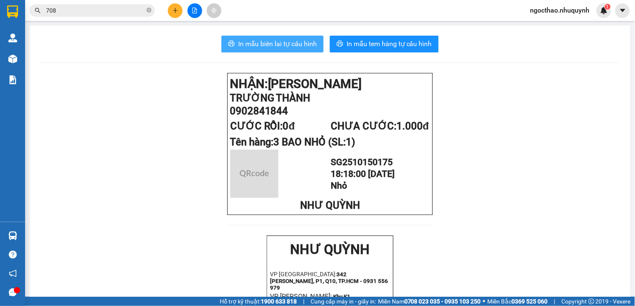
click at [310, 44] on span "In mẫu biên lai tự cấu hình" at bounding box center [277, 44] width 79 height 10
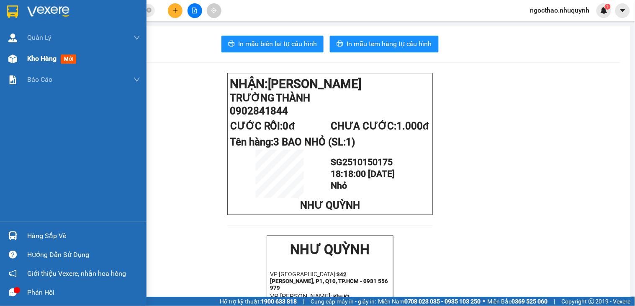
click at [45, 56] on span "Kho hàng" at bounding box center [41, 58] width 29 height 8
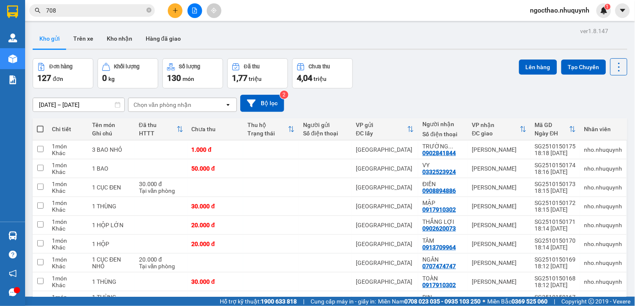
click at [64, 14] on input "708" at bounding box center [95, 10] width 99 height 9
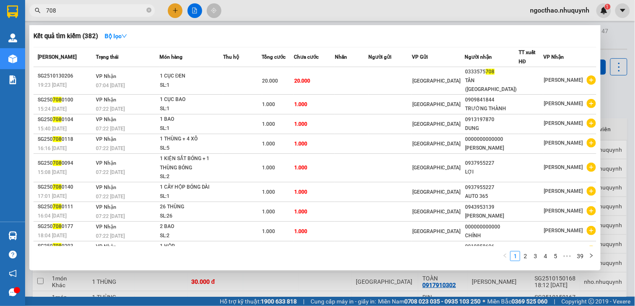
click at [64, 14] on input "708" at bounding box center [95, 10] width 99 height 9
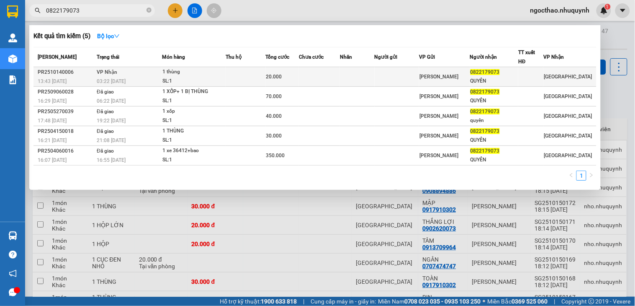
type input "0822179073"
click at [419, 74] on td at bounding box center [397, 77] width 45 height 20
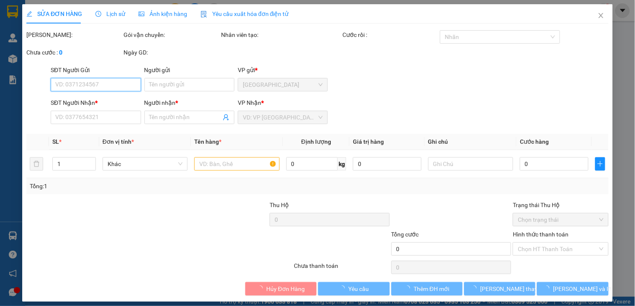
type input "0822179073"
type input "QUYÊN"
type input "20.000"
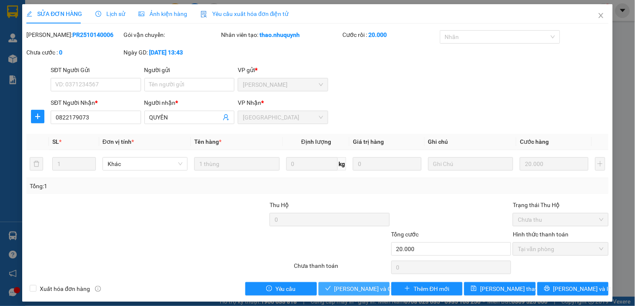
click at [359, 290] on span "Lưu và Giao hàng" at bounding box center [374, 288] width 80 height 9
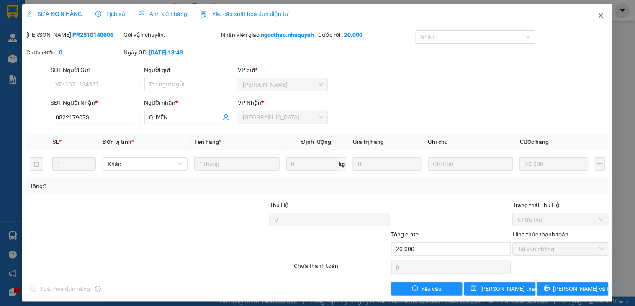
click at [591, 12] on span "Close" at bounding box center [600, 15] width 23 height 23
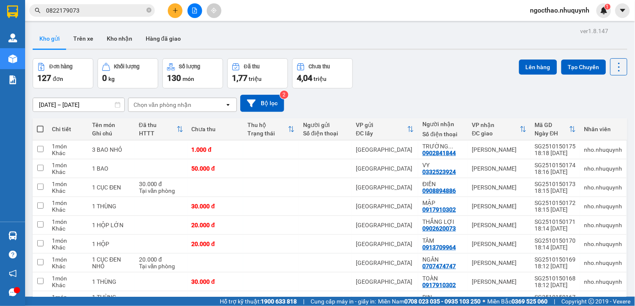
click at [95, 7] on input "0822179073" at bounding box center [95, 10] width 99 height 9
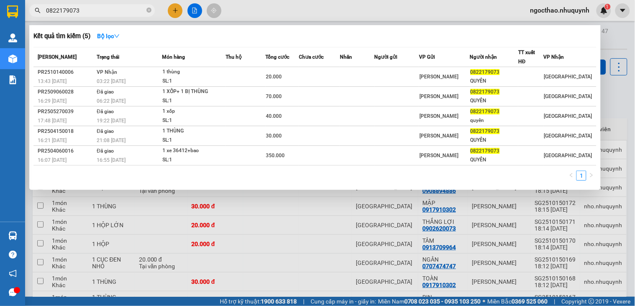
click at [362, 212] on div at bounding box center [317, 153] width 635 height 306
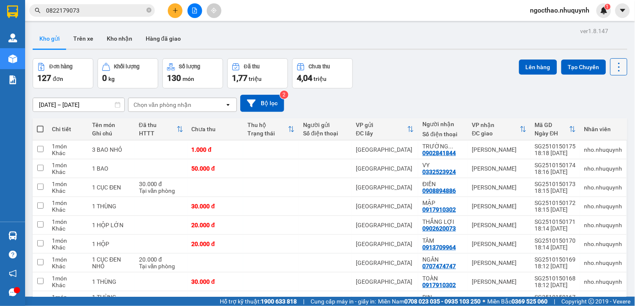
click at [616, 67] on icon at bounding box center [619, 67] width 12 height 12
click at [610, 116] on span "Làm mới" at bounding box center [599, 120] width 23 height 8
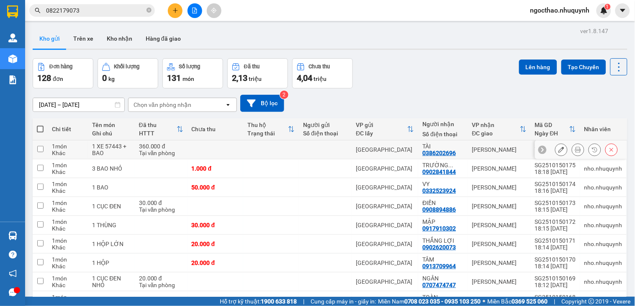
click at [575, 152] on icon at bounding box center [578, 149] width 6 height 6
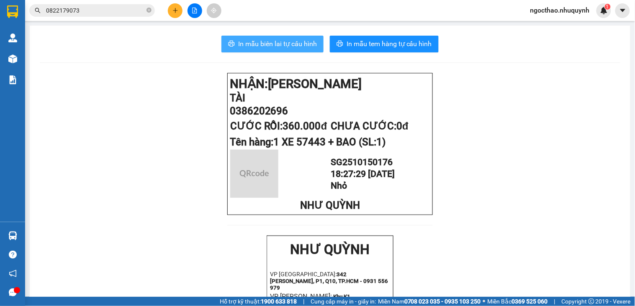
click at [287, 41] on span "In mẫu biên lai tự cấu hình" at bounding box center [277, 44] width 79 height 10
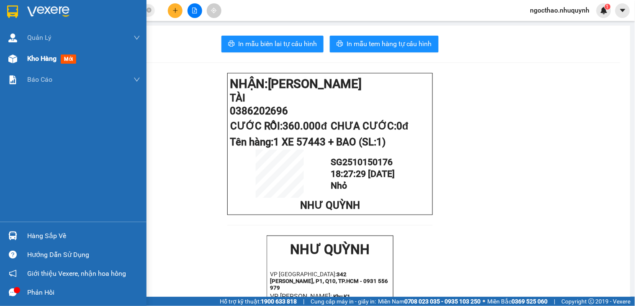
click at [23, 60] on div "Kho hàng mới" at bounding box center [73, 58] width 146 height 21
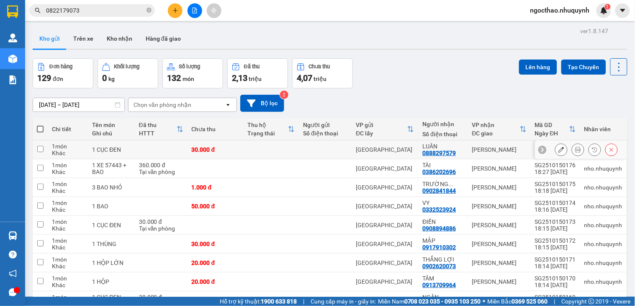
click at [572, 146] on button at bounding box center [578, 149] width 12 height 15
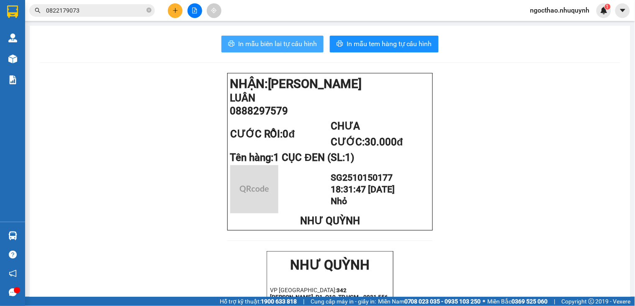
click at [283, 42] on span "In mẫu biên lai tự cấu hình" at bounding box center [277, 44] width 79 height 10
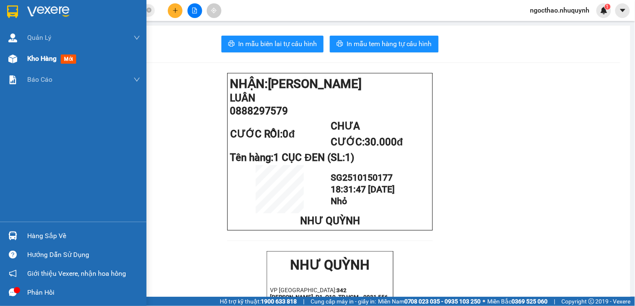
click at [40, 50] on div "Kho hàng mới" at bounding box center [83, 58] width 113 height 21
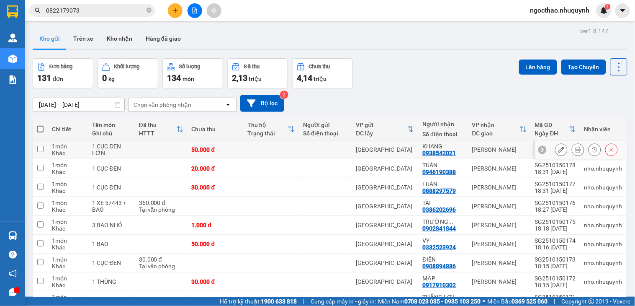
click at [572, 150] on button at bounding box center [578, 149] width 12 height 15
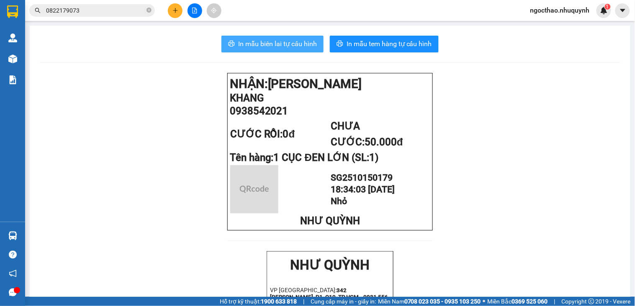
click at [276, 44] on span "In mẫu biên lai tự cấu hình" at bounding box center [277, 44] width 79 height 10
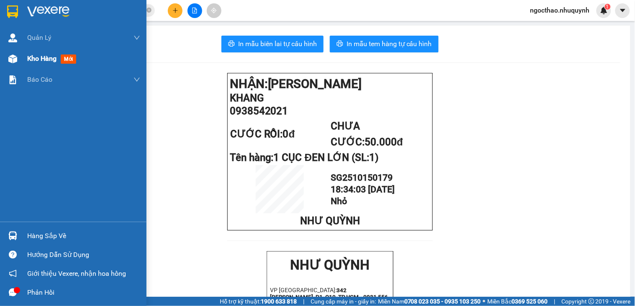
click at [39, 51] on div "Kho hàng mới" at bounding box center [83, 58] width 113 height 21
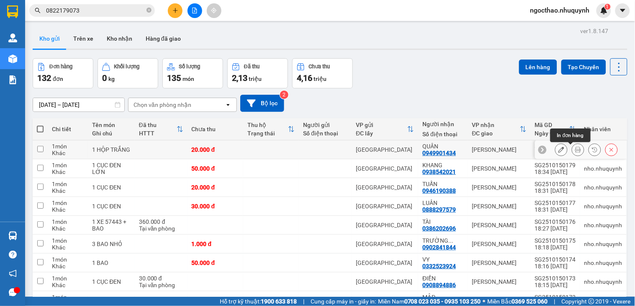
click at [575, 151] on icon at bounding box center [578, 149] width 6 height 6
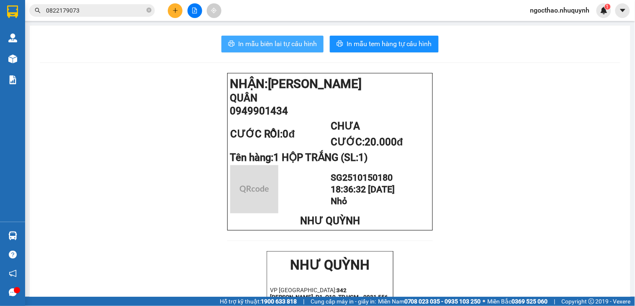
drag, startPoint x: 282, startPoint y: 45, endPoint x: 570, endPoint y: 162, distance: 311.5
click at [282, 45] on span "In mẫu biên lai tự cấu hình" at bounding box center [277, 44] width 79 height 10
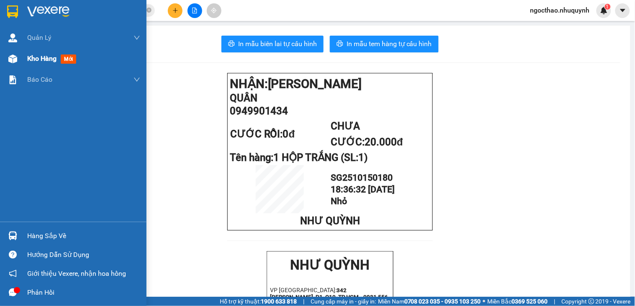
click at [62, 58] on span "mới" at bounding box center [68, 58] width 15 height 9
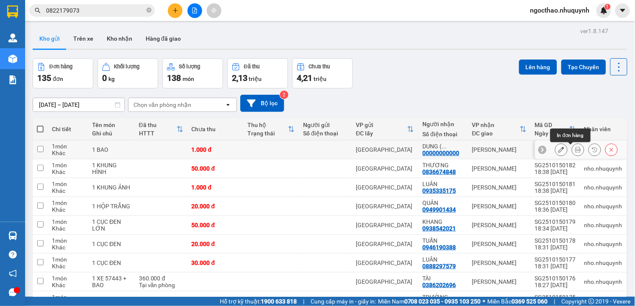
click at [575, 151] on icon at bounding box center [578, 149] width 6 height 6
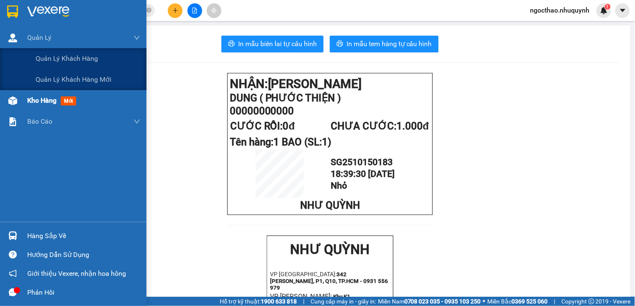
drag, startPoint x: 33, startPoint y: 48, endPoint x: 57, endPoint y: 92, distance: 50.4
click at [35, 51] on div "Quản lý khách hàng" at bounding box center [73, 58] width 146 height 21
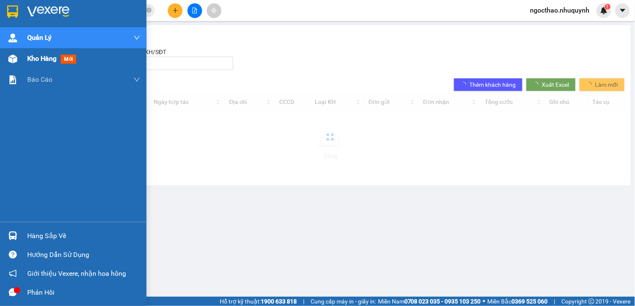
click at [32, 59] on span "Kho hàng" at bounding box center [41, 58] width 29 height 8
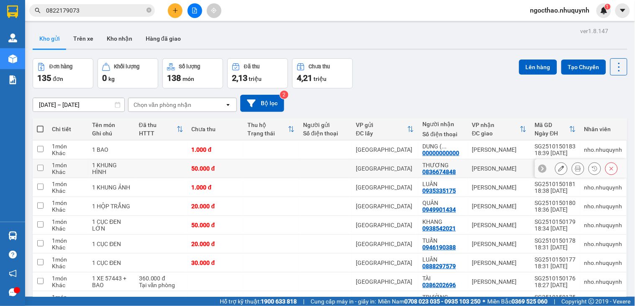
click at [575, 168] on icon at bounding box center [578, 168] width 6 height 6
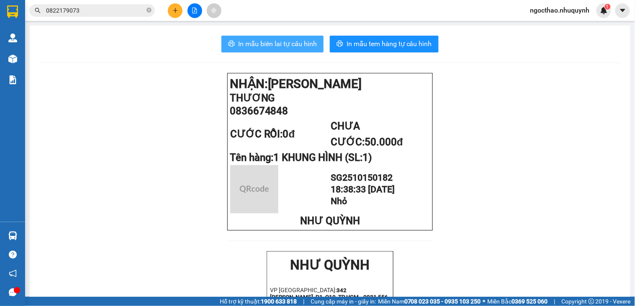
click at [287, 49] on button "In mẫu biên lai tự cấu hình" at bounding box center [272, 44] width 102 height 17
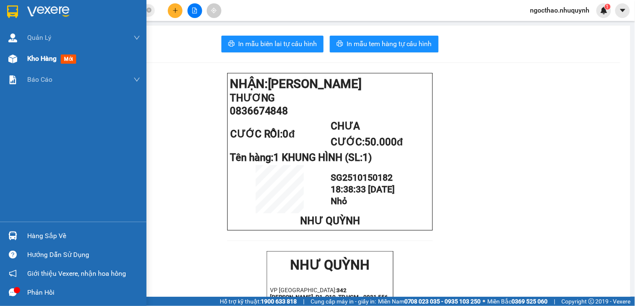
click at [28, 54] on span "Kho hàng" at bounding box center [41, 58] width 29 height 8
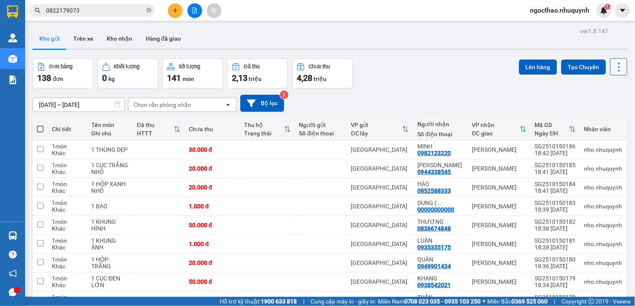
click at [610, 69] on button at bounding box center [618, 66] width 17 height 17
click at [603, 117] on span "Làm mới" at bounding box center [599, 120] width 23 height 8
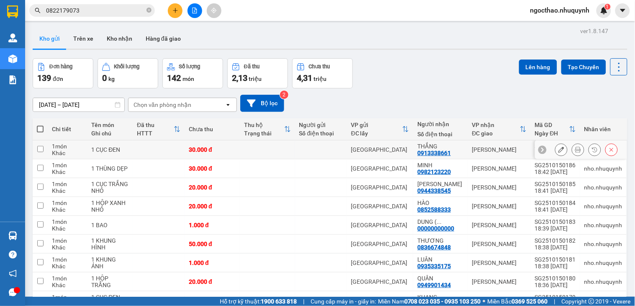
click at [575, 148] on icon at bounding box center [578, 149] width 6 height 6
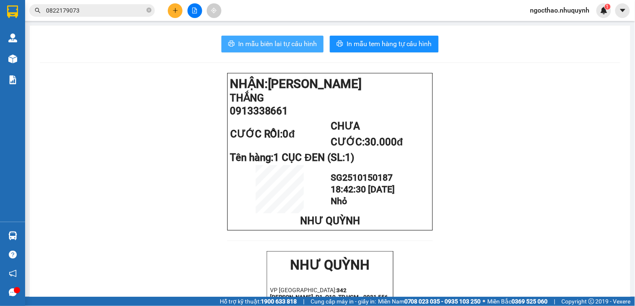
click at [284, 42] on span "In mẫu biên lai tự cấu hình" at bounding box center [277, 44] width 79 height 10
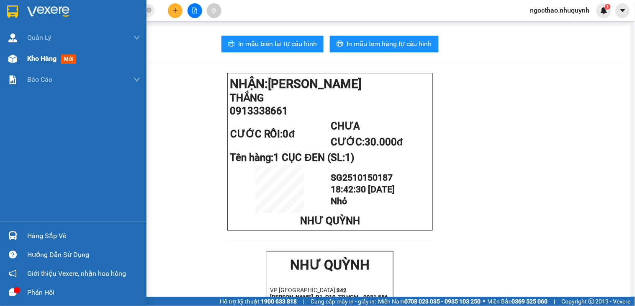
click at [37, 60] on span "Kho hàng" at bounding box center [41, 58] width 29 height 8
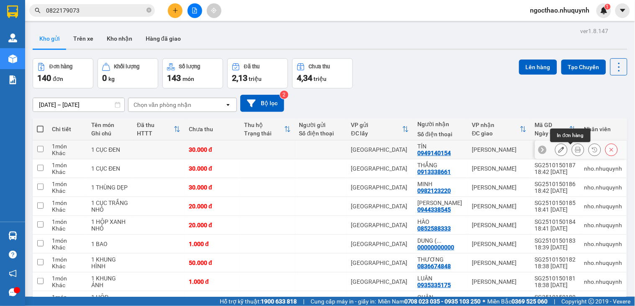
click at [575, 151] on icon at bounding box center [578, 149] width 6 height 6
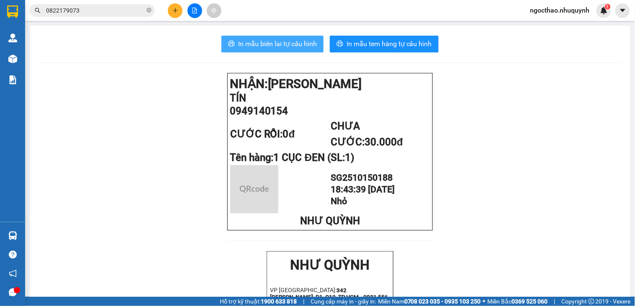
click at [303, 51] on button "In mẫu biên lai tự cấu hình" at bounding box center [272, 44] width 102 height 17
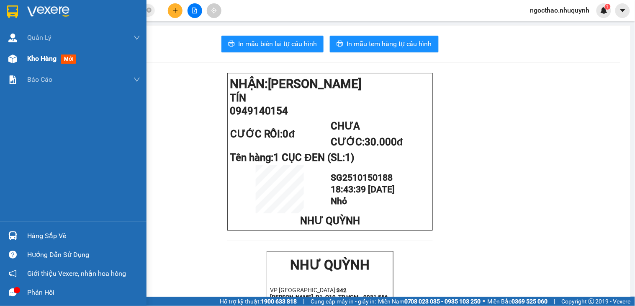
click at [63, 53] on div "Kho hàng mới" at bounding box center [53, 58] width 52 height 10
click at [48, 54] on span "Kho hàng" at bounding box center [41, 58] width 29 height 8
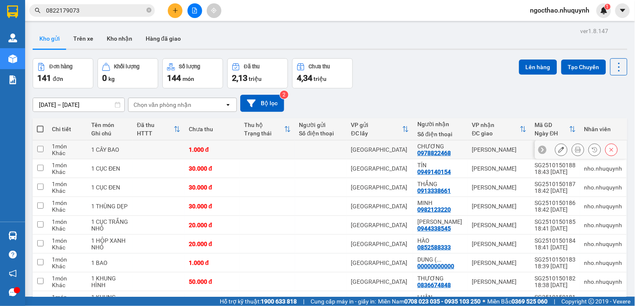
click at [575, 150] on icon at bounding box center [578, 149] width 6 height 6
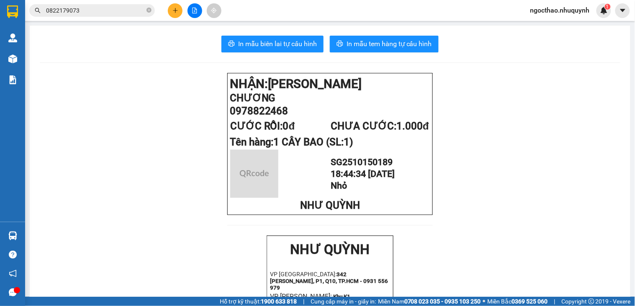
click at [275, 44] on span "In mẫu biên lai tự cấu hình" at bounding box center [277, 44] width 79 height 10
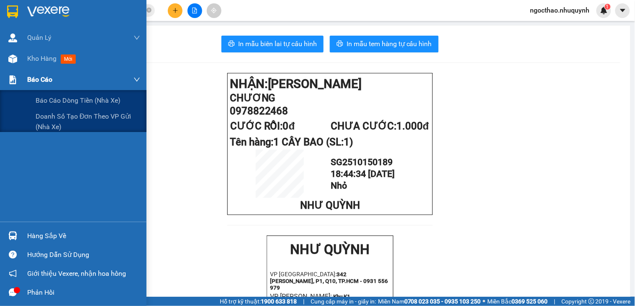
click at [48, 69] on div "Báo cáo" at bounding box center [83, 79] width 113 height 21
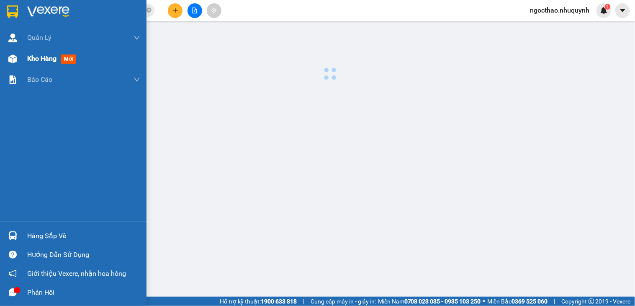
click at [52, 60] on span "Kho hàng" at bounding box center [41, 58] width 29 height 8
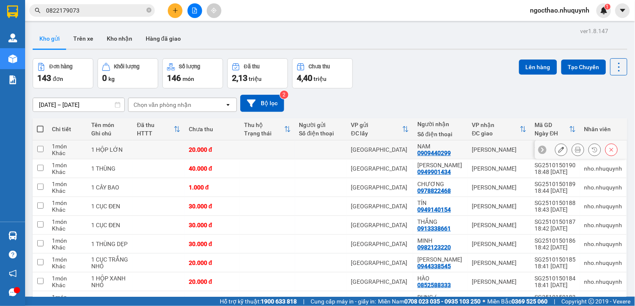
drag, startPoint x: 562, startPoint y: 151, endPoint x: 568, endPoint y: 149, distance: 6.9
click at [567, 149] on div at bounding box center [586, 149] width 63 height 13
click at [575, 149] on icon at bounding box center [578, 149] width 6 height 6
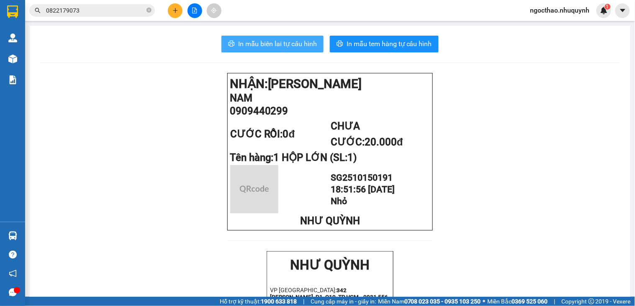
click at [286, 50] on button "In mẫu biên lai tự cấu hình" at bounding box center [272, 44] width 102 height 17
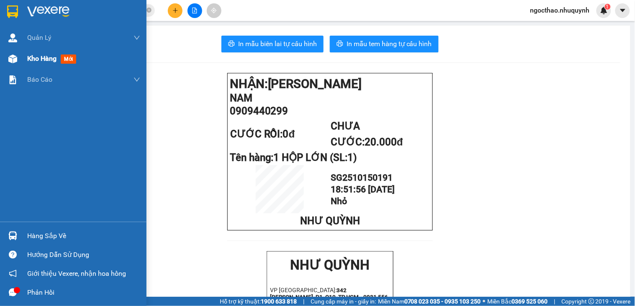
click at [37, 65] on div "Kho hàng mới" at bounding box center [83, 58] width 113 height 21
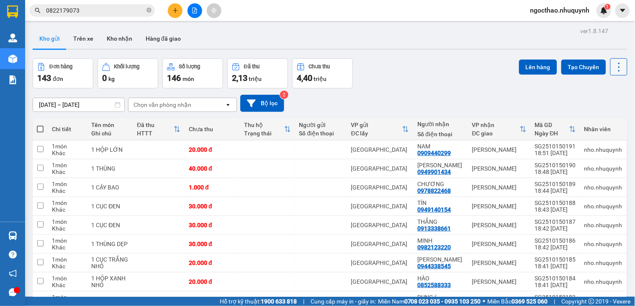
click at [617, 63] on button at bounding box center [618, 66] width 17 height 17
click at [608, 119] on span "Làm mới" at bounding box center [599, 120] width 23 height 8
click at [613, 67] on icon at bounding box center [619, 67] width 12 height 12
click at [595, 122] on span "Làm mới" at bounding box center [599, 120] width 23 height 8
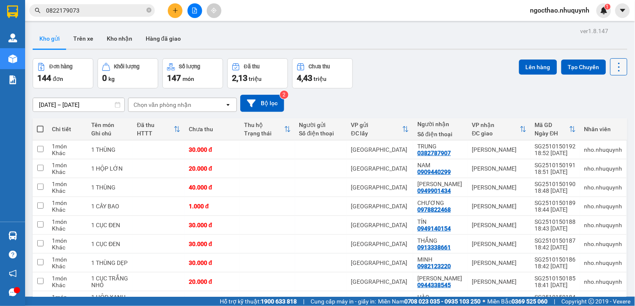
click at [610, 59] on button at bounding box center [618, 66] width 17 height 17
click at [596, 116] on span "Làm mới" at bounding box center [599, 120] width 23 height 8
click at [613, 64] on icon at bounding box center [619, 67] width 12 height 12
drag, startPoint x: 595, startPoint y: 116, endPoint x: 591, endPoint y: 110, distance: 7.2
click at [595, 117] on span "Làm mới" at bounding box center [599, 120] width 23 height 8
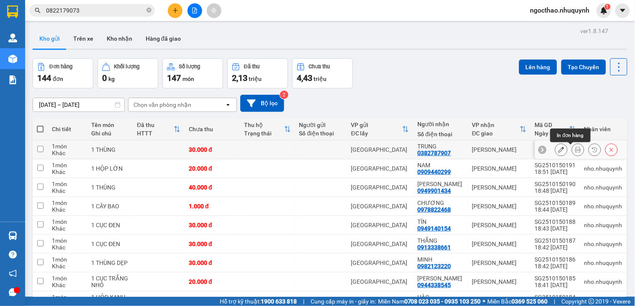
click at [575, 149] on icon at bounding box center [578, 149] width 6 height 6
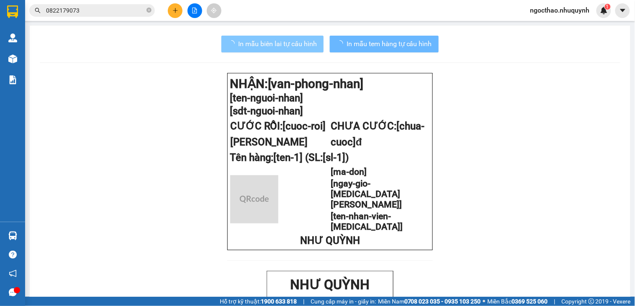
click at [296, 50] on button "In mẫu biên lai tự cấu hình" at bounding box center [272, 44] width 102 height 17
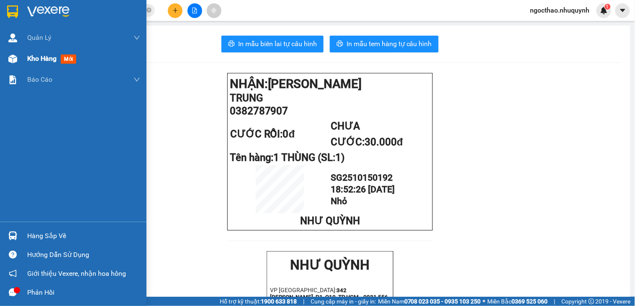
click at [33, 50] on div "Kho hàng mới" at bounding box center [83, 58] width 113 height 21
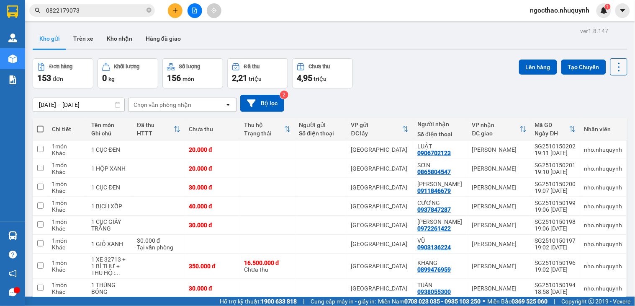
click at [613, 66] on icon at bounding box center [619, 67] width 12 height 12
click at [599, 123] on span "Làm mới" at bounding box center [599, 120] width 23 height 8
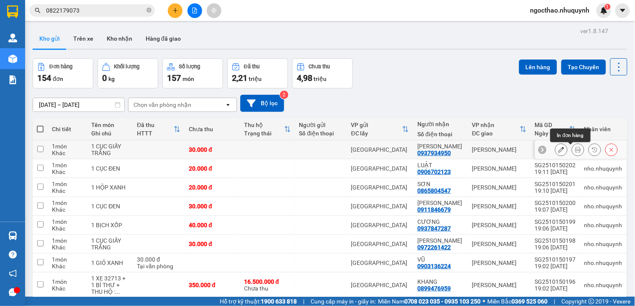
click at [575, 151] on icon at bounding box center [578, 149] width 6 height 6
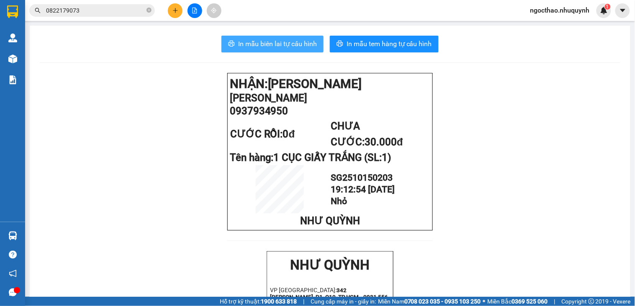
click at [284, 48] on span "In mẫu biên lai tự cấu hình" at bounding box center [277, 44] width 79 height 10
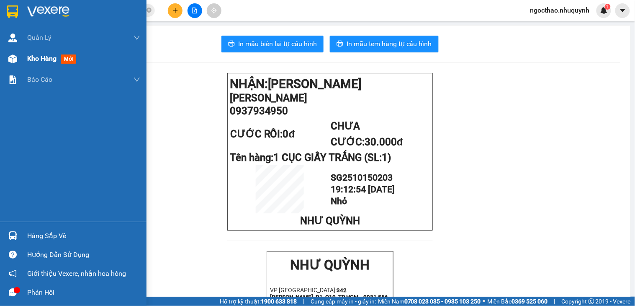
click at [31, 56] on span "Kho hàng" at bounding box center [41, 58] width 29 height 8
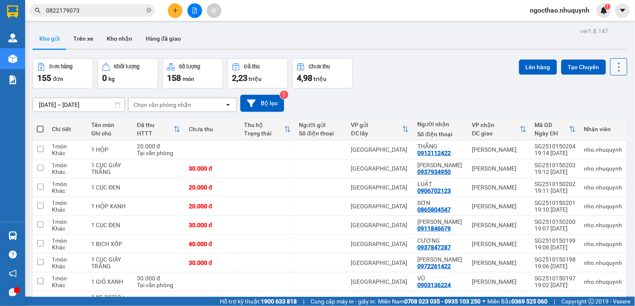
click at [614, 66] on icon at bounding box center [619, 67] width 12 height 12
drag, startPoint x: 591, startPoint y: 114, endPoint x: 584, endPoint y: 117, distance: 7.7
click at [588, 115] on li "Làm mới" at bounding box center [595, 119] width 63 height 15
click at [575, 149] on icon at bounding box center [578, 149] width 6 height 6
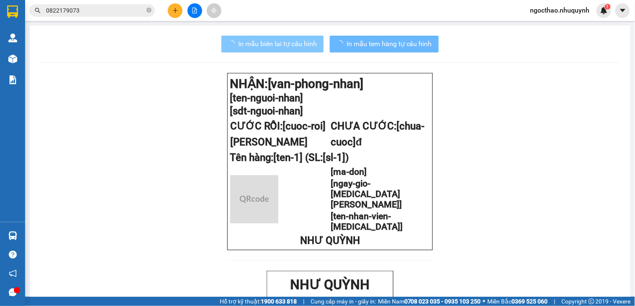
click at [300, 50] on button "In mẫu biên lai tự cấu hình" at bounding box center [272, 44] width 102 height 17
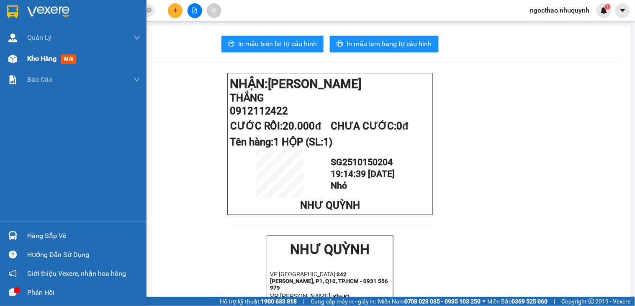
click at [36, 59] on span "Kho hàng" at bounding box center [41, 58] width 29 height 8
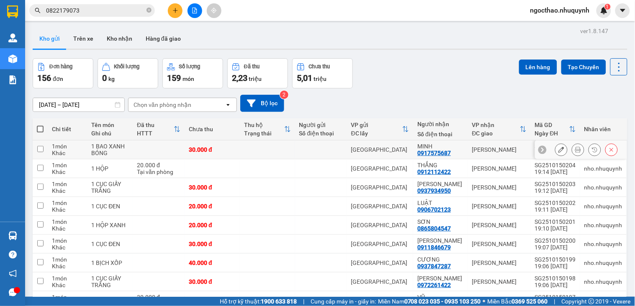
click at [575, 150] on icon at bounding box center [578, 149] width 6 height 6
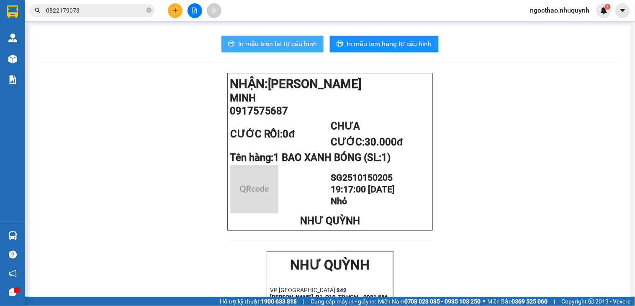
drag, startPoint x: 289, startPoint y: 40, endPoint x: 427, endPoint y: 95, distance: 148.4
click at [289, 40] on span "In mẫu biên lai tự cấu hình" at bounding box center [277, 44] width 79 height 10
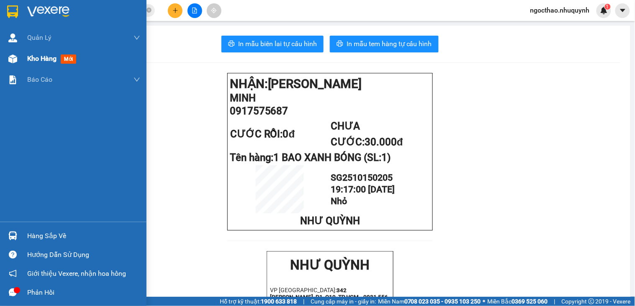
click at [30, 54] on span "Kho hàng" at bounding box center [41, 58] width 29 height 8
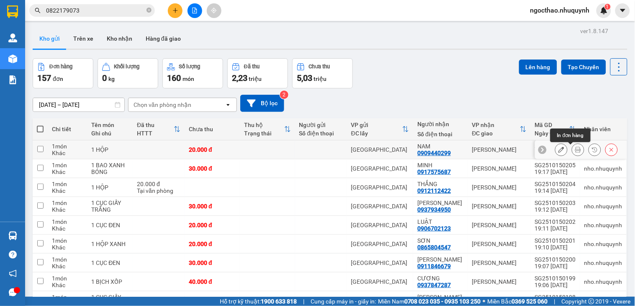
click at [575, 148] on icon at bounding box center [578, 149] width 6 height 6
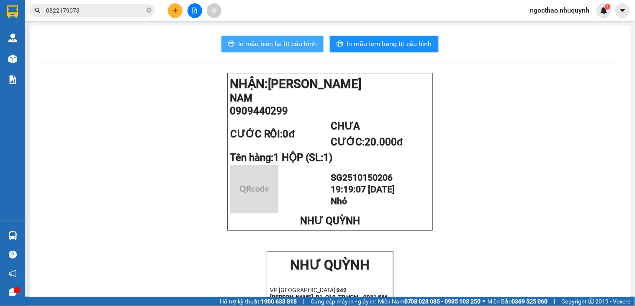
click at [308, 41] on span "In mẫu biên lai tự cấu hình" at bounding box center [277, 44] width 79 height 10
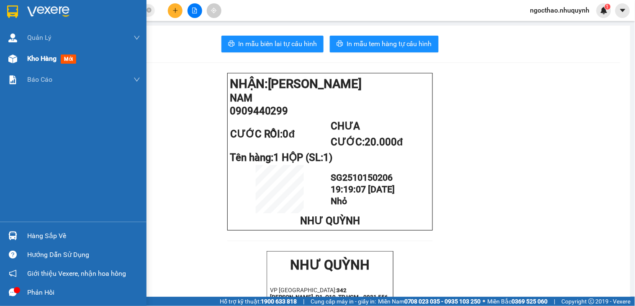
click at [37, 64] on div "Kho hàng mới" at bounding box center [83, 58] width 113 height 21
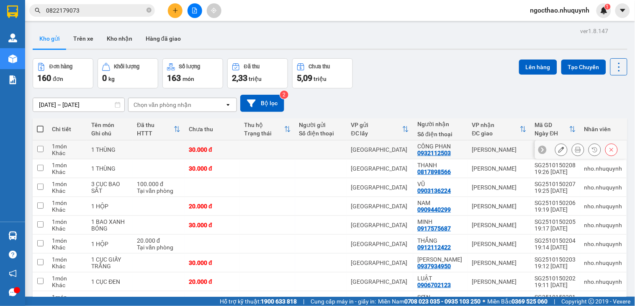
click at [574, 151] on button at bounding box center [578, 149] width 12 height 15
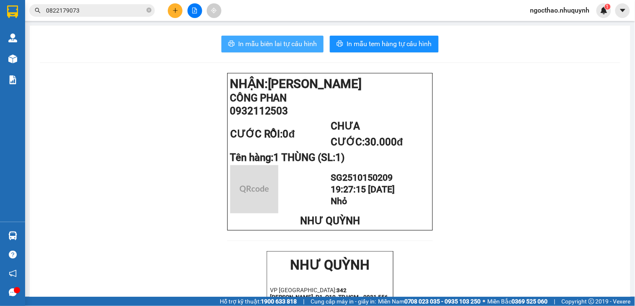
click at [311, 45] on span "In mẫu biên lai tự cấu hình" at bounding box center [277, 44] width 79 height 10
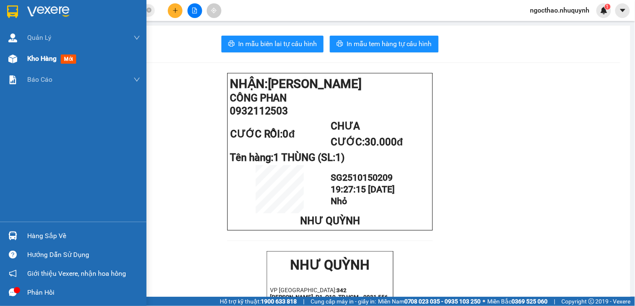
click at [38, 61] on span "Kho hàng" at bounding box center [41, 58] width 29 height 8
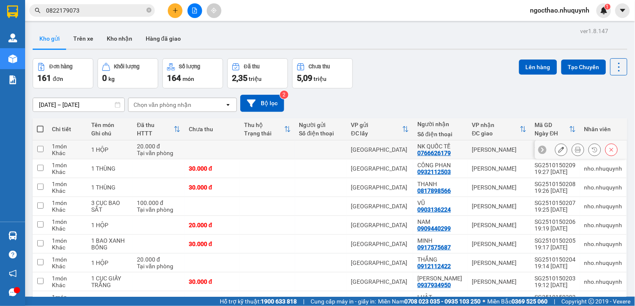
click at [575, 147] on icon at bounding box center [578, 149] width 6 height 6
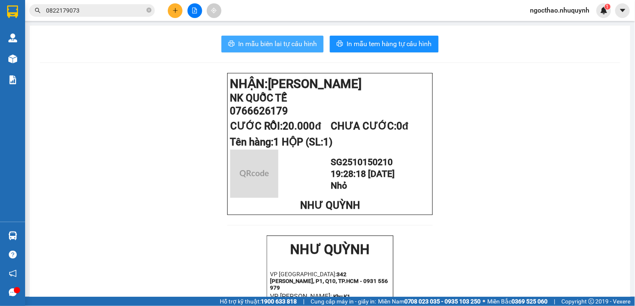
drag, startPoint x: 294, startPoint y: 47, endPoint x: 467, endPoint y: 139, distance: 196.4
click at [295, 47] on span "In mẫu biên lai tự cấu hình" at bounding box center [277, 44] width 79 height 10
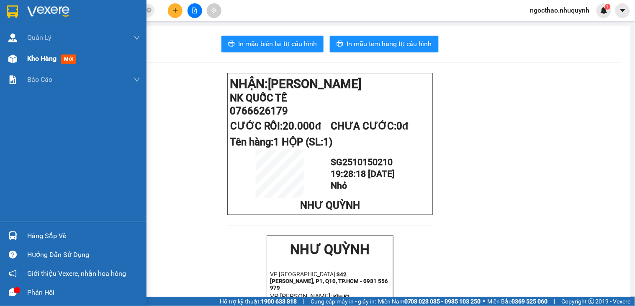
click at [42, 59] on span "Kho hàng" at bounding box center [41, 58] width 29 height 8
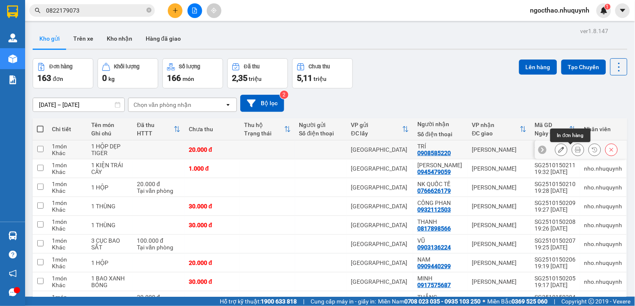
click at [575, 152] on icon at bounding box center [578, 149] width 6 height 6
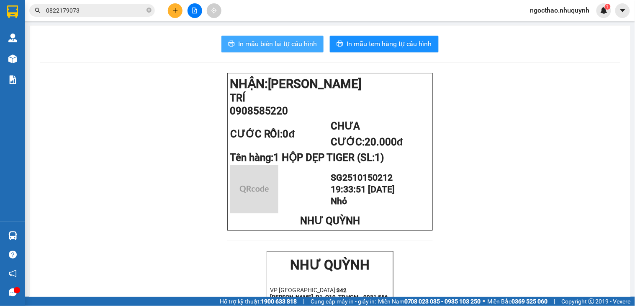
click at [261, 40] on span "In mẫu biên lai tự cấu hình" at bounding box center [277, 44] width 79 height 10
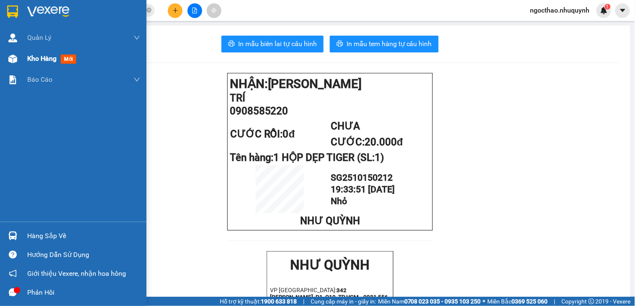
click at [35, 57] on span "Kho hàng" at bounding box center [41, 58] width 29 height 8
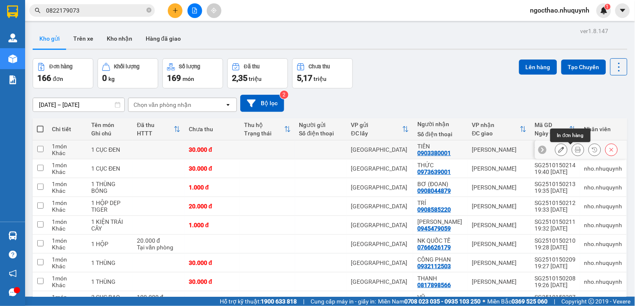
click at [572, 153] on button at bounding box center [578, 149] width 12 height 15
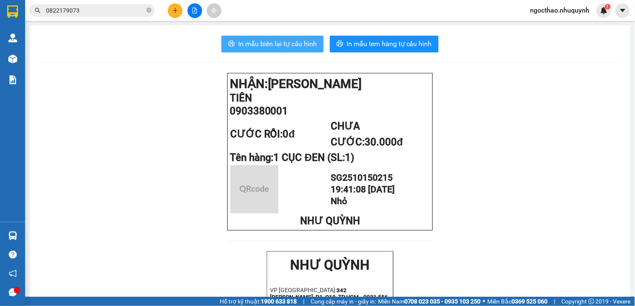
click at [250, 48] on span "In mẫu biên lai tự cấu hình" at bounding box center [277, 44] width 79 height 10
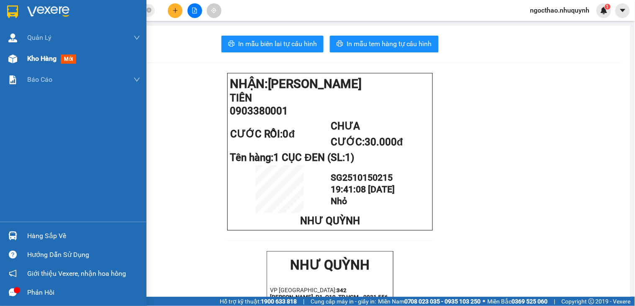
click at [34, 57] on span "Kho hàng" at bounding box center [41, 58] width 29 height 8
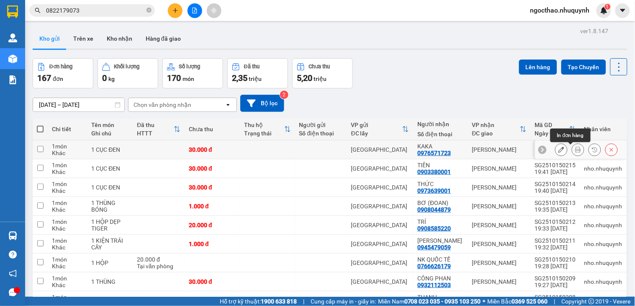
click at [575, 150] on icon at bounding box center [578, 149] width 6 height 6
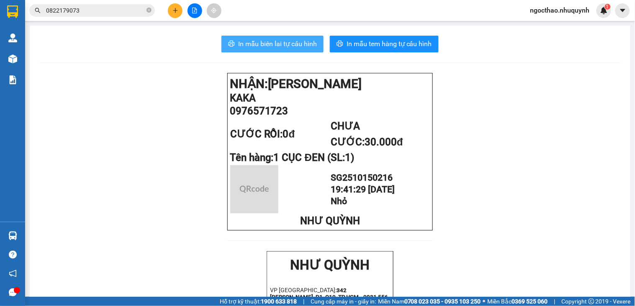
click at [263, 47] on span "In mẫu biên lai tự cấu hình" at bounding box center [277, 44] width 79 height 10
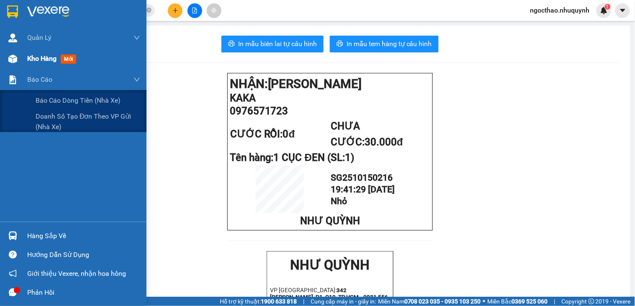
click at [39, 66] on div "Quản Lý Quản lý khách hàng Quản lý khách hàng mới Kho hàng mới Báo cáo Báo cáo …" at bounding box center [73, 124] width 146 height 194
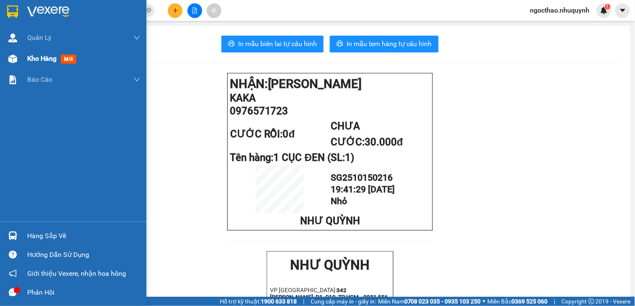
click at [40, 66] on div "Kho hàng mới" at bounding box center [83, 58] width 113 height 21
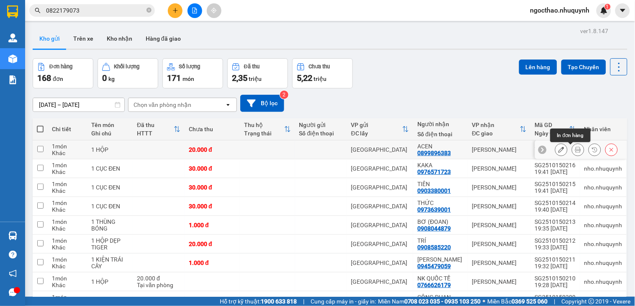
click at [574, 149] on button at bounding box center [578, 149] width 12 height 15
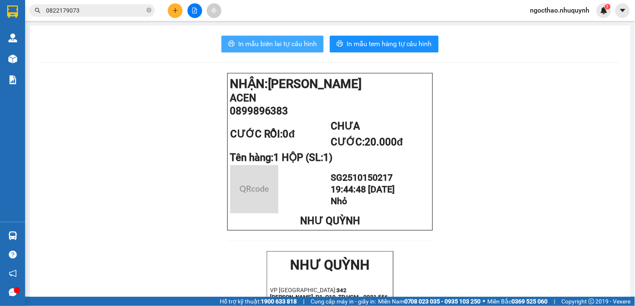
click at [255, 48] on span "In mẫu biên lai tự cấu hình" at bounding box center [277, 44] width 79 height 10
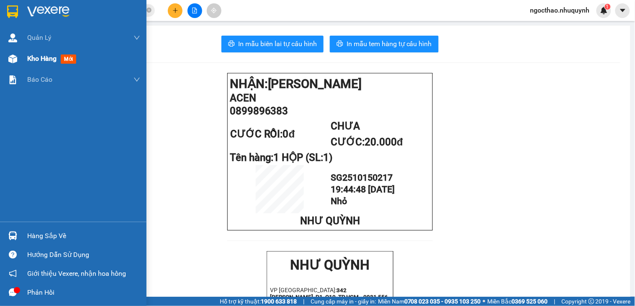
click at [32, 55] on span "Kho hàng" at bounding box center [41, 58] width 29 height 8
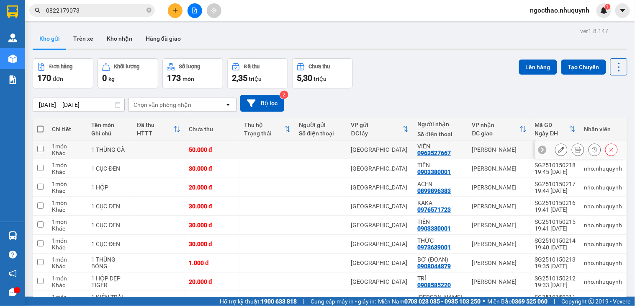
click at [575, 149] on icon at bounding box center [578, 149] width 6 height 6
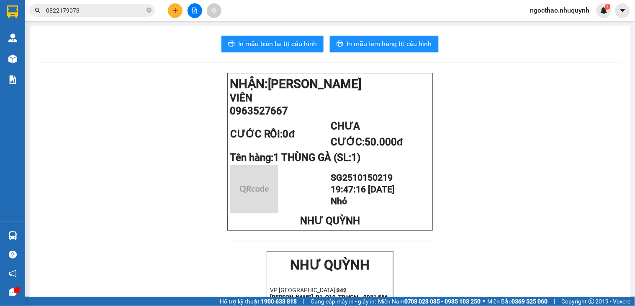
drag, startPoint x: 287, startPoint y: 31, endPoint x: 298, endPoint y: 42, distance: 16.0
click at [298, 42] on span "In mẫu biên lai tự cấu hình" at bounding box center [277, 44] width 79 height 10
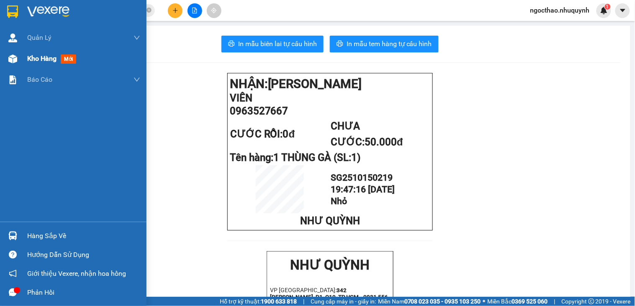
click at [26, 57] on div "Kho hàng mới" at bounding box center [73, 58] width 146 height 21
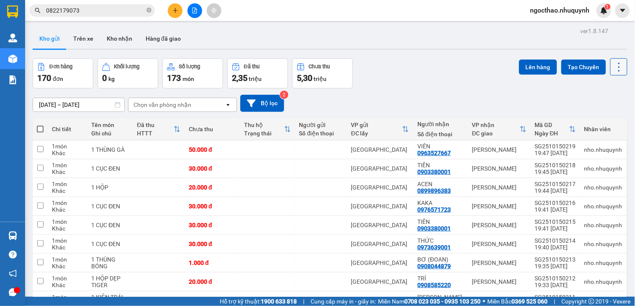
click at [618, 70] on icon at bounding box center [619, 66] width 2 height 9
click at [601, 119] on span "Làm mới" at bounding box center [599, 120] width 23 height 8
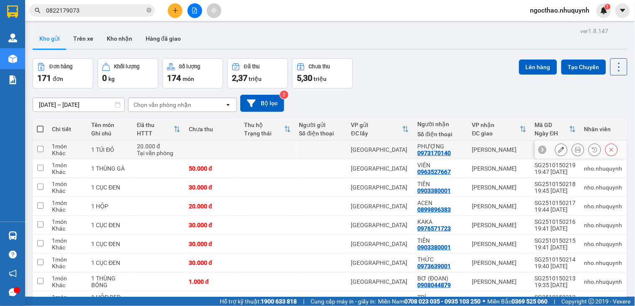
drag, startPoint x: 576, startPoint y: 149, endPoint x: 547, endPoint y: 143, distance: 29.2
click at [575, 149] on div at bounding box center [578, 149] width 13 height 13
click at [575, 149] on button at bounding box center [578, 149] width 12 height 15
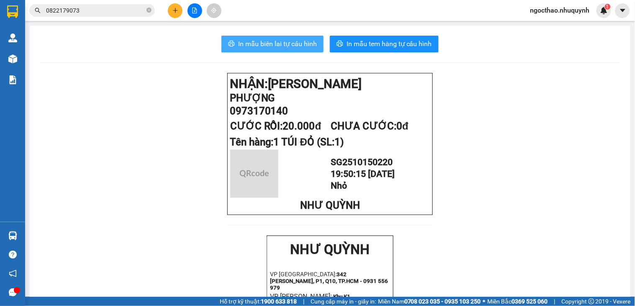
click at [273, 39] on span "In mẫu biên lai tự cấu hình" at bounding box center [277, 44] width 79 height 10
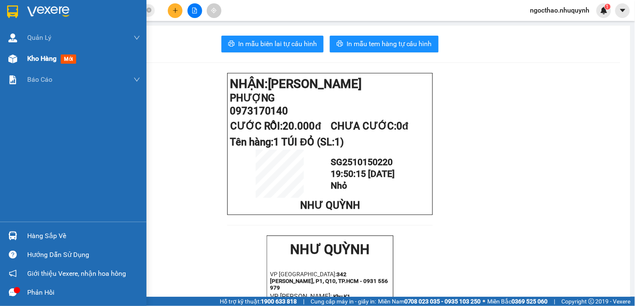
click at [17, 60] on img at bounding box center [12, 58] width 9 height 9
click at [28, 60] on span "Kho hàng" at bounding box center [41, 58] width 29 height 8
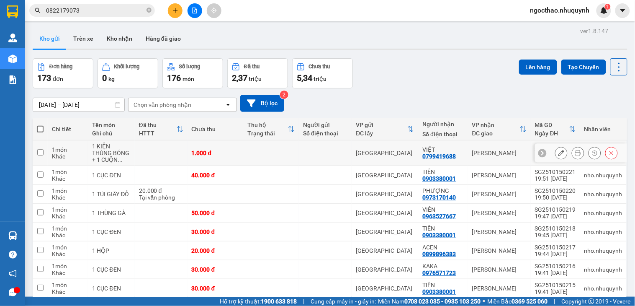
drag, startPoint x: 577, startPoint y: 156, endPoint x: 565, endPoint y: 155, distance: 11.7
click at [573, 156] on div at bounding box center [586, 152] width 63 height 13
click at [572, 155] on button at bounding box center [578, 153] width 12 height 15
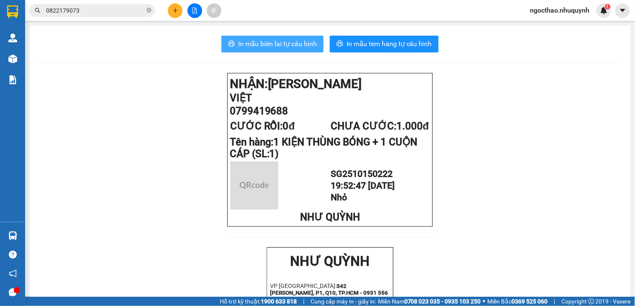
click at [287, 48] on span "In mẫu biên lai tự cấu hình" at bounding box center [277, 44] width 79 height 10
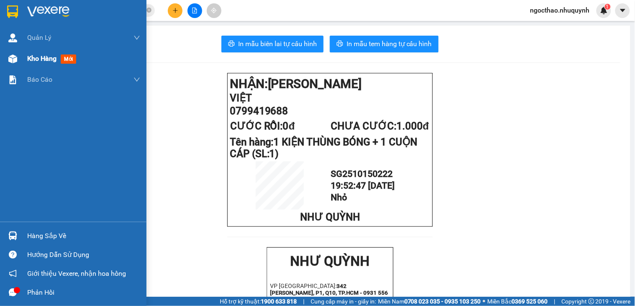
drag, startPoint x: 18, startPoint y: 53, endPoint x: 62, endPoint y: 58, distance: 44.2
click at [22, 53] on div "Kho hàng mới" at bounding box center [73, 58] width 146 height 21
click at [28, 54] on span "Kho hàng" at bounding box center [41, 58] width 29 height 8
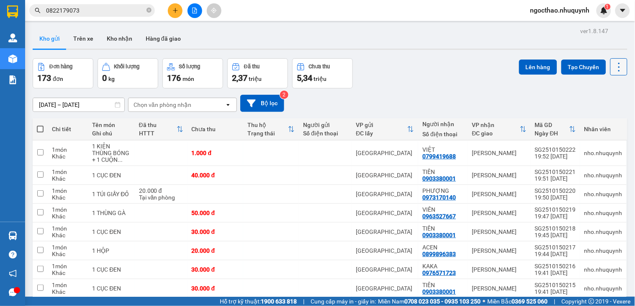
click at [616, 69] on icon at bounding box center [619, 67] width 12 height 12
click at [601, 116] on span "Làm mới" at bounding box center [599, 120] width 23 height 8
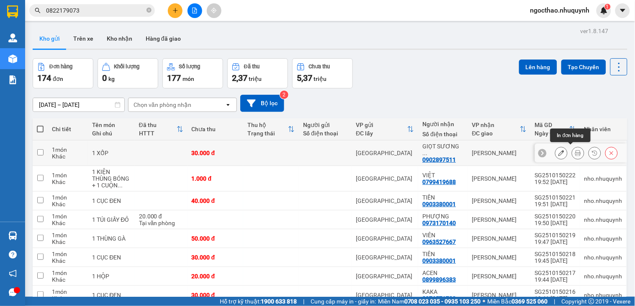
click at [575, 153] on icon at bounding box center [578, 153] width 6 height 6
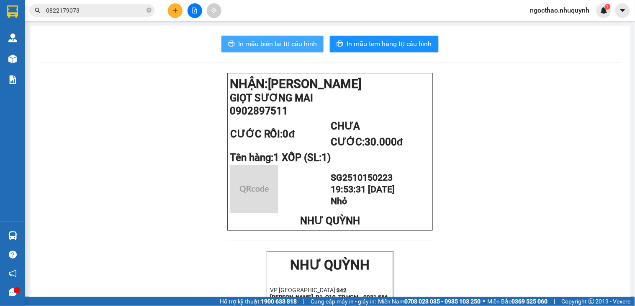
click at [290, 44] on span "In mẫu biên lai tự cấu hình" at bounding box center [277, 44] width 79 height 10
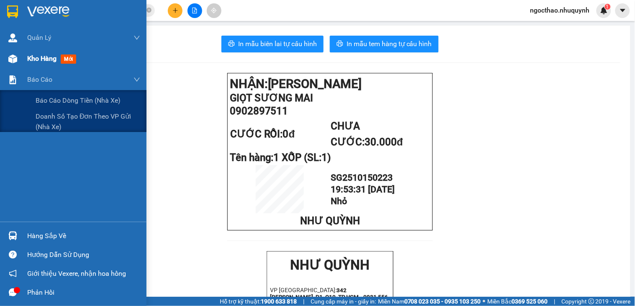
click at [33, 65] on div "Kho hàng mới" at bounding box center [83, 58] width 113 height 21
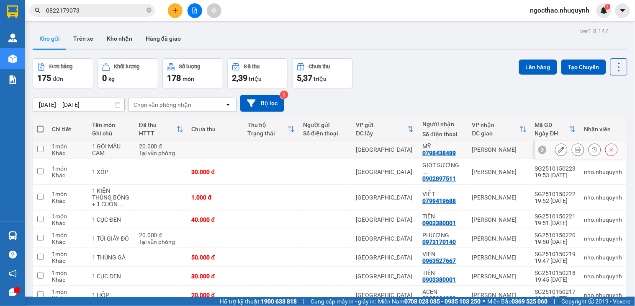
click at [572, 153] on button at bounding box center [578, 149] width 12 height 15
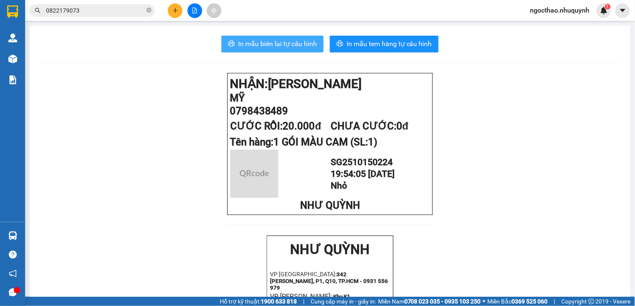
click at [271, 38] on button "In mẫu biên lai tự cấu hình" at bounding box center [272, 44] width 102 height 17
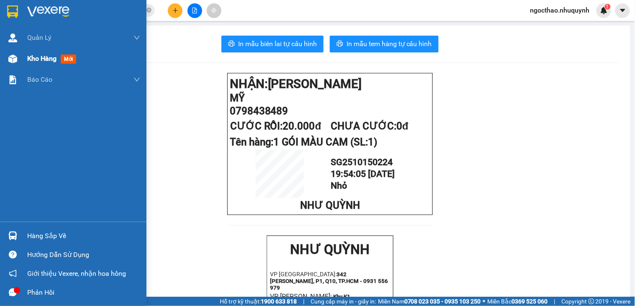
click at [31, 57] on span "Kho hàng" at bounding box center [41, 58] width 29 height 8
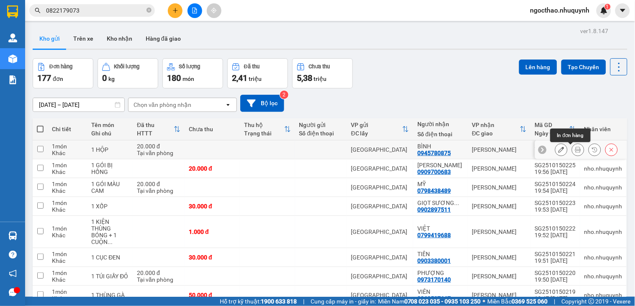
click at [575, 151] on icon at bounding box center [578, 149] width 6 height 6
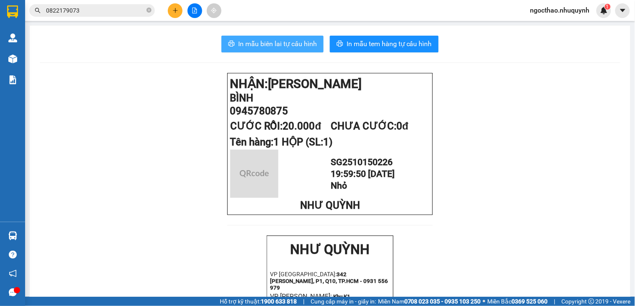
click at [283, 36] on button "In mẫu biên lai tự cấu hình" at bounding box center [272, 44] width 102 height 17
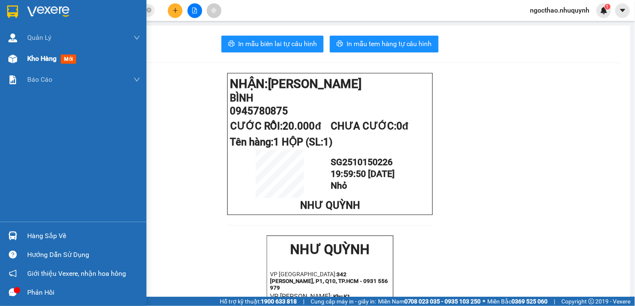
click at [45, 64] on div "Kho hàng mới" at bounding box center [83, 58] width 113 height 21
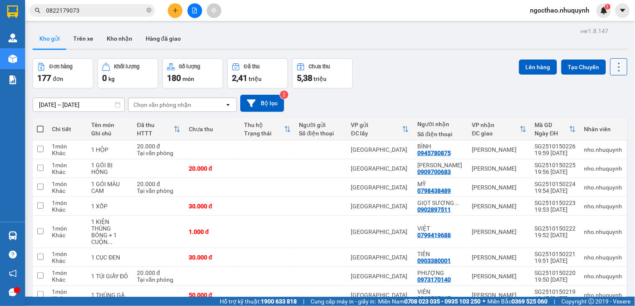
click at [613, 69] on icon at bounding box center [619, 67] width 12 height 12
click at [613, 120] on div "Làm mới" at bounding box center [595, 120] width 49 height 8
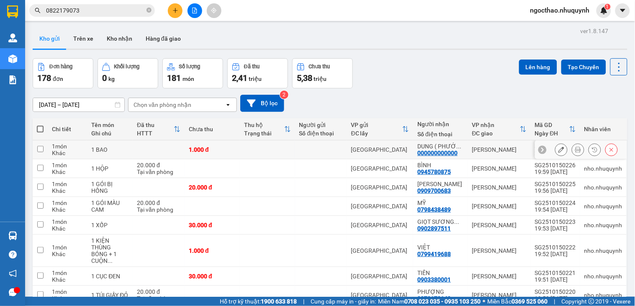
click at [575, 151] on icon at bounding box center [578, 149] width 6 height 6
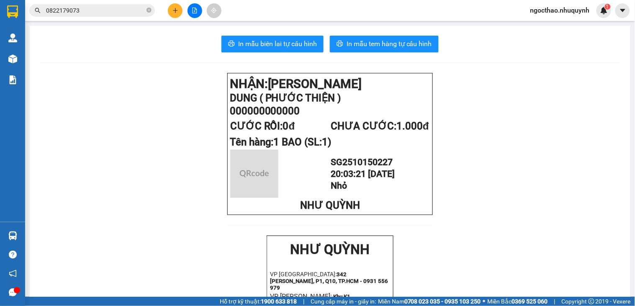
drag, startPoint x: 289, startPoint y: 55, endPoint x: 298, endPoint y: 49, distance: 10.7
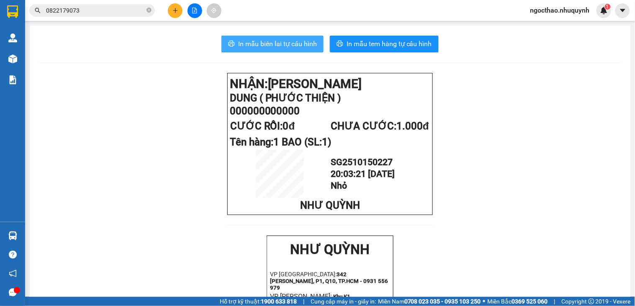
click at [298, 49] on span "In mẫu biên lai tự cấu hình" at bounding box center [277, 44] width 79 height 10
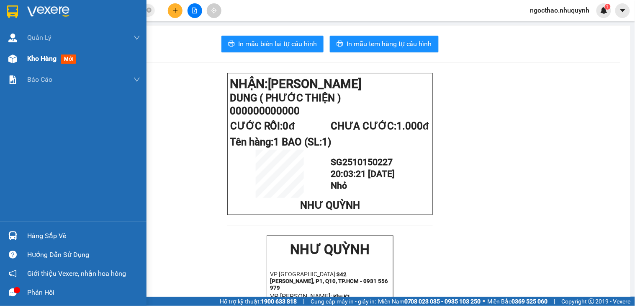
click at [26, 59] on div "Kho hàng mới" at bounding box center [73, 58] width 146 height 21
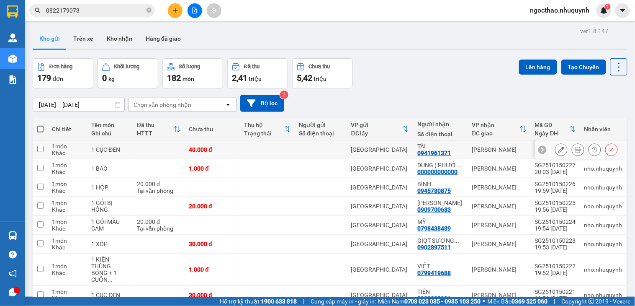
click at [575, 147] on button at bounding box center [578, 149] width 12 height 15
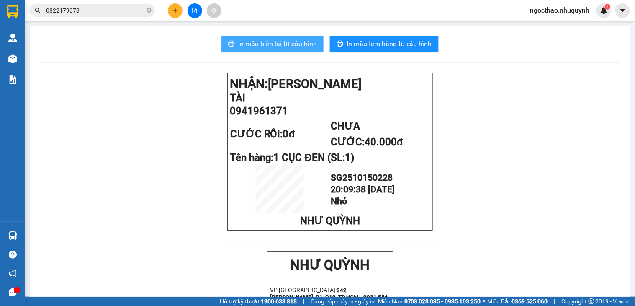
drag, startPoint x: 287, startPoint y: 42, endPoint x: 634, endPoint y: 159, distance: 366.6
click at [290, 44] on span "In mẫu biên lai tự cấu hình" at bounding box center [277, 44] width 79 height 10
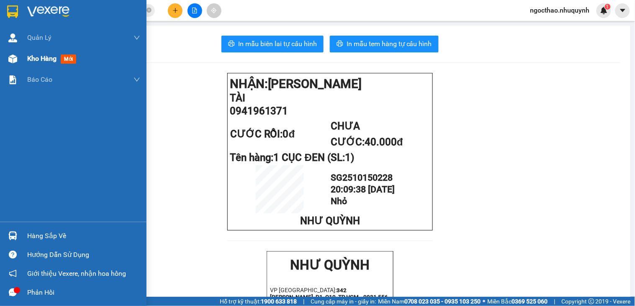
click at [33, 59] on span "Kho hàng" at bounding box center [41, 58] width 29 height 8
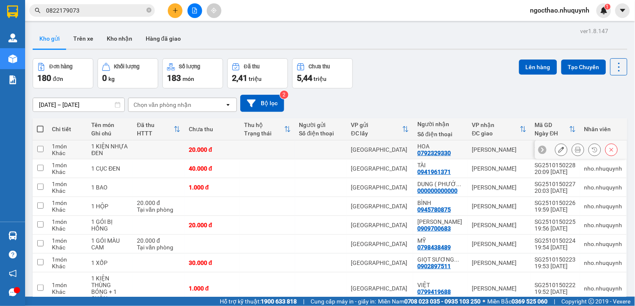
click at [575, 149] on icon at bounding box center [578, 149] width 6 height 6
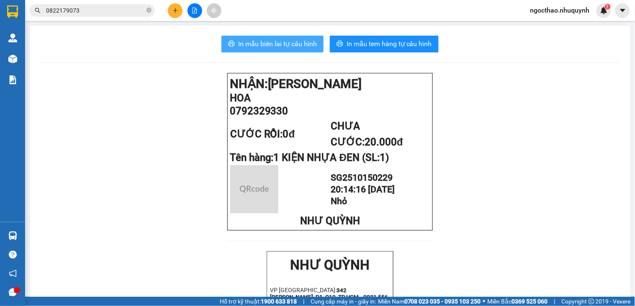
click at [285, 42] on span "In mẫu biên lai tự cấu hình" at bounding box center [277, 44] width 79 height 10
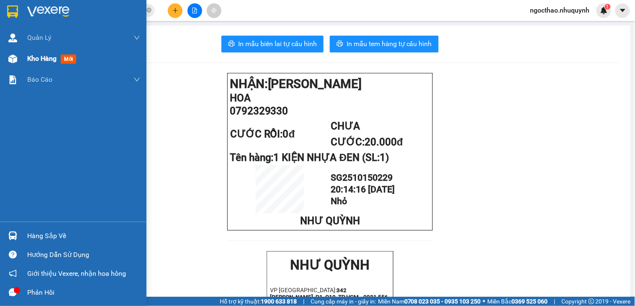
click at [28, 54] on span "Kho hàng" at bounding box center [41, 58] width 29 height 8
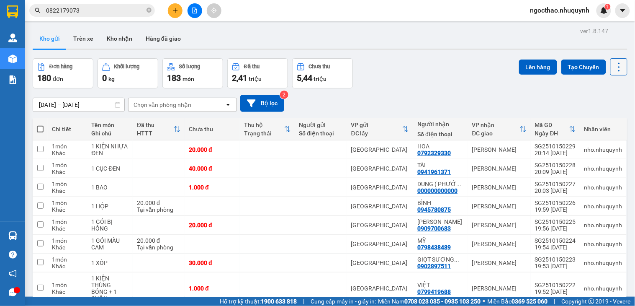
click at [618, 65] on button at bounding box center [618, 66] width 17 height 17
click at [174, 8] on icon "plus" at bounding box center [175, 11] width 6 height 6
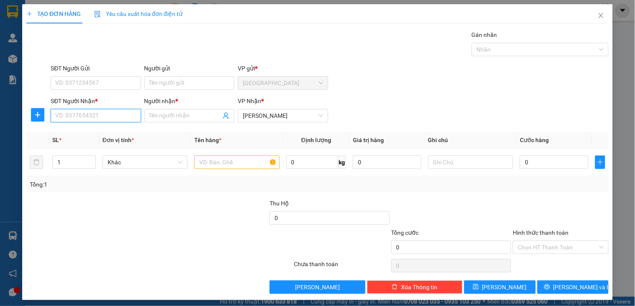
click at [111, 118] on input "SĐT Người Nhận *" at bounding box center [96, 115] width 90 height 13
drag, startPoint x: 109, startPoint y: 132, endPoint x: 109, endPoint y: 127, distance: 4.6
click at [109, 131] on div "0799799767 - NGHĨA" at bounding box center [94, 132] width 79 height 9
type input "0799799767"
type input "NGHĨA"
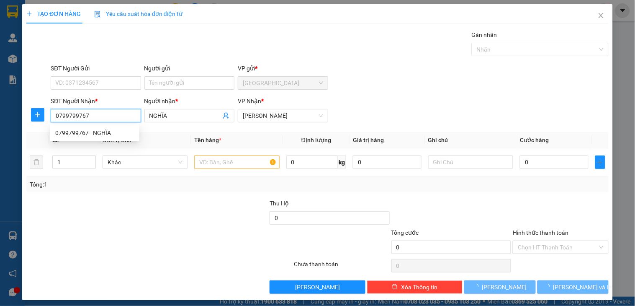
type input "20.000"
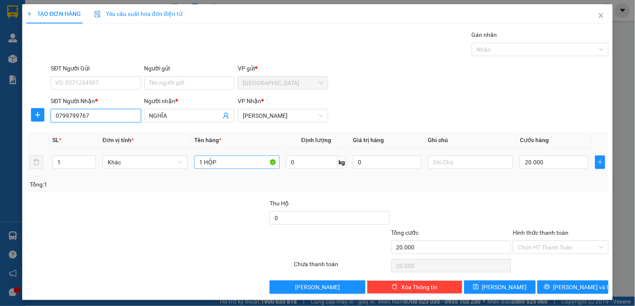
type input "0799799767"
click at [230, 160] on input "1 HỘP" at bounding box center [236, 161] width 85 height 13
type input "1 cục keo vàng"
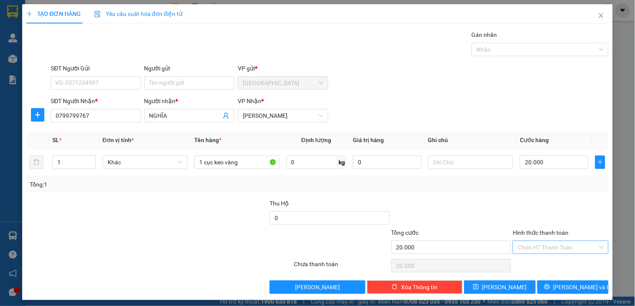
click at [557, 247] on input "Hình thức thanh toán" at bounding box center [558, 247] width 80 height 13
click at [542, 263] on div "Tại văn phòng" at bounding box center [554, 263] width 85 height 9
type input "0"
drag, startPoint x: 559, startPoint y: 283, endPoint x: 556, endPoint y: 264, distance: 19.1
click at [559, 283] on span "Lưu và In" at bounding box center [582, 286] width 59 height 9
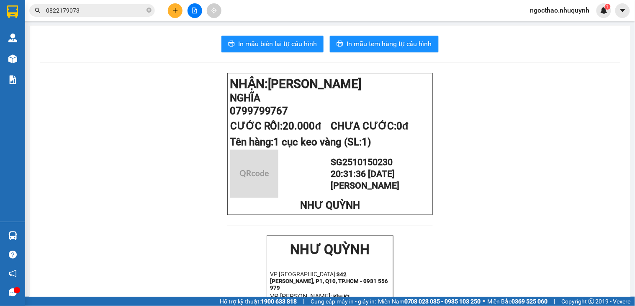
click at [274, 43] on span "In mẫu biên lai tự cấu hình" at bounding box center [277, 44] width 79 height 10
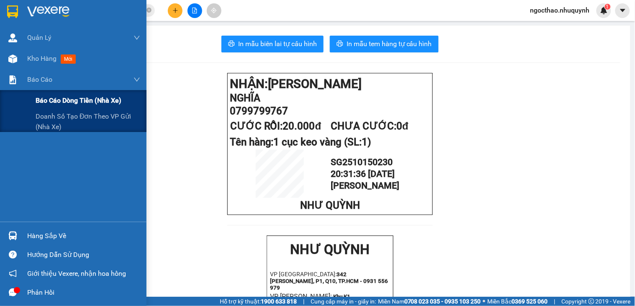
click at [87, 98] on span "Báo cáo dòng tiền (nhà xe)" at bounding box center [79, 100] width 86 height 10
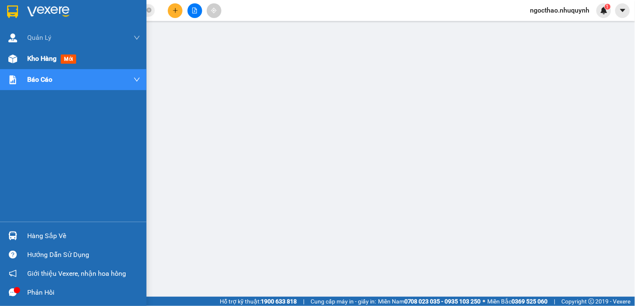
click at [36, 54] on span "Kho hàng" at bounding box center [41, 58] width 29 height 8
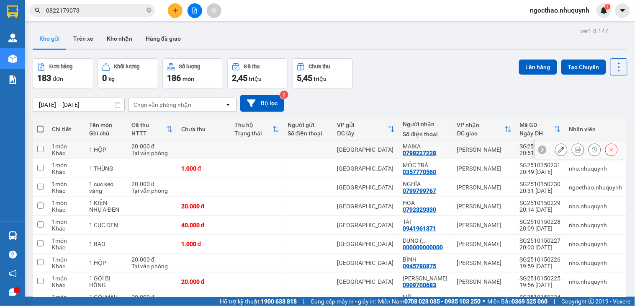
click at [575, 148] on icon at bounding box center [578, 149] width 6 height 6
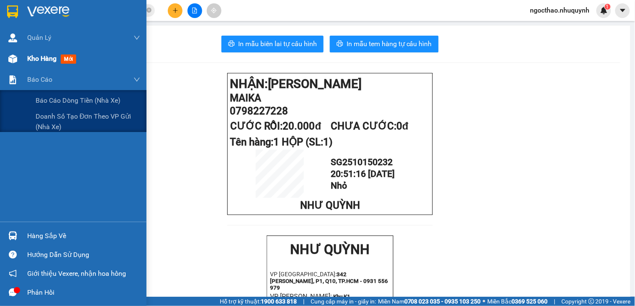
click at [33, 56] on span "Kho hàng" at bounding box center [41, 58] width 29 height 8
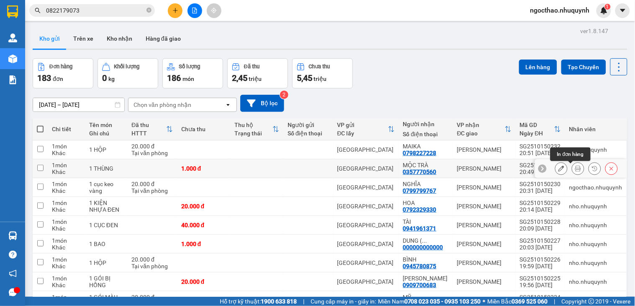
click at [575, 170] on icon at bounding box center [578, 168] width 6 height 6
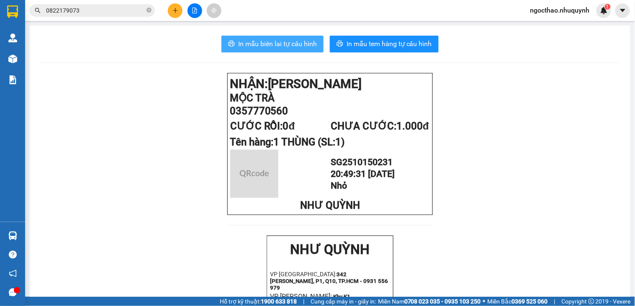
drag, startPoint x: 290, startPoint y: 43, endPoint x: 422, endPoint y: 101, distance: 144.1
click at [291, 43] on span "In mẫu biên lai tự cấu hình" at bounding box center [277, 44] width 79 height 10
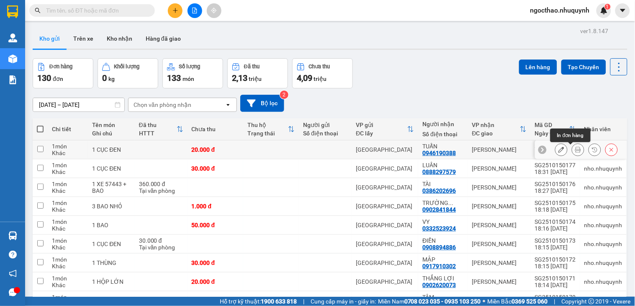
drag, startPoint x: 567, startPoint y: 151, endPoint x: 561, endPoint y: 145, distance: 8.0
click at [572, 151] on button at bounding box center [578, 149] width 12 height 15
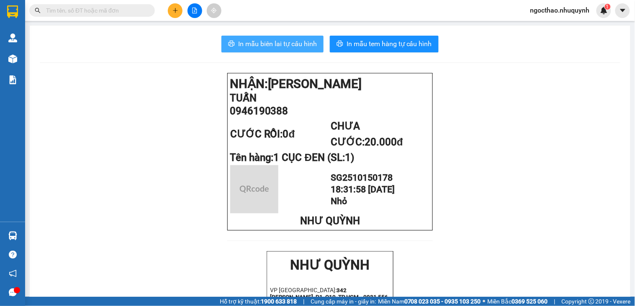
click at [290, 36] on button "In mẫu biên lai tự cấu hình" at bounding box center [272, 44] width 102 height 17
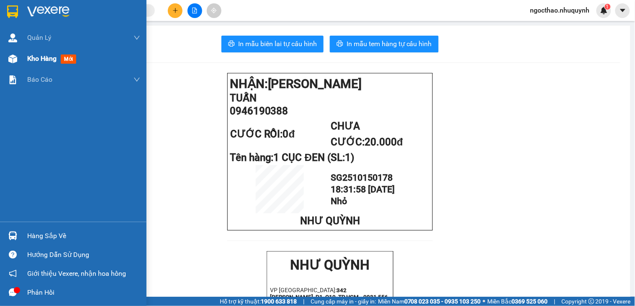
click at [21, 52] on div "Kho hàng mới" at bounding box center [73, 58] width 146 height 21
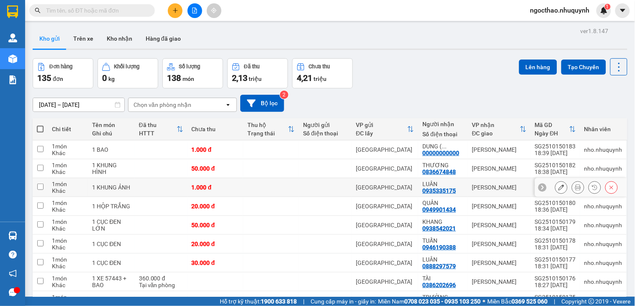
click at [575, 189] on icon at bounding box center [578, 187] width 6 height 6
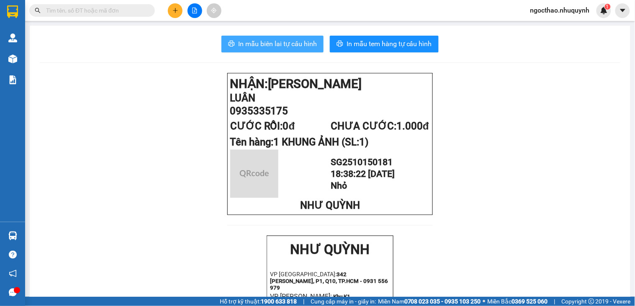
drag, startPoint x: 280, startPoint y: 49, endPoint x: 385, endPoint y: 125, distance: 129.2
click at [281, 49] on button "In mẫu biên lai tự cấu hình" at bounding box center [272, 44] width 102 height 17
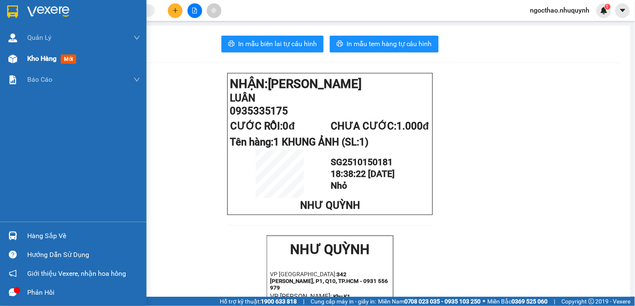
click at [44, 56] on span "Kho hàng" at bounding box center [41, 58] width 29 height 8
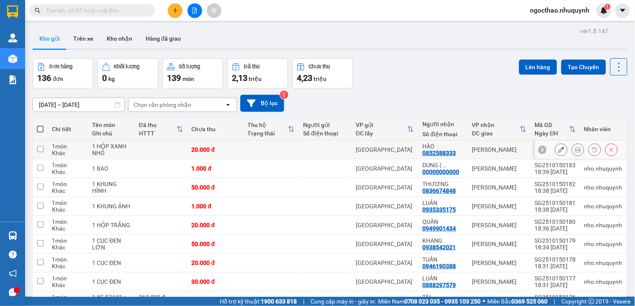
drag, startPoint x: 576, startPoint y: 152, endPoint x: 565, endPoint y: 148, distance: 11.5
click at [575, 152] on div at bounding box center [578, 149] width 13 height 13
click at [572, 148] on button at bounding box center [578, 149] width 12 height 15
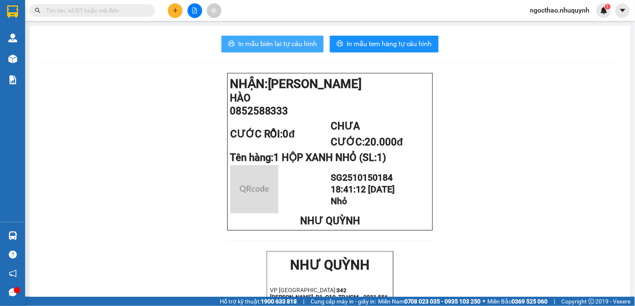
click at [266, 39] on span "In mẫu biên lai tự cấu hình" at bounding box center [277, 44] width 79 height 10
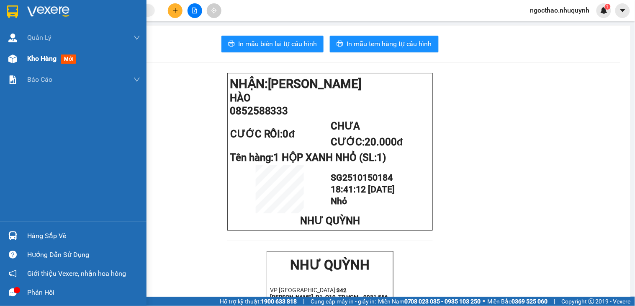
click at [32, 55] on span "Kho hàng" at bounding box center [41, 58] width 29 height 8
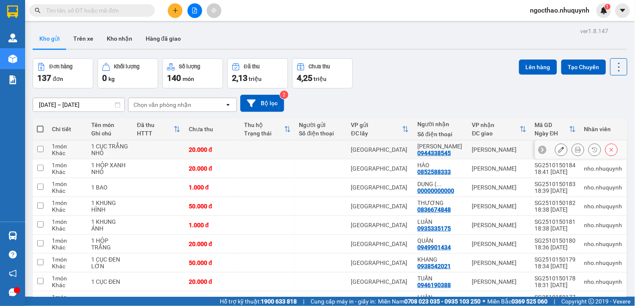
click at [572, 151] on button at bounding box center [578, 149] width 12 height 15
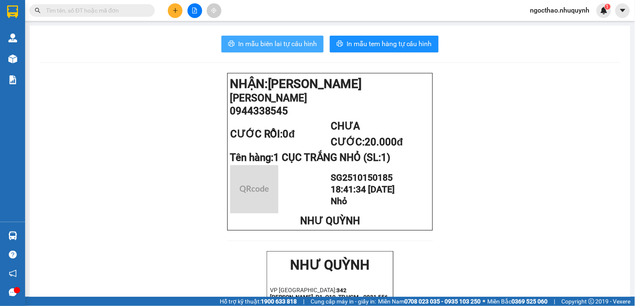
click at [261, 47] on span "In mẫu biên lai tự cấu hình" at bounding box center [277, 44] width 79 height 10
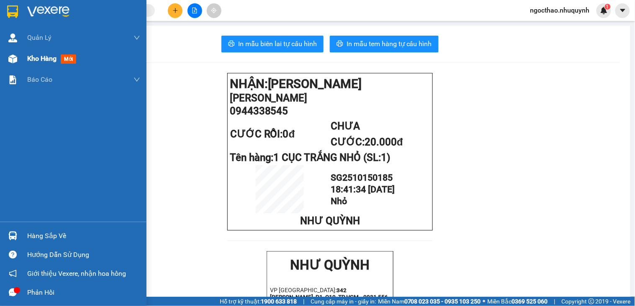
click at [42, 59] on span "Kho hàng" at bounding box center [41, 58] width 29 height 8
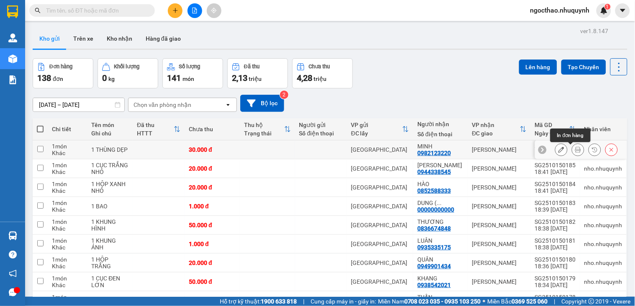
click at [575, 151] on icon at bounding box center [578, 149] width 6 height 6
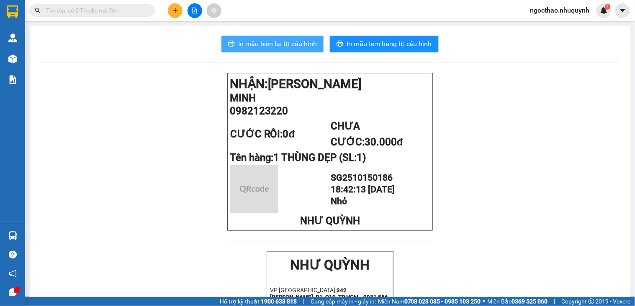
click at [275, 45] on span "In mẫu biên lai tự cấu hình" at bounding box center [277, 44] width 79 height 10
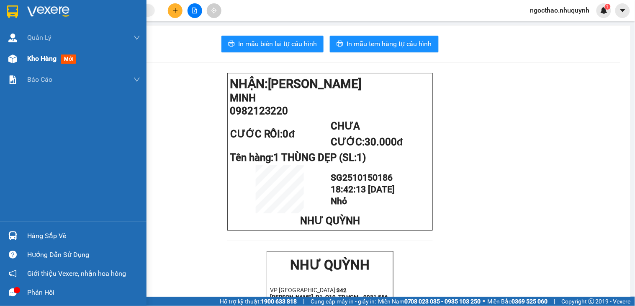
click at [35, 53] on div "Kho hàng mới" at bounding box center [53, 58] width 52 height 10
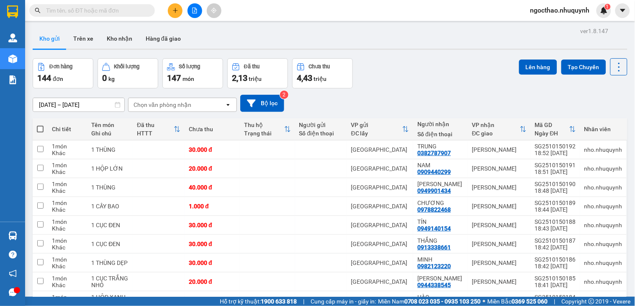
drag, startPoint x: 611, startPoint y: 69, endPoint x: 600, endPoint y: 124, distance: 56.4
click at [613, 70] on icon at bounding box center [619, 67] width 12 height 12
click at [603, 120] on span "Làm mới" at bounding box center [599, 120] width 23 height 8
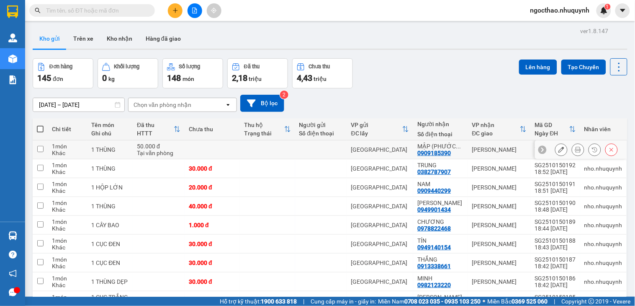
click at [574, 151] on button at bounding box center [578, 149] width 12 height 15
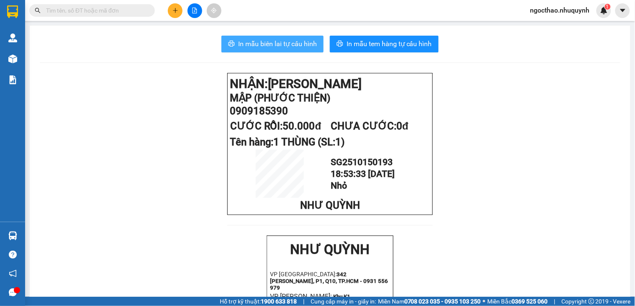
click at [300, 44] on span "In mẫu biên lai tự cấu hình" at bounding box center [277, 44] width 79 height 10
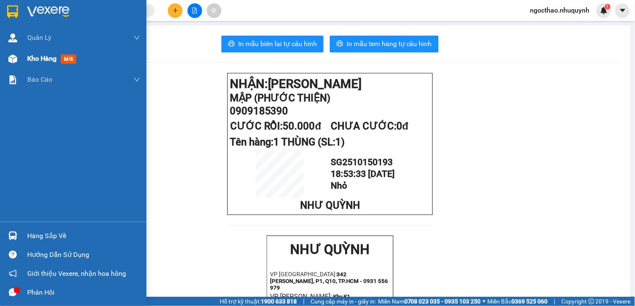
click at [45, 59] on span "Kho hàng" at bounding box center [41, 58] width 29 height 8
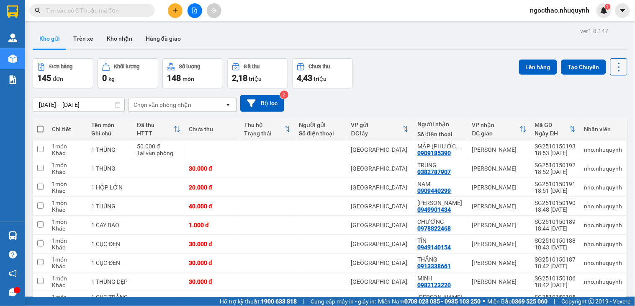
click at [614, 68] on icon at bounding box center [619, 67] width 12 height 12
click at [596, 119] on span "Làm mới" at bounding box center [599, 120] width 23 height 8
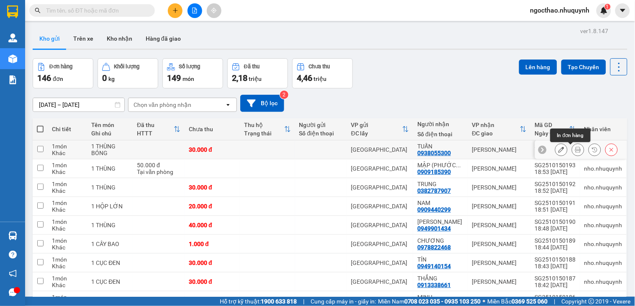
click at [575, 148] on icon at bounding box center [578, 149] width 6 height 6
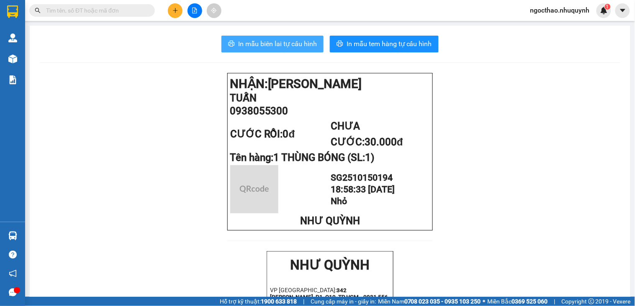
click at [300, 47] on span "In mẫu biên lai tự cấu hình" at bounding box center [277, 44] width 79 height 10
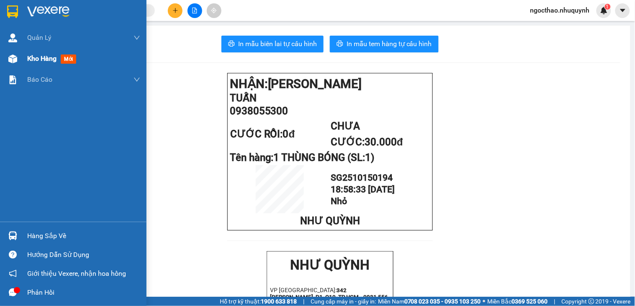
click at [38, 58] on span "Kho hàng" at bounding box center [41, 58] width 29 height 8
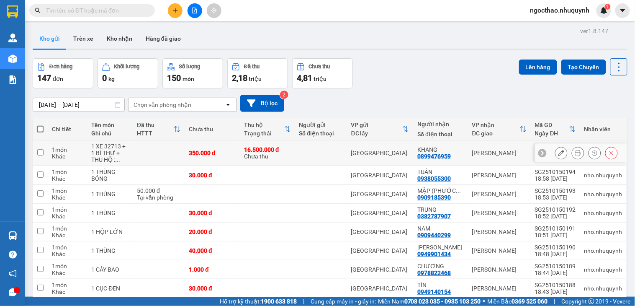
click at [575, 152] on icon at bounding box center [578, 153] width 6 height 6
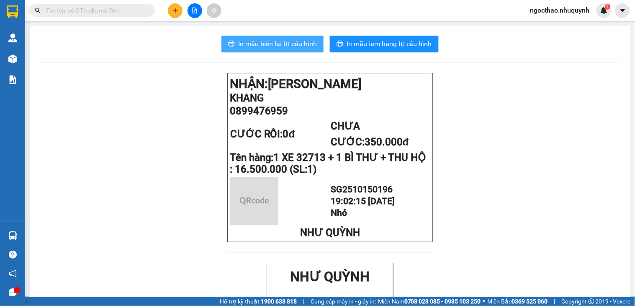
drag, startPoint x: 283, startPoint y: 47, endPoint x: 329, endPoint y: 82, distance: 58.3
click at [283, 47] on span "In mẫu biên lai tự cấu hình" at bounding box center [277, 44] width 79 height 10
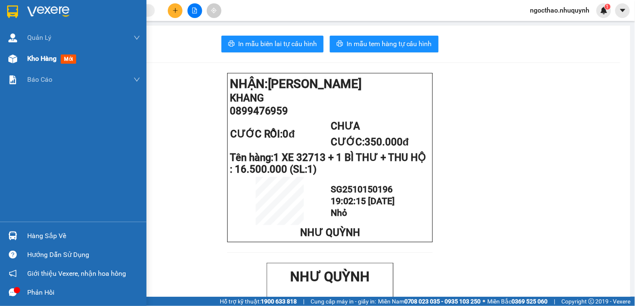
click at [38, 65] on div "Kho hàng mới" at bounding box center [83, 58] width 113 height 21
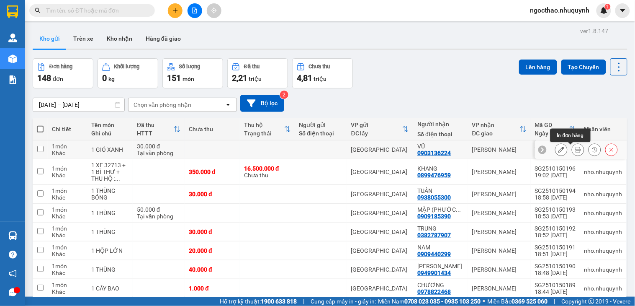
click at [575, 148] on icon at bounding box center [578, 149] width 6 height 6
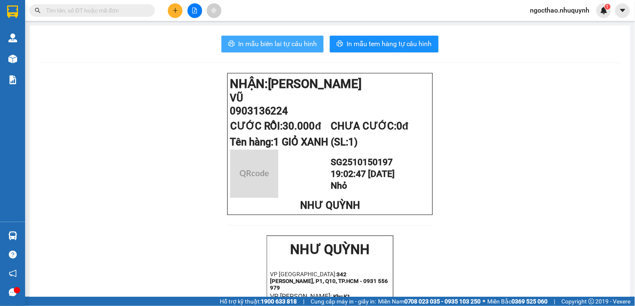
click at [270, 45] on span "In mẫu biên lai tự cấu hình" at bounding box center [277, 44] width 79 height 10
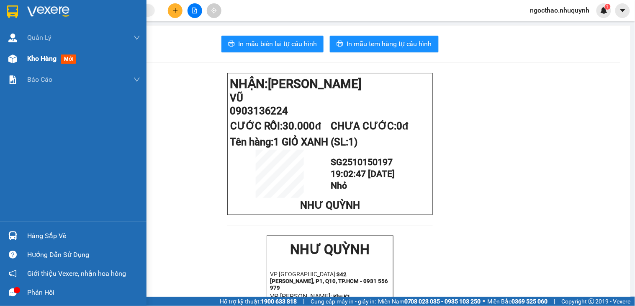
click at [46, 62] on span "Kho hàng" at bounding box center [41, 58] width 29 height 8
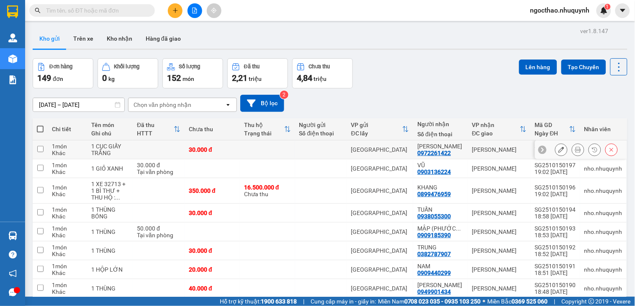
click at [575, 151] on icon at bounding box center [578, 149] width 6 height 6
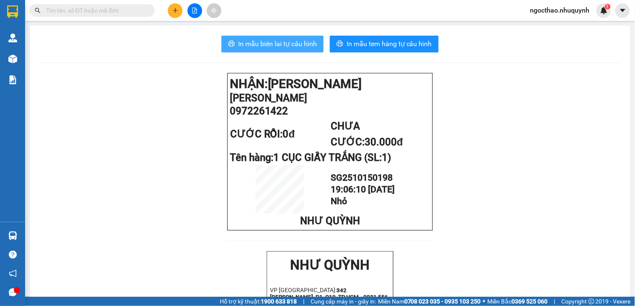
click at [279, 43] on span "In mẫu biên lai tự cấu hình" at bounding box center [277, 44] width 79 height 10
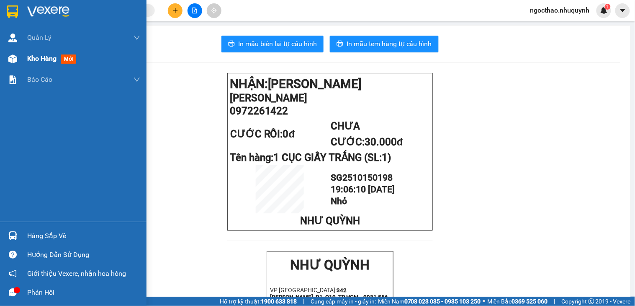
drag, startPoint x: 53, startPoint y: 64, endPoint x: 46, endPoint y: 64, distance: 7.1
click at [49, 64] on div "Kho hàng mới" at bounding box center [83, 58] width 113 height 21
click at [46, 64] on div "Kho hàng mới" at bounding box center [83, 58] width 113 height 21
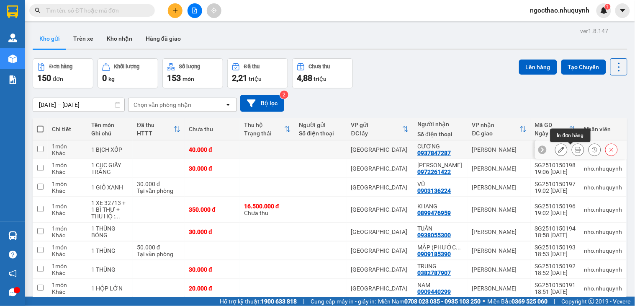
click at [574, 152] on button at bounding box center [578, 149] width 12 height 15
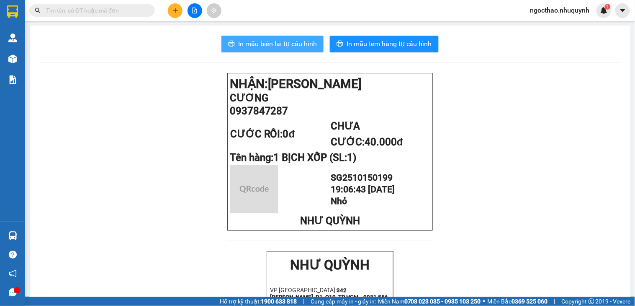
click at [273, 42] on span "In mẫu biên lai tự cấu hình" at bounding box center [277, 44] width 79 height 10
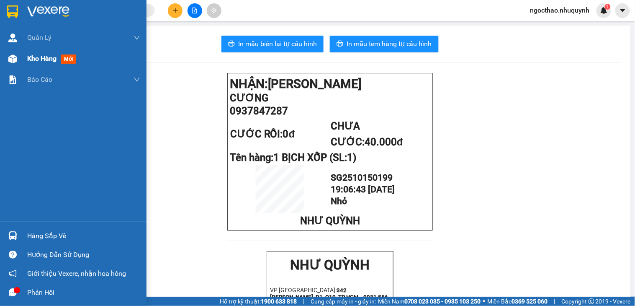
click at [35, 61] on span "Kho hàng" at bounding box center [41, 58] width 29 height 8
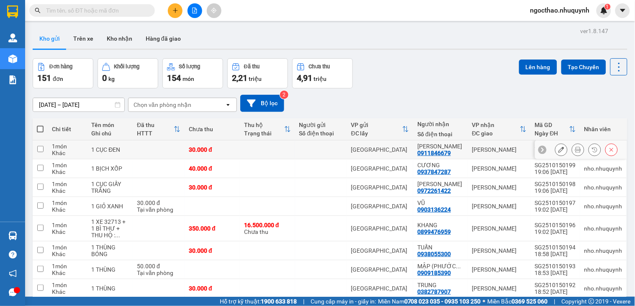
click at [572, 151] on button at bounding box center [578, 149] width 12 height 15
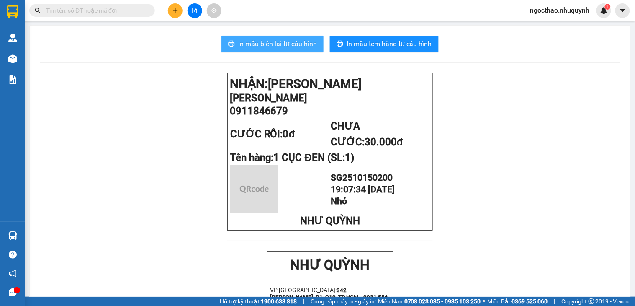
click at [305, 44] on span "In mẫu biên lai tự cấu hình" at bounding box center [277, 44] width 79 height 10
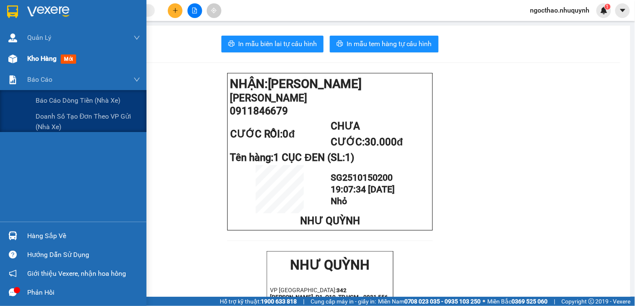
click at [37, 62] on span "Kho hàng" at bounding box center [41, 58] width 29 height 8
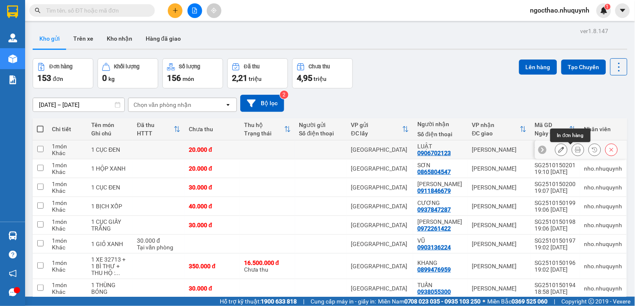
click at [573, 150] on button at bounding box center [578, 149] width 12 height 15
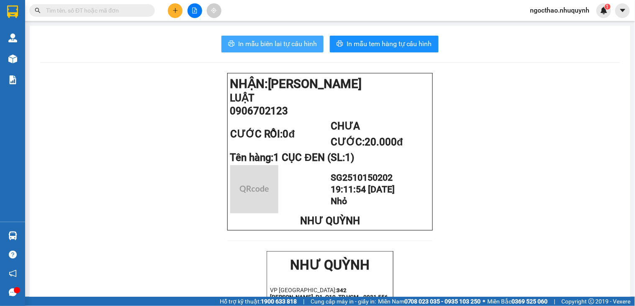
click at [275, 38] on button "In mẫu biên lai tự cấu hình" at bounding box center [272, 44] width 102 height 17
